Goal: Task Accomplishment & Management: Manage account settings

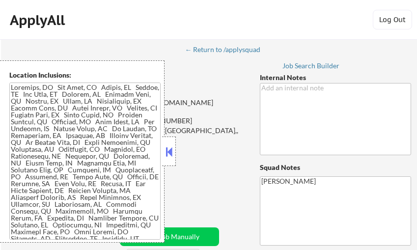
select select ""pending""
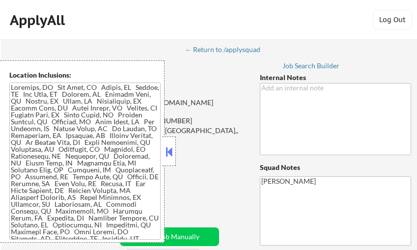
select select ""pending""
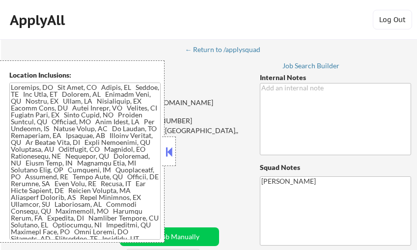
select select ""pending""
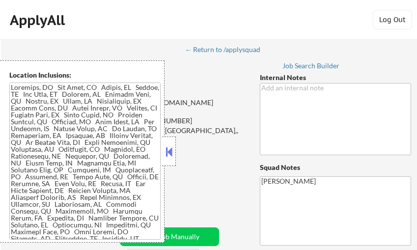
select select ""pending""
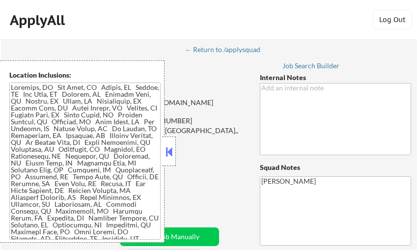
select select ""pending""
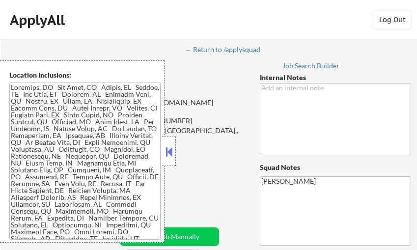
select select ""pending""
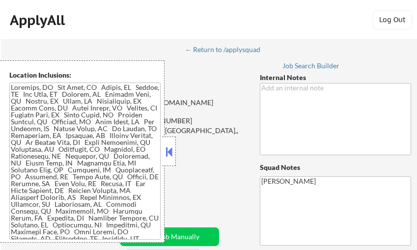
select select ""pending""
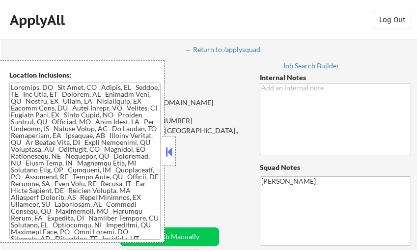
select select ""pending""
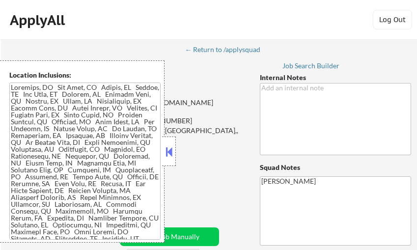
select select ""pending""
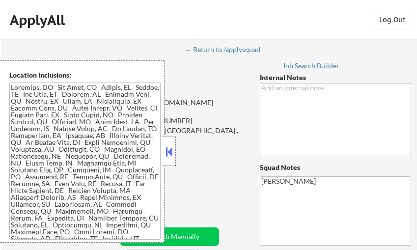
select select ""pending""
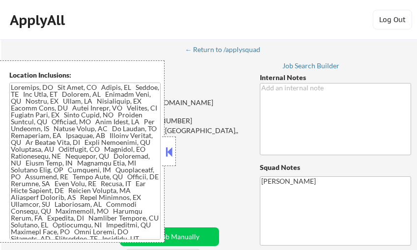
select select ""pending""
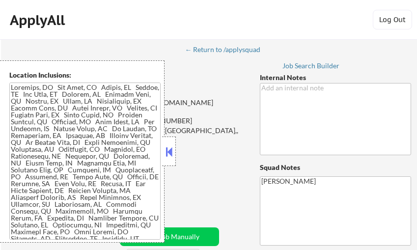
select select ""pending""
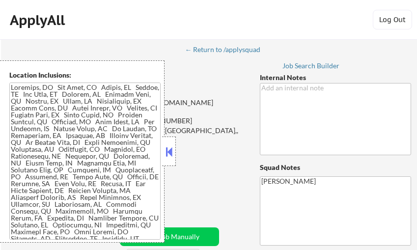
select select ""pending""
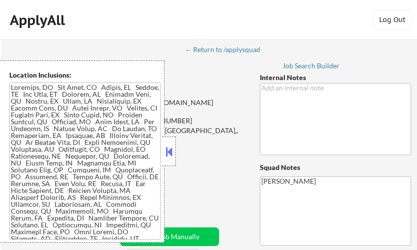
select select ""pending""
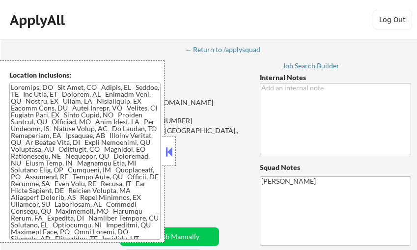
select select ""pending""
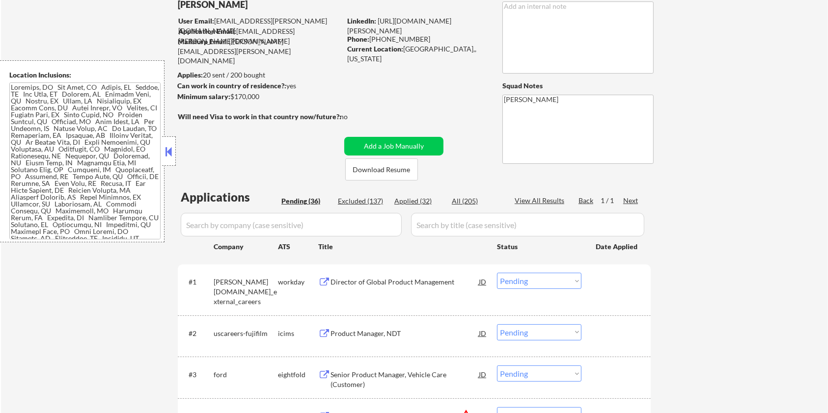
scroll to position [65, 0]
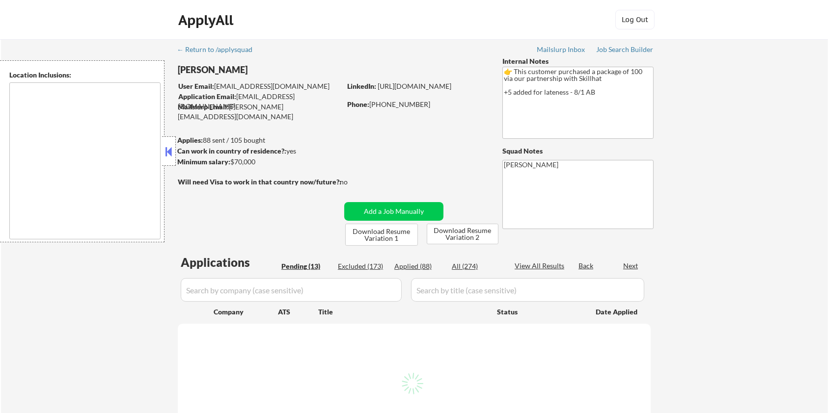
type textarea "country:CA"
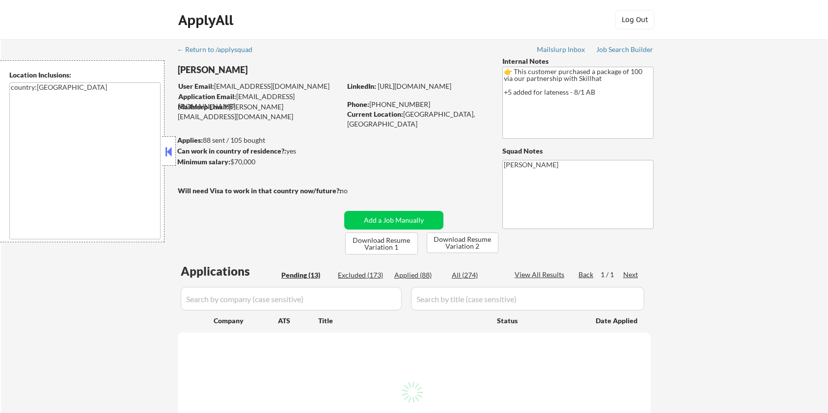
select select ""pending""
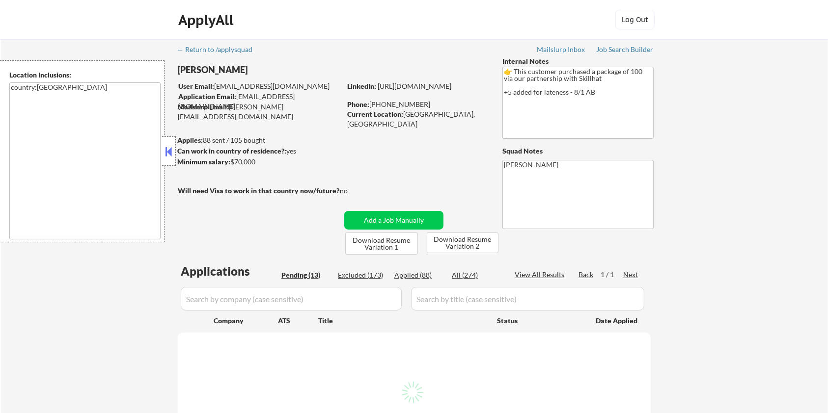
select select ""pending""
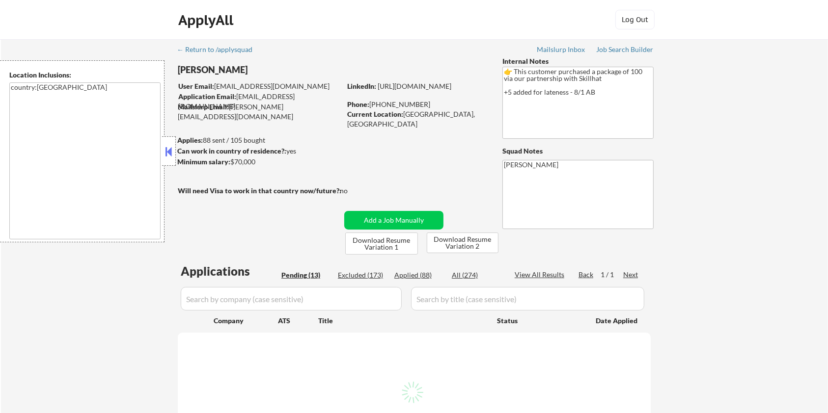
select select ""pending""
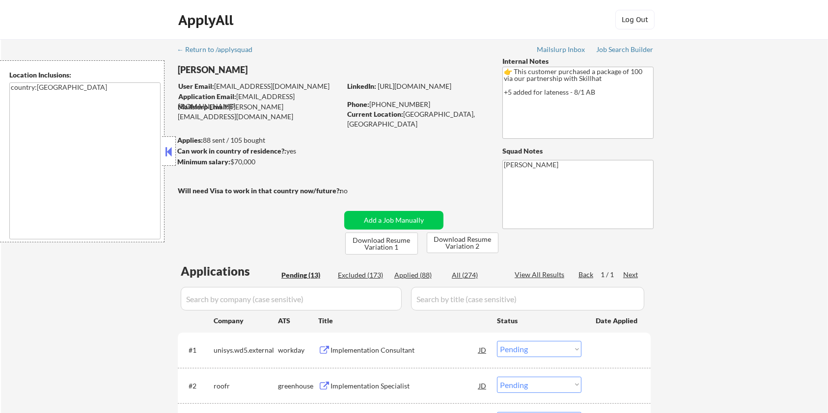
drag, startPoint x: 250, startPoint y: 73, endPoint x: 177, endPoint y: 78, distance: 73.3
copy div "Maureen Osauzo"
click at [410, 273] on div "Applied (88)" at bounding box center [418, 275] width 49 height 10
select select ""applied""
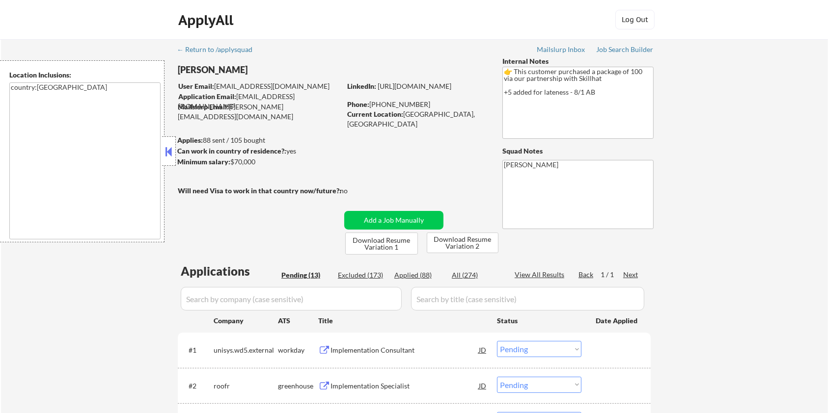
select select ""applied""
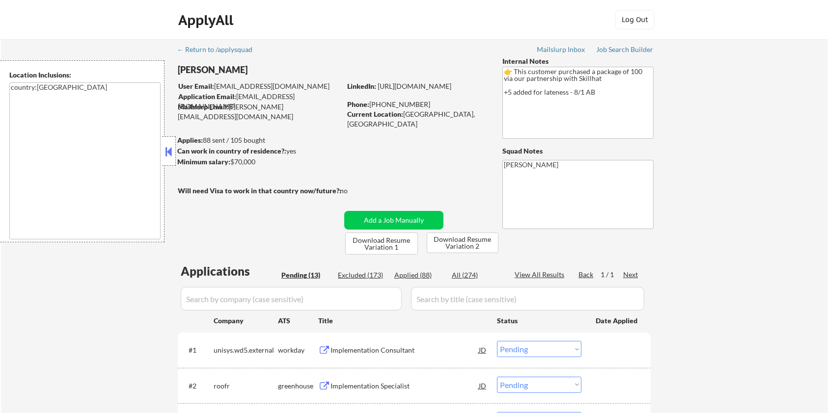
select select ""applied""
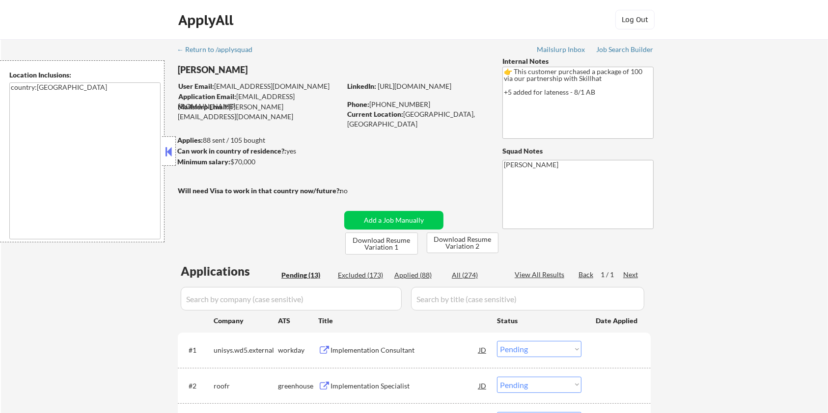
select select ""applied""
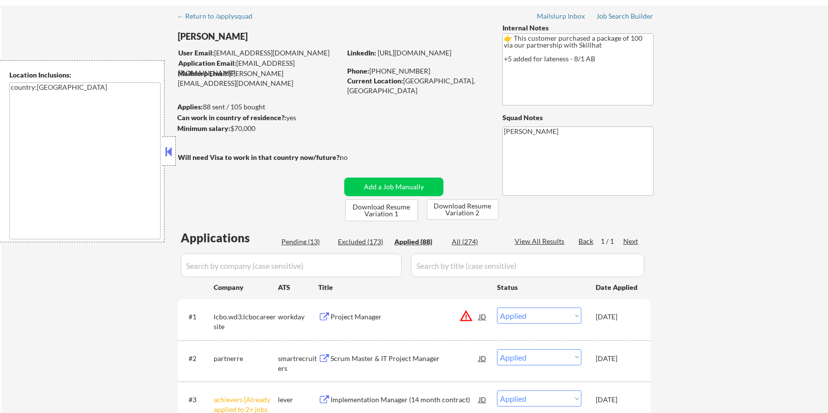
scroll to position [65, 0]
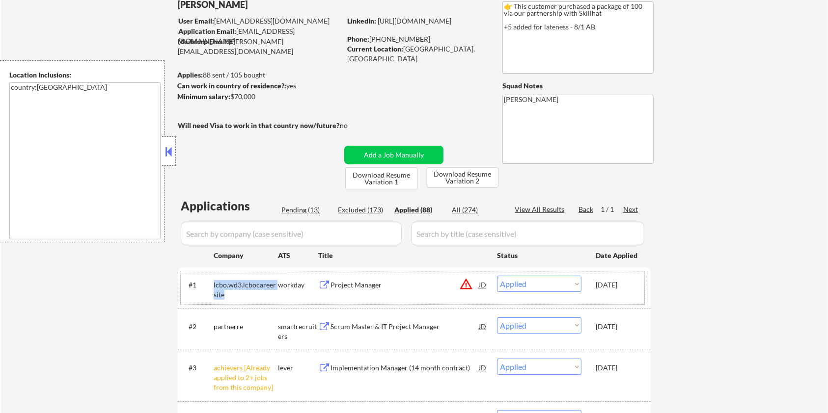
drag, startPoint x: 221, startPoint y: 296, endPoint x: 213, endPoint y: 287, distance: 11.8
click at [213, 287] on div "#1 lcbo.wd3.lcbocareersite workday Project Manager JD warning_amber Choose an o…" at bounding box center [412, 287] width 463 height 32
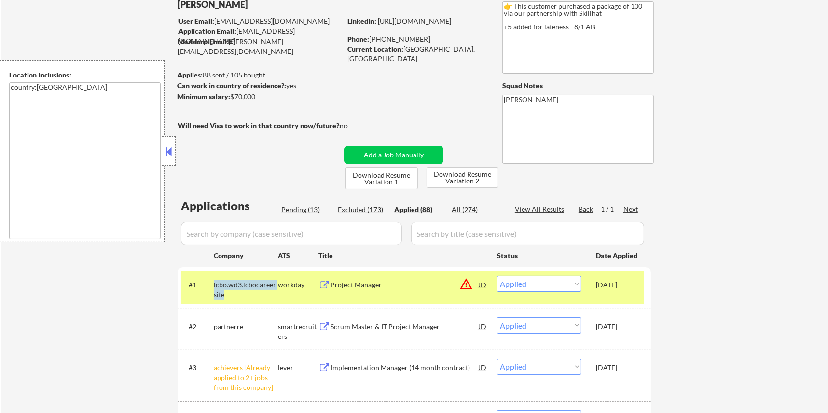
copy div "lcbo.wd3.lcbocareersite"
select select ""applied""
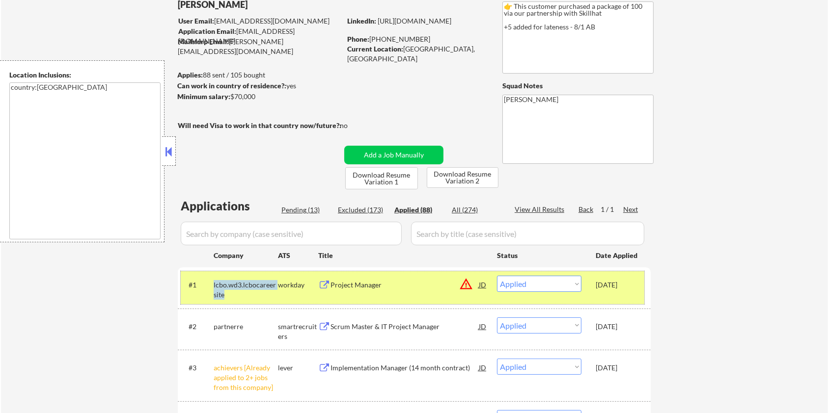
select select ""applied""
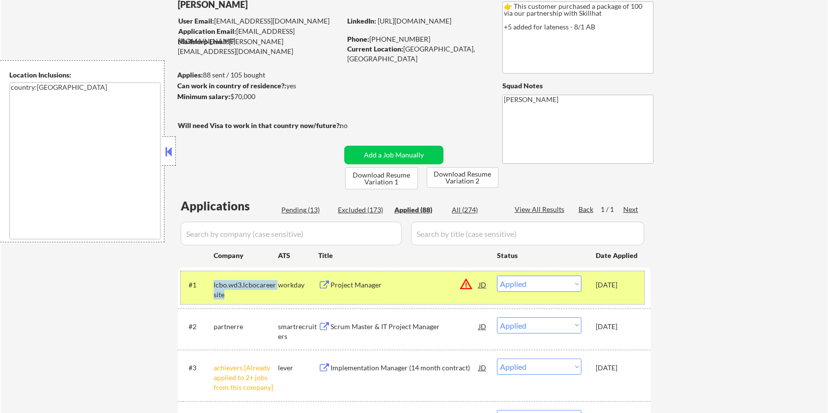
select select ""applied""
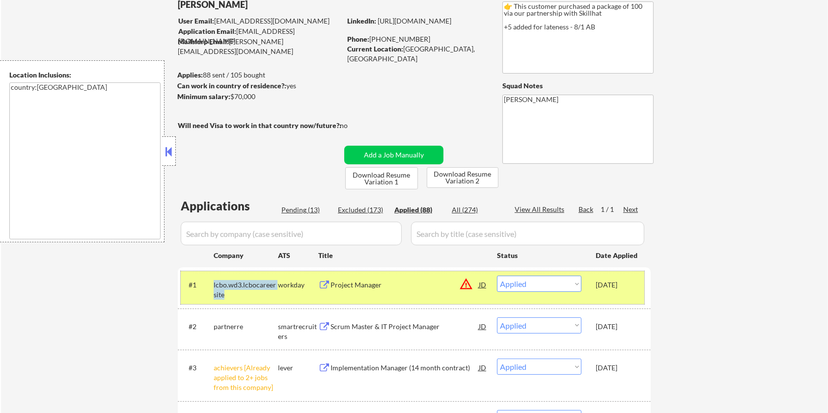
select select ""applied""
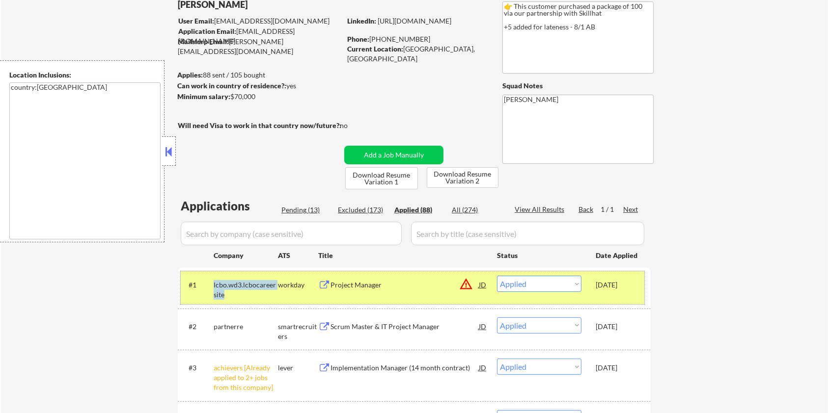
select select ""applied""
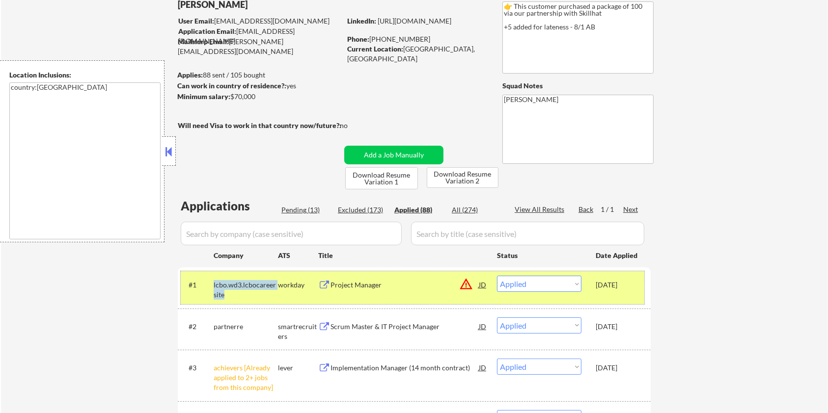
select select ""applied""
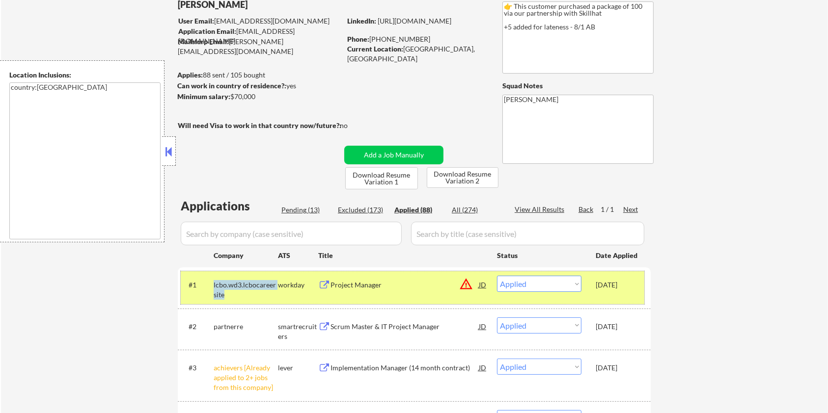
select select ""applied""
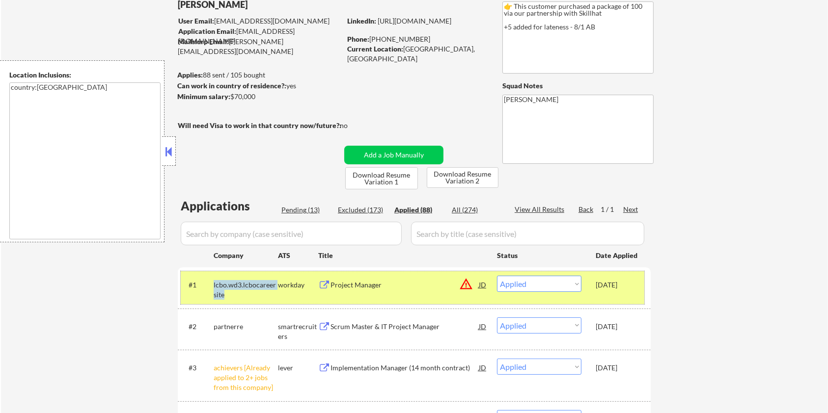
select select ""applied""
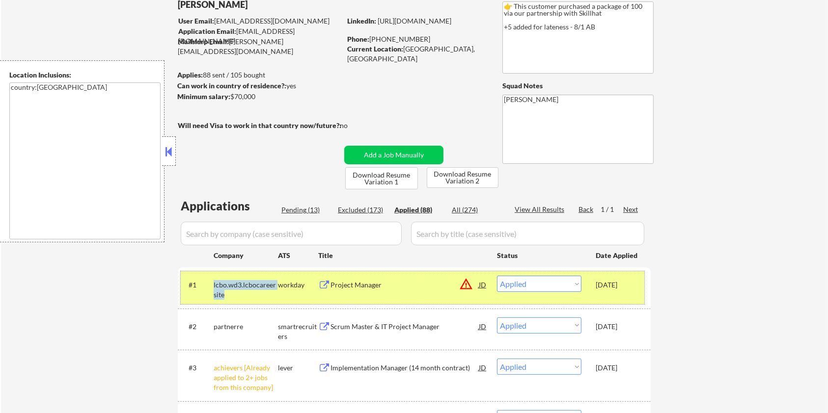
select select ""applied""
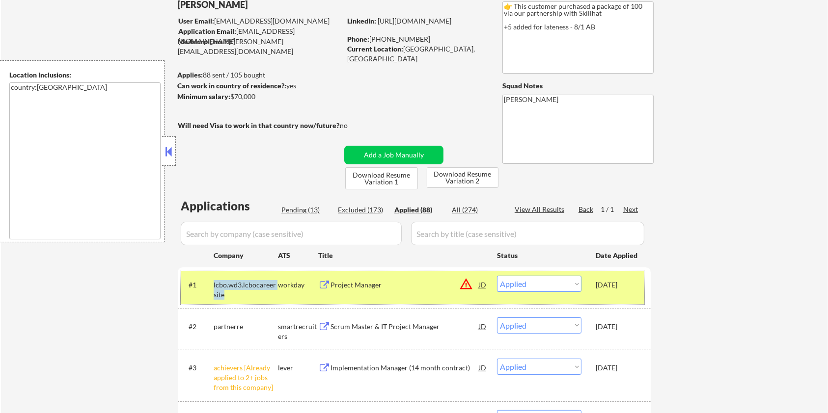
select select ""applied""
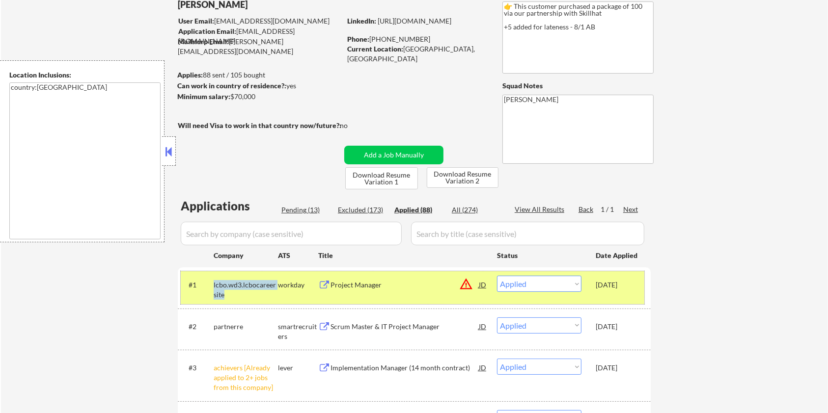
select select ""applied""
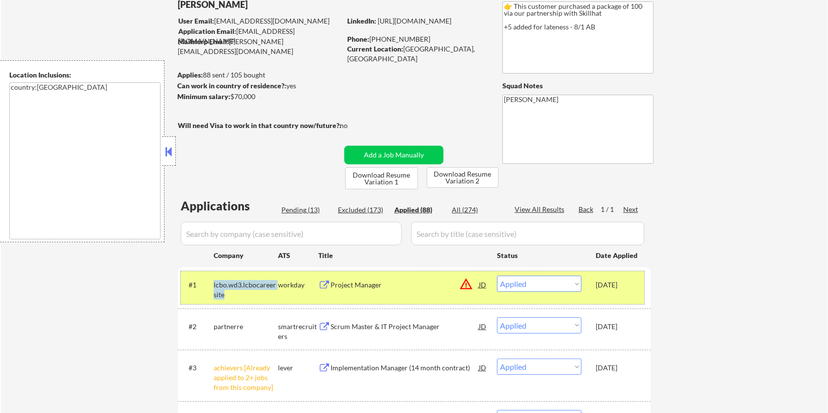
select select ""applied""
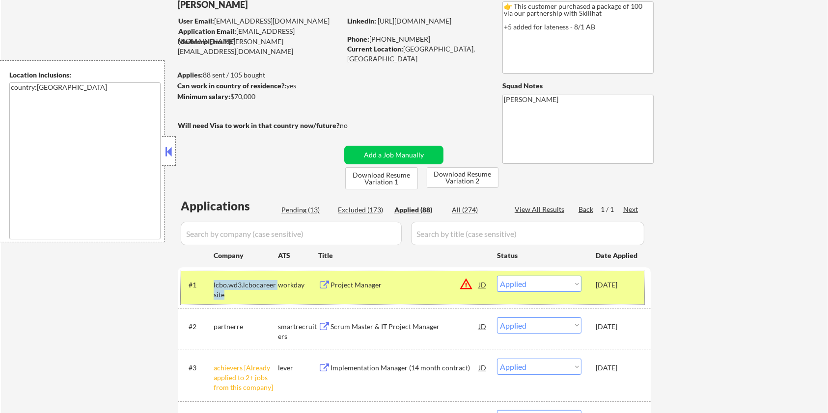
select select ""applied""
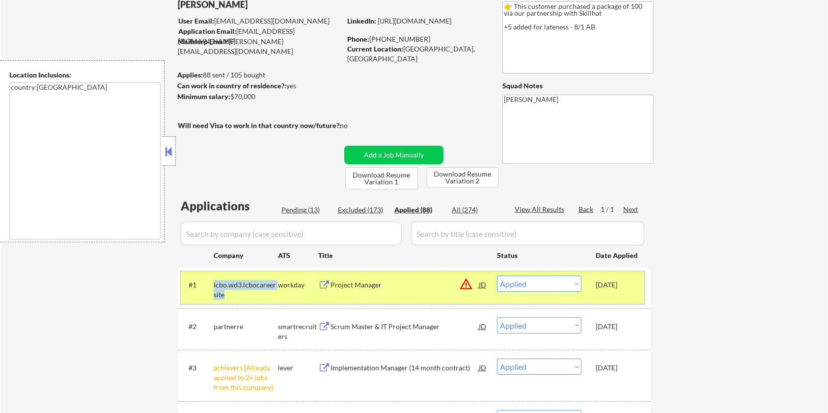
select select ""applied""
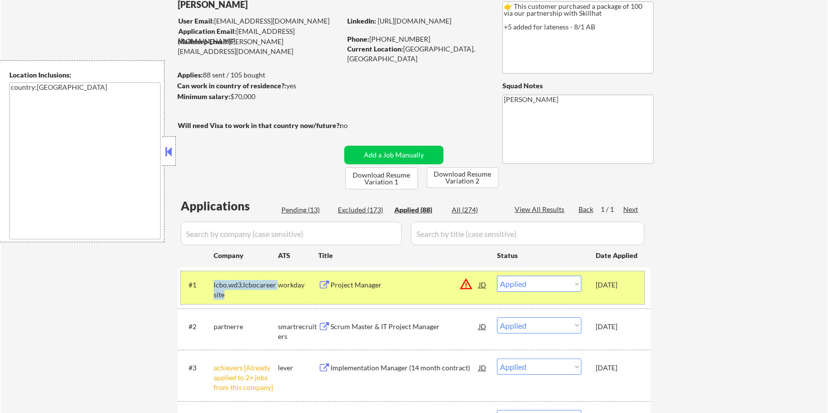
select select ""applied""
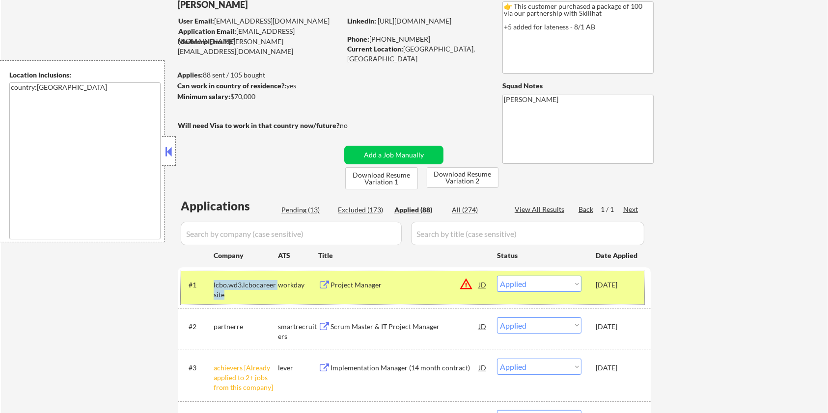
select select ""applied""
click at [369, 283] on div "Project Manager" at bounding box center [404, 285] width 148 height 10
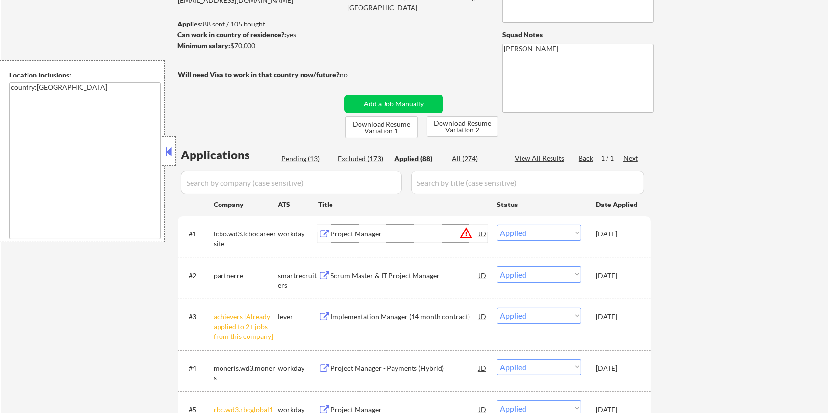
scroll to position [131, 0]
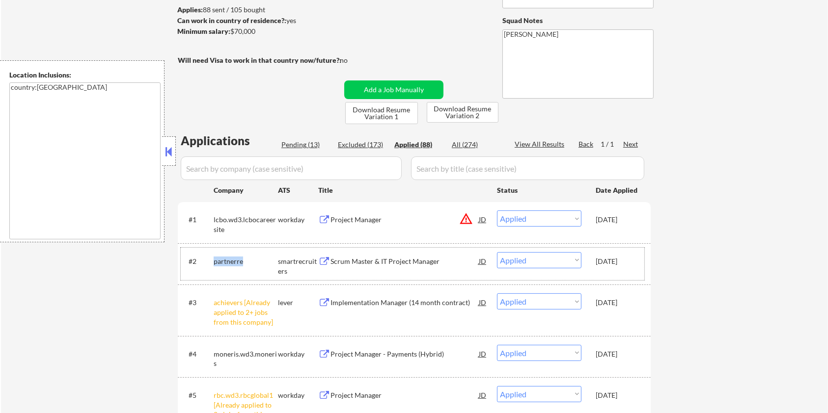
drag, startPoint x: 251, startPoint y: 258, endPoint x: 213, endPoint y: 259, distance: 38.8
click at [213, 259] on div "#2 partnerre smartrecruiters Scrum Master & IT Project Manager JD Choose an opt…" at bounding box center [412, 264] width 463 height 32
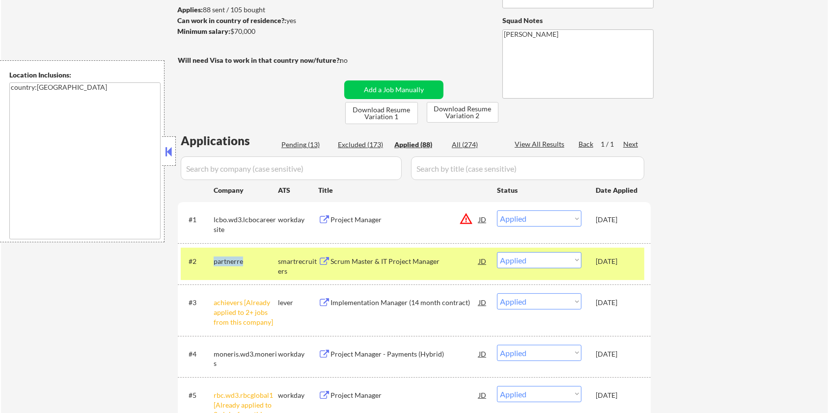
copy div "partnerre"
click at [368, 261] on div "Scrum Master & IT Project Manager" at bounding box center [404, 262] width 148 height 10
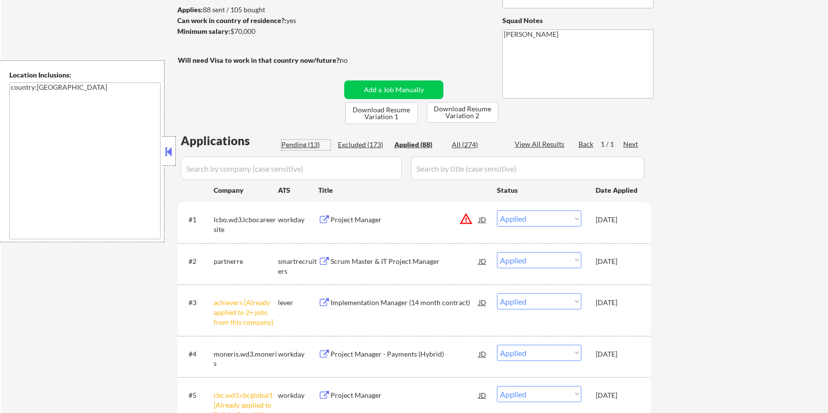
click at [297, 143] on div "Pending (13)" at bounding box center [305, 145] width 49 height 10
select select ""pending""
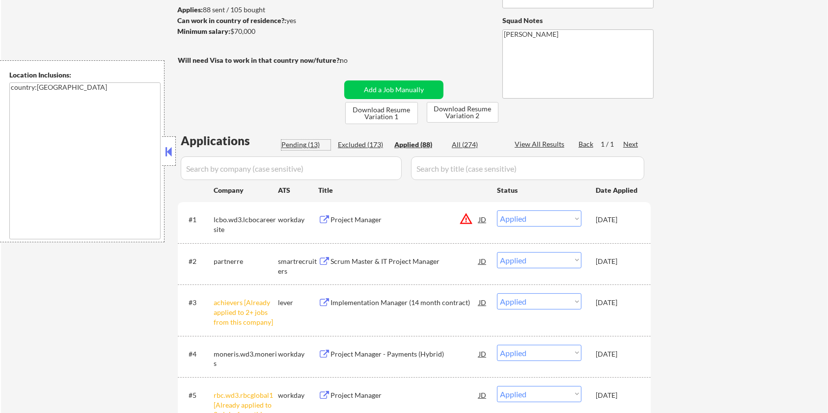
select select ""pending""
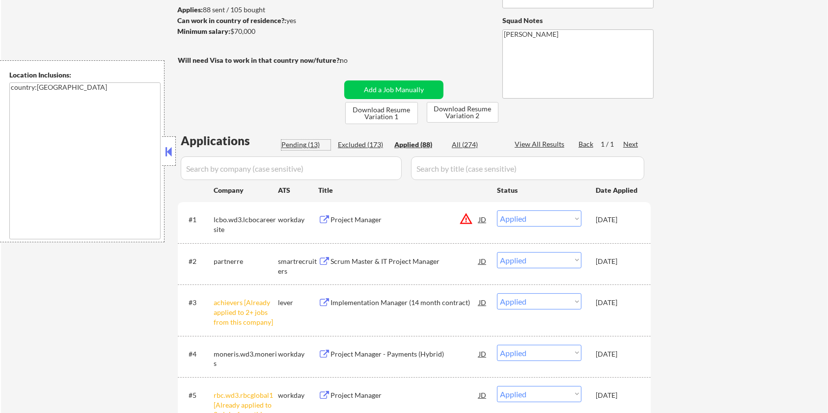
select select ""pending""
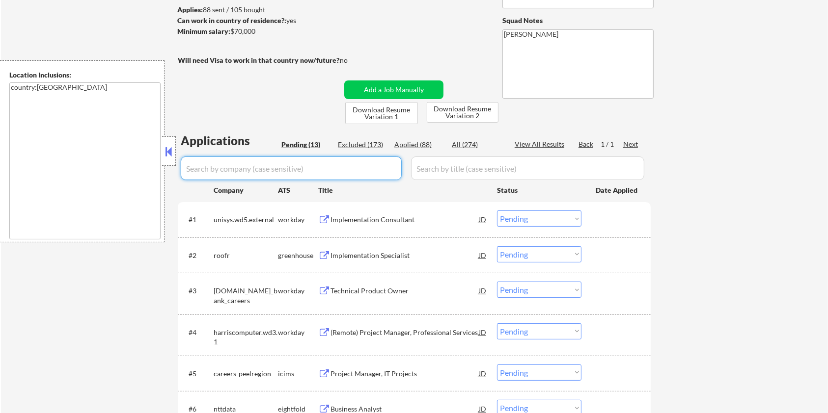
click at [310, 168] on input "input" at bounding box center [291, 169] width 221 height 24
click at [455, 112] on button "Download Resume Variation 2" at bounding box center [463, 112] width 72 height 21
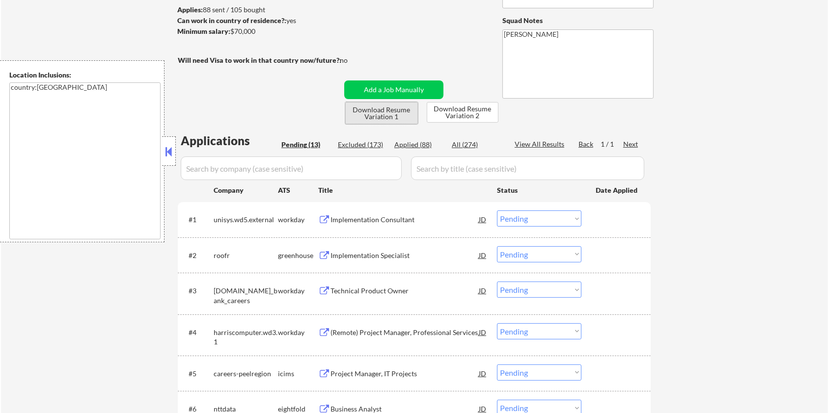
click at [382, 112] on button "Download Resume Variation 1" at bounding box center [381, 113] width 73 height 22
click at [433, 65] on div "← Return to /applysquad Mailslurp Inbox Job Search Builder Maureen Osauzo User …" at bounding box center [414, 328] width 490 height 839
click at [351, 218] on div "Implementation Consultant" at bounding box center [404, 220] width 148 height 10
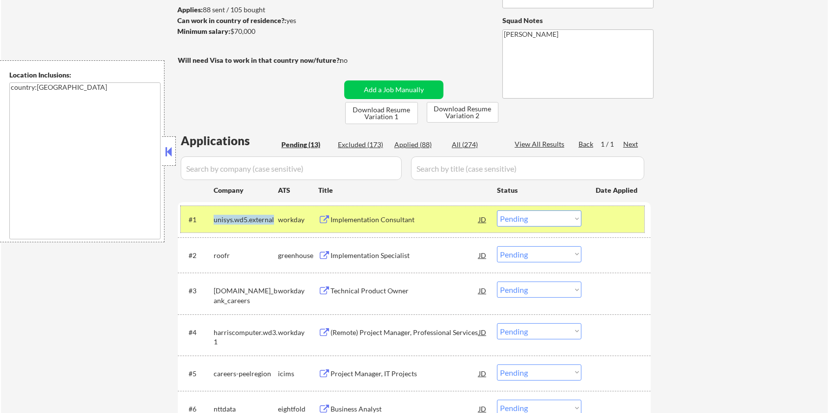
drag, startPoint x: 273, startPoint y: 218, endPoint x: 214, endPoint y: 218, distance: 59.4
click at [214, 218] on div "unisys.wd5.external" at bounding box center [246, 220] width 64 height 10
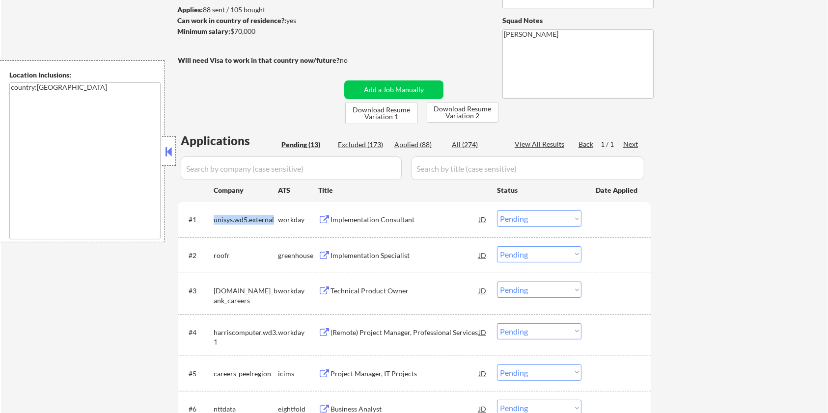
copy div "unisys.wd5.external"
click at [553, 215] on select "Choose an option... Pending Applied Excluded (Questions) Excluded (Expired) Exc…" at bounding box center [539, 219] width 84 height 16
click at [497, 211] on select "Choose an option... Pending Applied Excluded (Questions) Excluded (Expired) Exc…" at bounding box center [539, 219] width 84 height 16
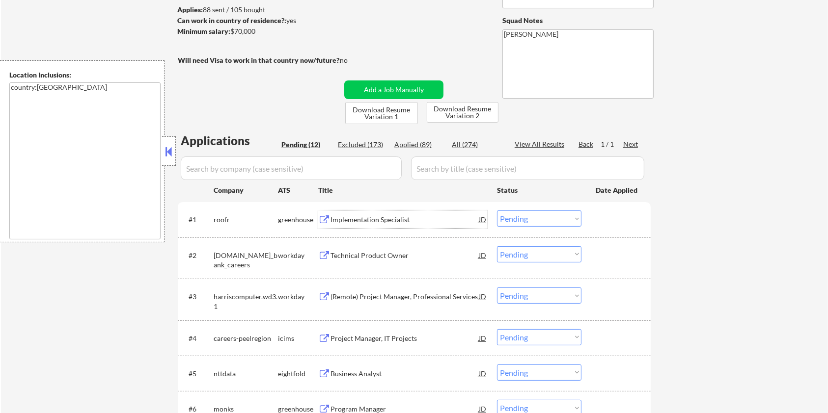
click at [336, 221] on div "Implementation Specialist" at bounding box center [404, 220] width 148 height 10
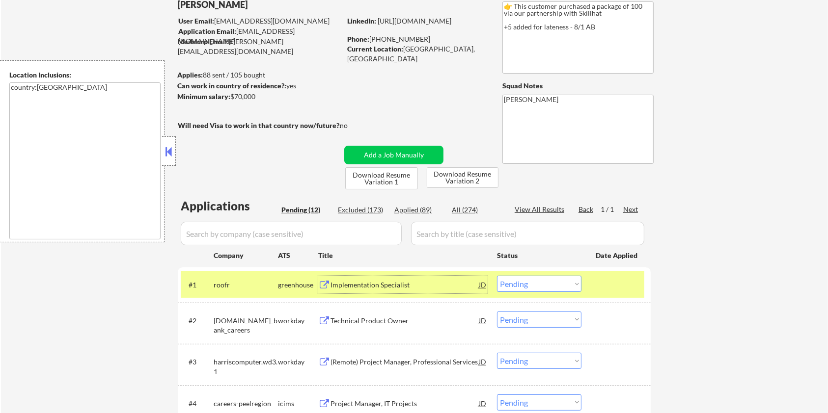
scroll to position [0, 0]
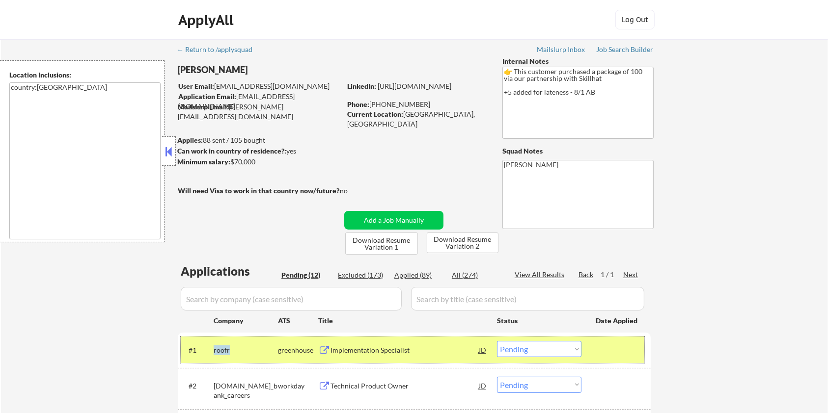
drag, startPoint x: 246, startPoint y: 347, endPoint x: 212, endPoint y: 346, distance: 34.9
click at [212, 346] on div "#1 roofr greenhouse Implementation Specialist JD warning_amber Choose an option…" at bounding box center [412, 350] width 463 height 27
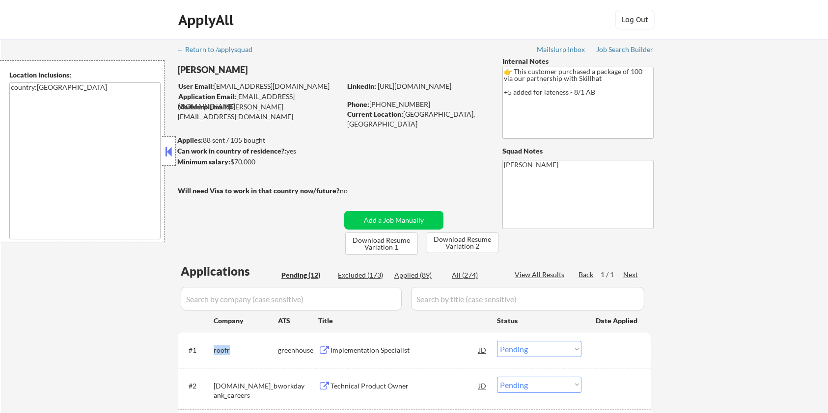
copy div "roofr"
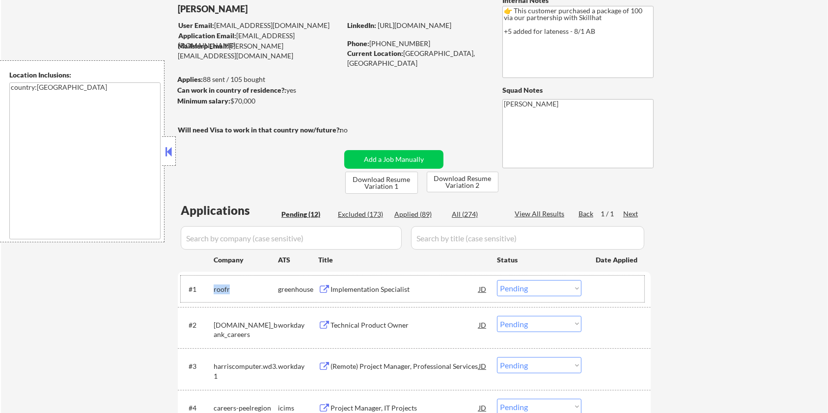
scroll to position [65, 0]
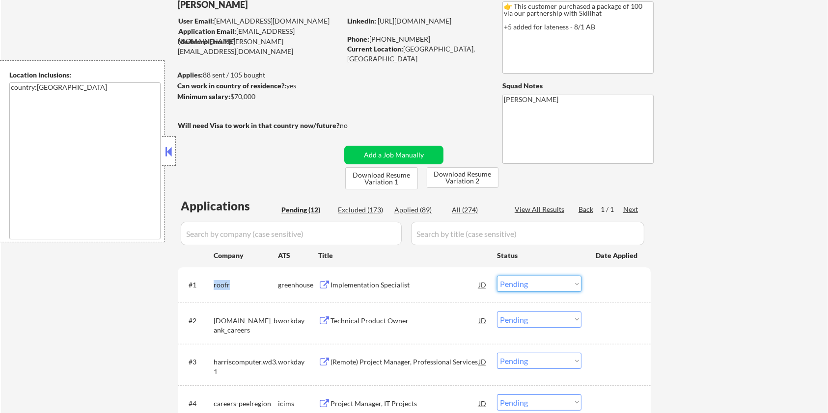
click at [546, 281] on select "Choose an option... Pending Applied Excluded (Questions) Excluded (Expired) Exc…" at bounding box center [539, 284] width 84 height 16
click at [497, 276] on select "Choose an option... Pending Applied Excluded (Questions) Excluded (Expired) Exc…" at bounding box center [539, 284] width 84 height 16
select select ""pending""
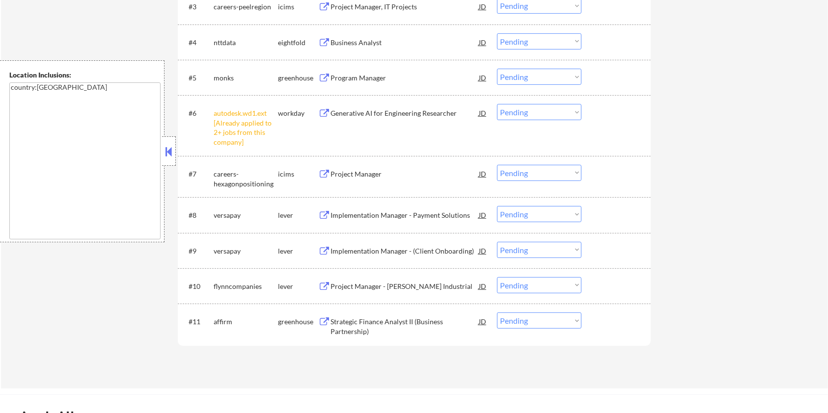
scroll to position [458, 0]
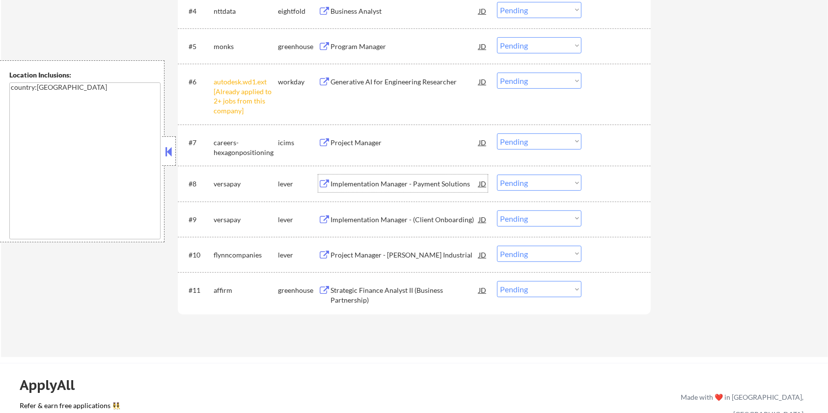
click at [334, 181] on div "Implementation Manager - Payment Solutions" at bounding box center [404, 184] width 148 height 10
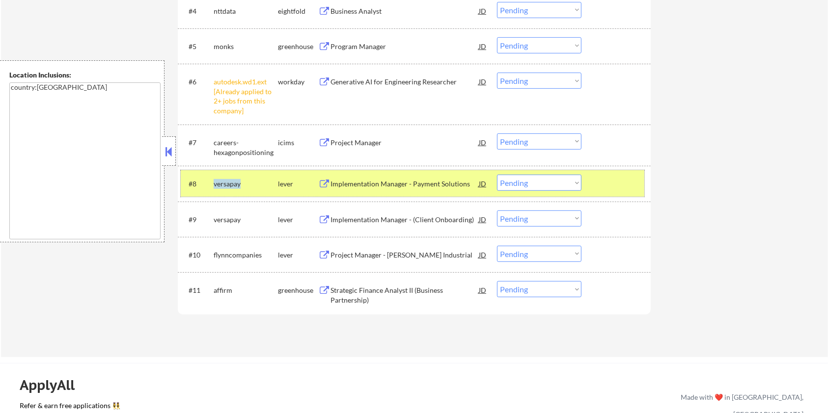
drag, startPoint x: 246, startPoint y: 183, endPoint x: 214, endPoint y: 183, distance: 32.4
click at [214, 183] on div "versapay" at bounding box center [246, 184] width 64 height 10
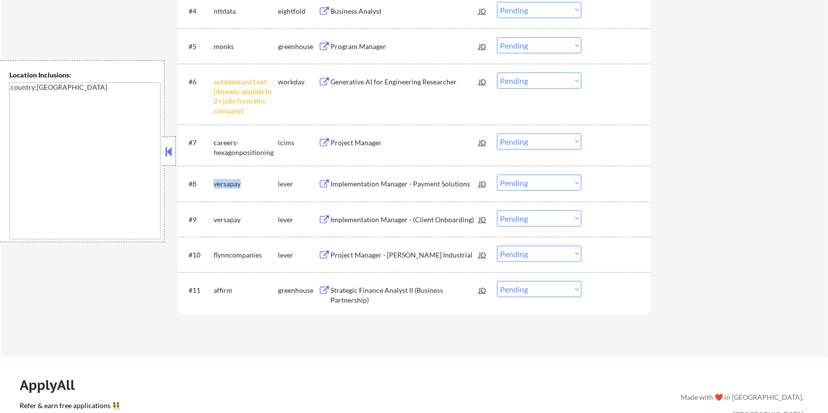
copy div "versapay"
click at [528, 185] on select "Choose an option... Pending Applied Excluded (Questions) Excluded (Expired) Exc…" at bounding box center [539, 183] width 84 height 16
click at [497, 175] on select "Choose an option... Pending Applied Excluded (Questions) Excluded (Expired) Exc…" at bounding box center [539, 183] width 84 height 16
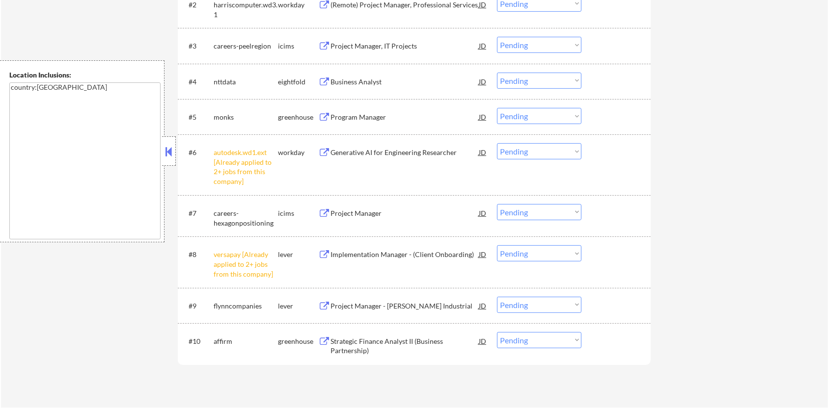
scroll to position [393, 0]
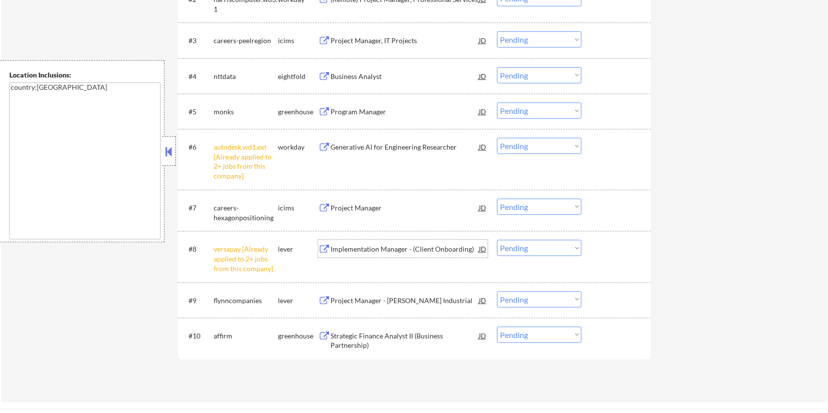
click at [377, 253] on div "Implementation Manager - (Client Onboarding)" at bounding box center [404, 249] width 148 height 10
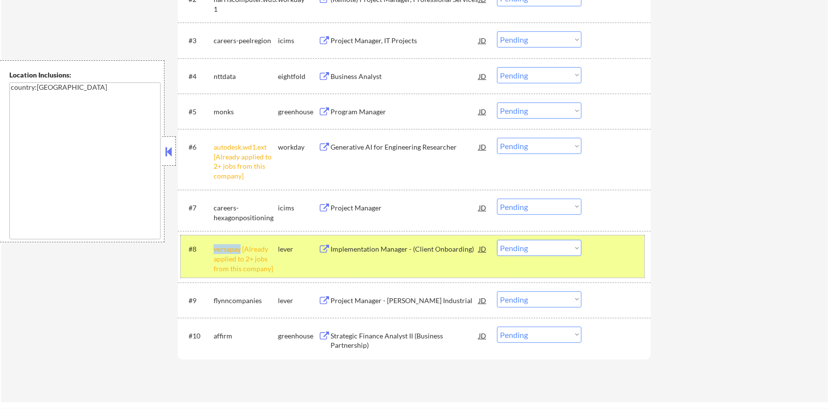
drag, startPoint x: 240, startPoint y: 246, endPoint x: 214, endPoint y: 246, distance: 25.5
click at [214, 246] on div "versapay [Already applied to 2+ jobs from this company]" at bounding box center [246, 258] width 64 height 29
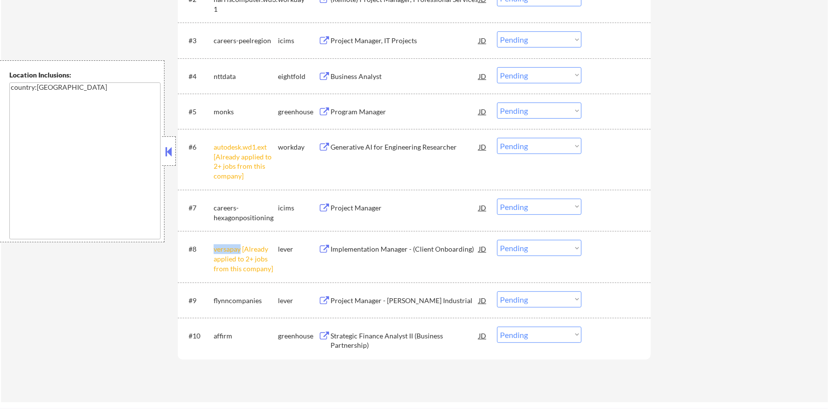
copy div "versapay"
click at [531, 253] on select "Choose an option... Pending Applied Excluded (Questions) Excluded (Expired) Exc…" at bounding box center [539, 248] width 84 height 16
click at [497, 240] on select "Choose an option... Pending Applied Excluded (Questions) Excluded (Expired) Exc…" at bounding box center [539, 248] width 84 height 16
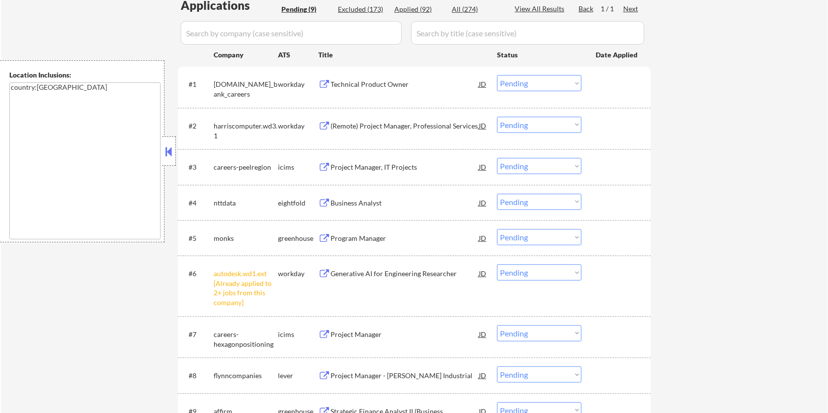
scroll to position [262, 0]
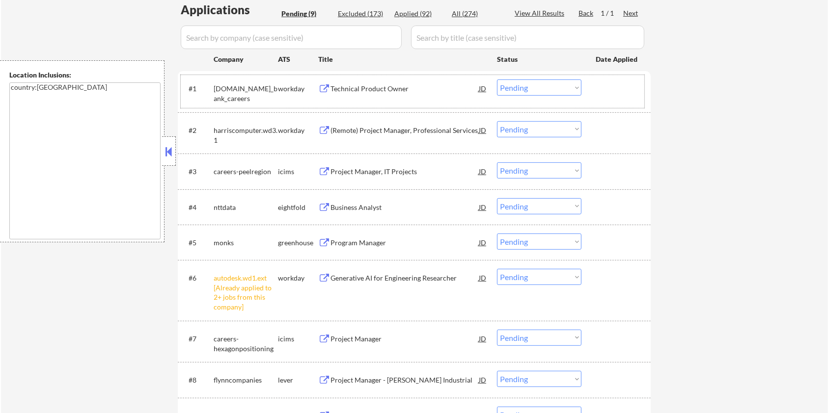
click at [284, 91] on div "workday" at bounding box center [298, 89] width 40 height 10
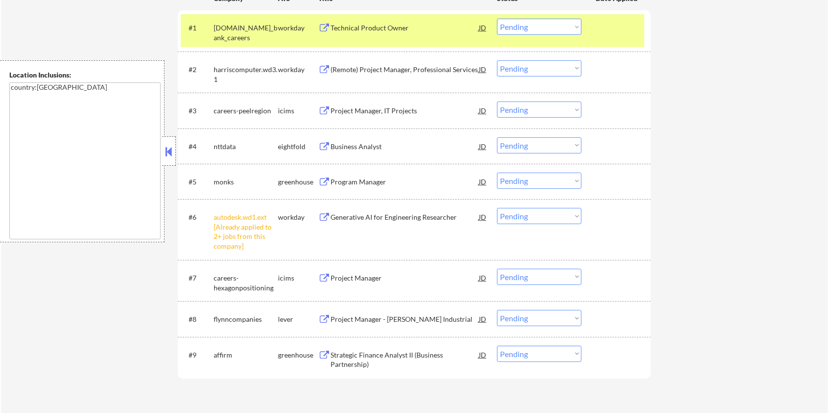
scroll to position [327, 0]
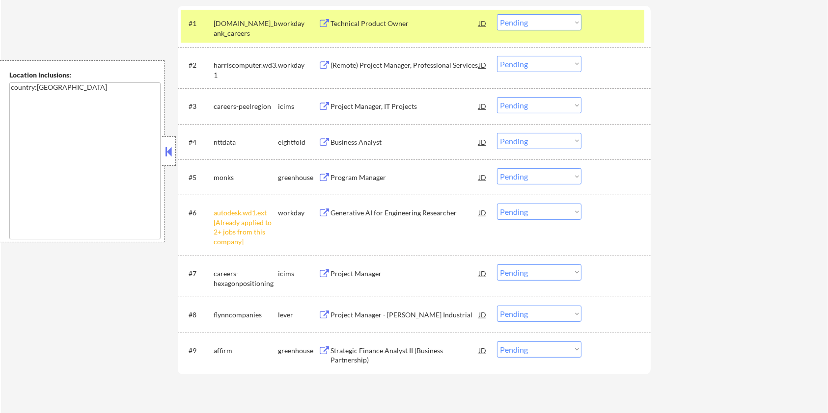
click at [326, 317] on button at bounding box center [324, 315] width 12 height 9
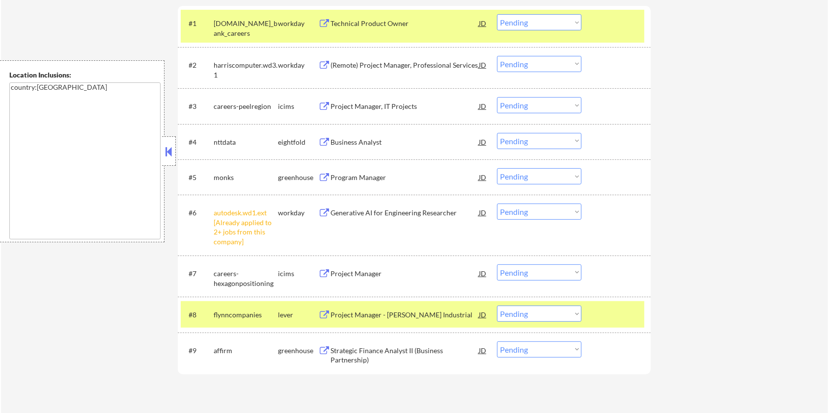
click at [545, 319] on select "Choose an option... Pending Applied Excluded (Questions) Excluded (Expired) Exc…" at bounding box center [539, 314] width 84 height 16
click at [497, 306] on select "Choose an option... Pending Applied Excluded (Questions) Excluded (Expired) Exc…" at bounding box center [539, 314] width 84 height 16
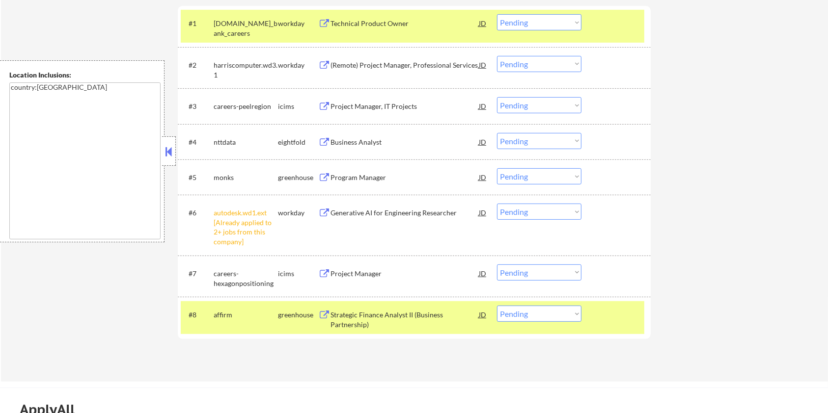
click at [353, 318] on div "Strategic Finance Analyst II (Business Partnership)" at bounding box center [404, 319] width 148 height 19
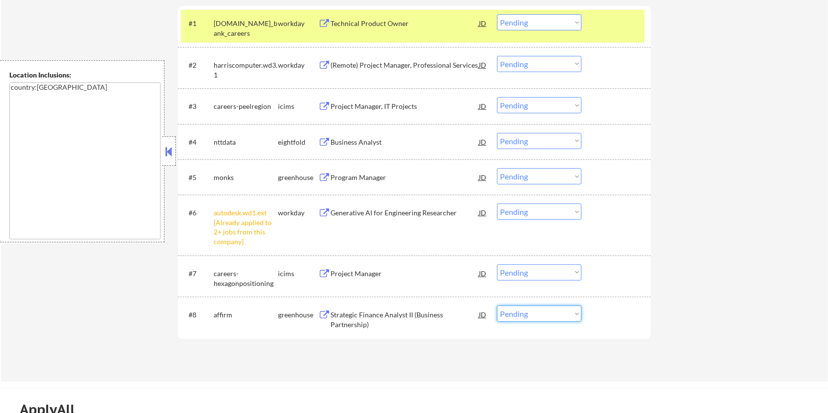
click at [512, 316] on select "Choose an option... Pending Applied Excluded (Questions) Excluded (Expired) Exc…" at bounding box center [539, 314] width 84 height 16
select select ""excluded__bad_match_""
click at [497, 306] on select "Choose an option... Pending Applied Excluded (Questions) Excluded (Expired) Exc…" at bounding box center [539, 314] width 84 height 16
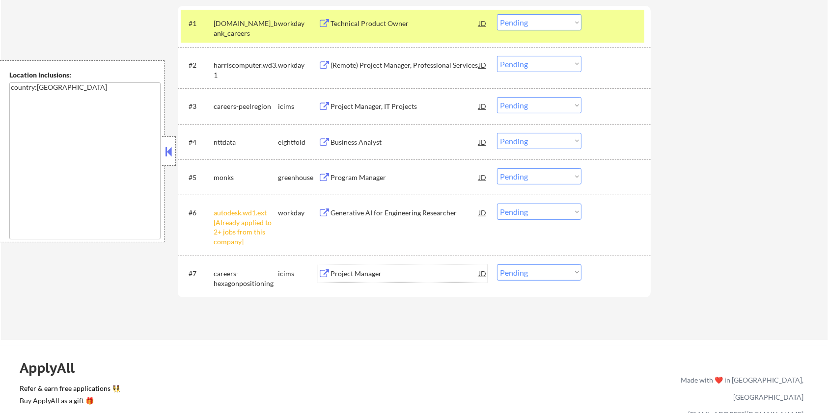
click at [331, 274] on div "Project Manager" at bounding box center [404, 274] width 148 height 10
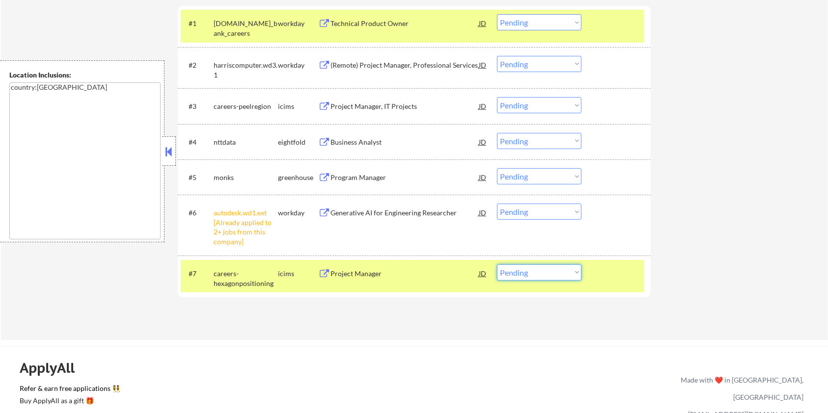
click at [548, 275] on select "Choose an option... Pending Applied Excluded (Questions) Excluded (Expired) Exc…" at bounding box center [539, 273] width 84 height 16
select select ""excluded__bad_match_""
click at [497, 265] on select "Choose an option... Pending Applied Excluded (Questions) Excluded (Expired) Exc…" at bounding box center [539, 273] width 84 height 16
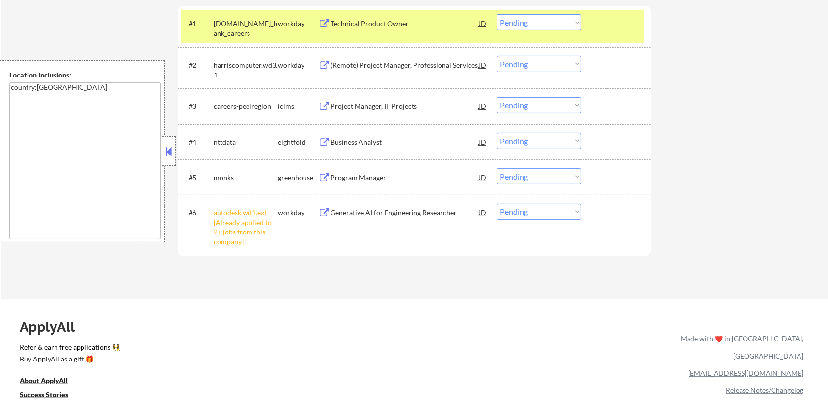
click at [350, 217] on div "Generative AI for Engineering Researcher" at bounding box center [404, 213] width 148 height 18
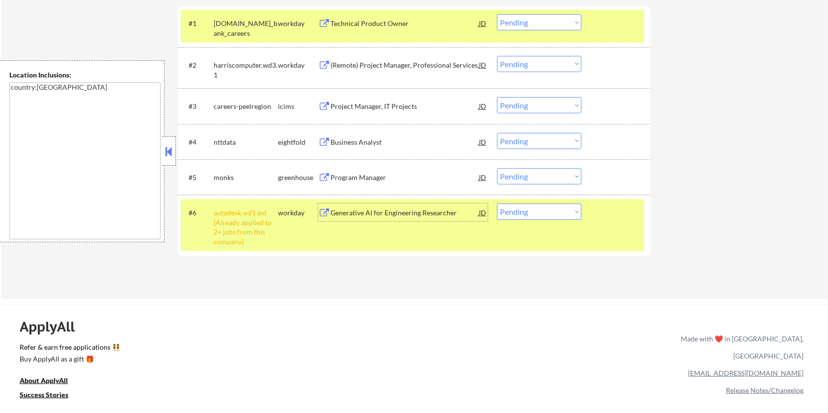
click at [559, 210] on select "Choose an option... Pending Applied Excluded (Questions) Excluded (Expired) Exc…" at bounding box center [539, 212] width 84 height 16
select select ""excluded__other_""
click at [497, 204] on select "Choose an option... Pending Applied Excluded (Questions) Excluded (Expired) Exc…" at bounding box center [539, 212] width 84 height 16
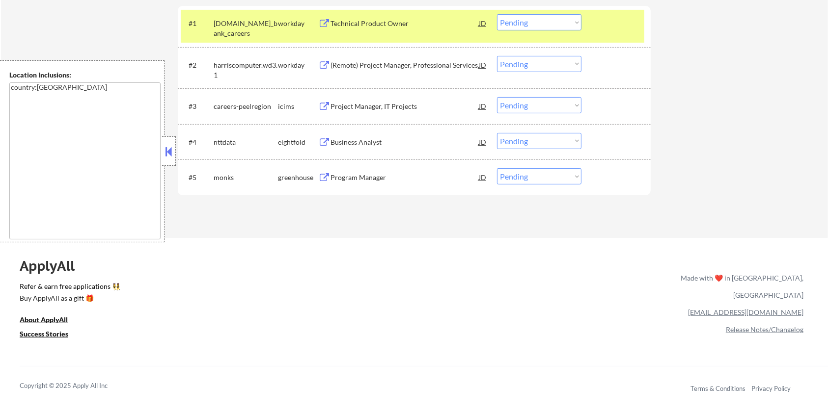
click at [330, 177] on button at bounding box center [324, 177] width 12 height 9
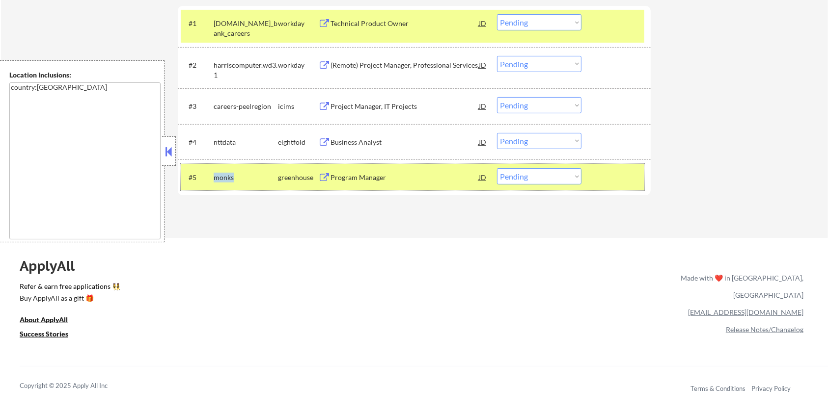
drag, startPoint x: 247, startPoint y: 179, endPoint x: 213, endPoint y: 177, distance: 33.9
click at [214, 177] on div "monks" at bounding box center [246, 178] width 64 height 10
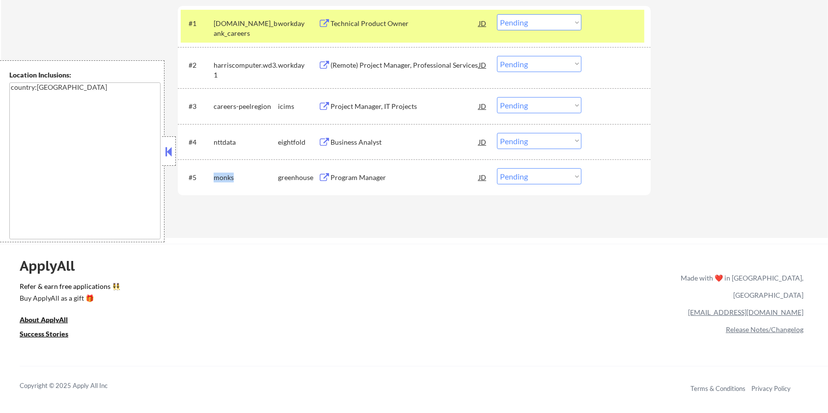
copy div "monks"
click at [538, 178] on select "Choose an option... Pending Applied Excluded (Questions) Excluded (Expired) Exc…" at bounding box center [539, 176] width 84 height 16
select select ""applied""
click at [497, 168] on select "Choose an option... Pending Applied Excluded (Questions) Excluded (Expired) Exc…" at bounding box center [539, 176] width 84 height 16
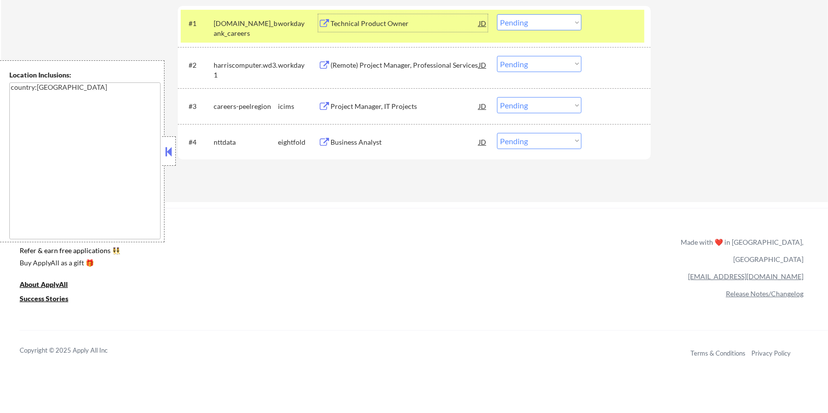
click at [364, 27] on div "Technical Product Owner" at bounding box center [404, 24] width 148 height 10
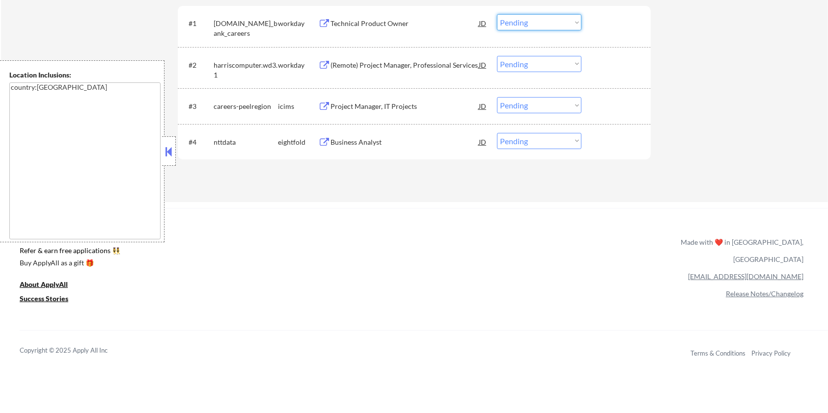
click at [536, 22] on select "Choose an option... Pending Applied Excluded (Questions) Excluded (Expired) Exc…" at bounding box center [539, 22] width 84 height 16
click at [497, 14] on select "Choose an option... Pending Applied Excluded (Questions) Excluded (Expired) Exc…" at bounding box center [539, 22] width 84 height 16
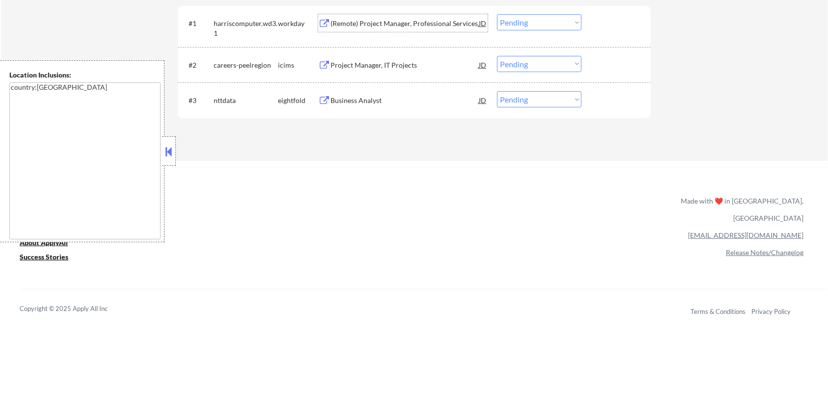
click at [375, 24] on div "(Remote) Project Manager, Professional Services" at bounding box center [404, 24] width 148 height 10
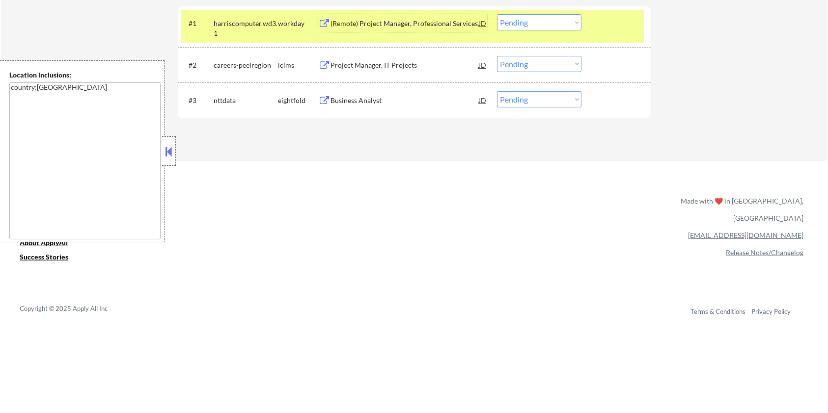
click at [357, 21] on div "(Remote) Project Manager, Professional Services" at bounding box center [404, 24] width 148 height 10
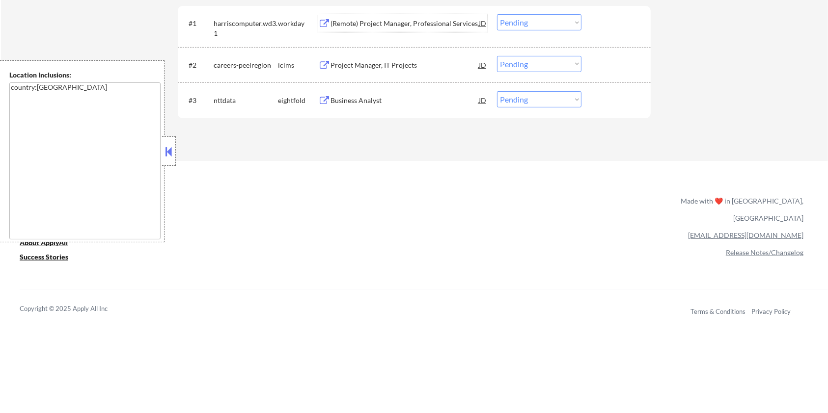
click at [412, 21] on div "(Remote) Project Manager, Professional Services" at bounding box center [404, 24] width 148 height 10
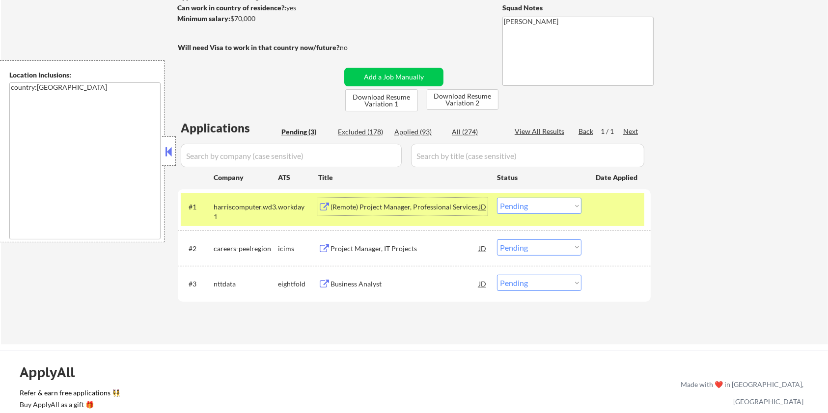
scroll to position [131, 0]
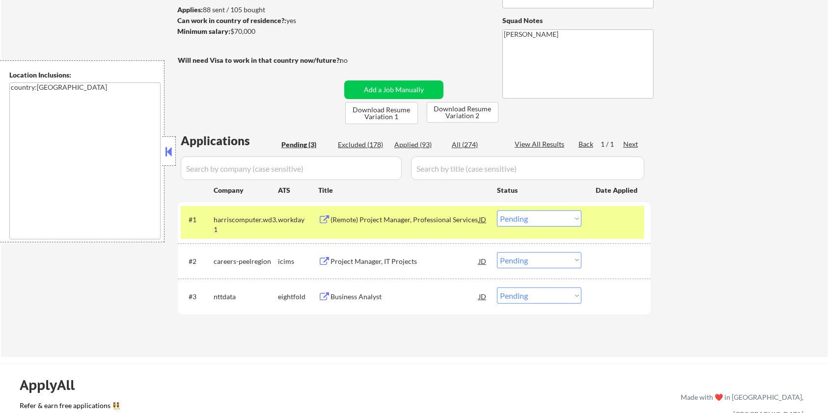
drag, startPoint x: 271, startPoint y: 32, endPoint x: 233, endPoint y: 25, distance: 39.4
click at [233, 25] on div "Maureen Osauzo User Email: osauzomaureen@gmail.com Application Email: osauzomau…" at bounding box center [337, 25] width 321 height 198
click at [257, 35] on div "Minimum salary: $70,000" at bounding box center [258, 32] width 163 height 10
drag, startPoint x: 229, startPoint y: 30, endPoint x: 256, endPoint y: 32, distance: 27.0
click at [256, 32] on div "Minimum salary: $70,000" at bounding box center [258, 32] width 163 height 10
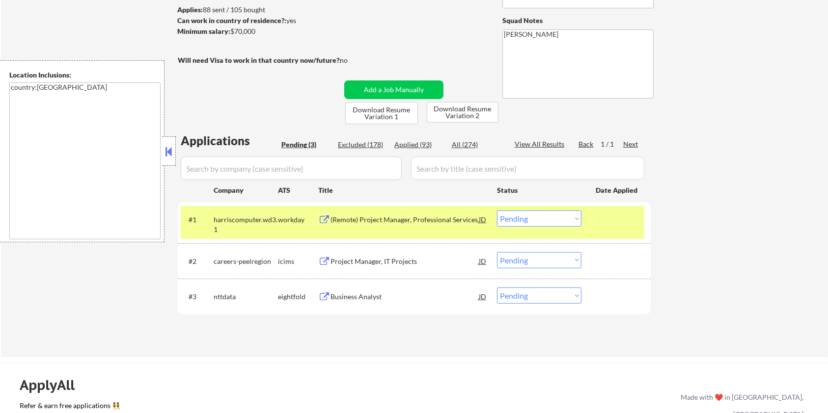
copy div "$70,000"
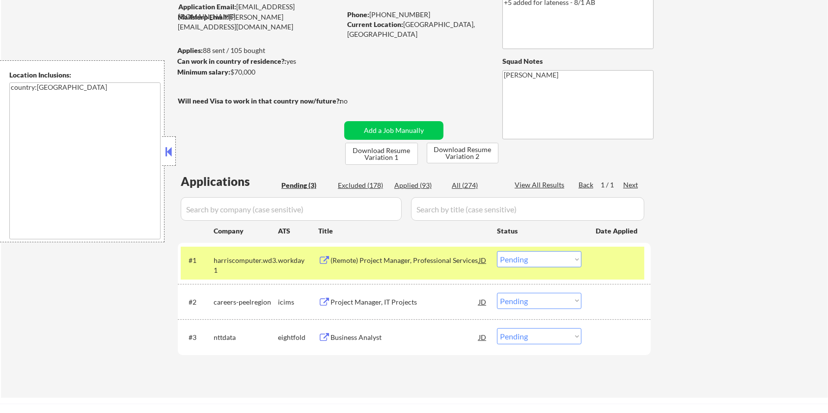
scroll to position [65, 0]
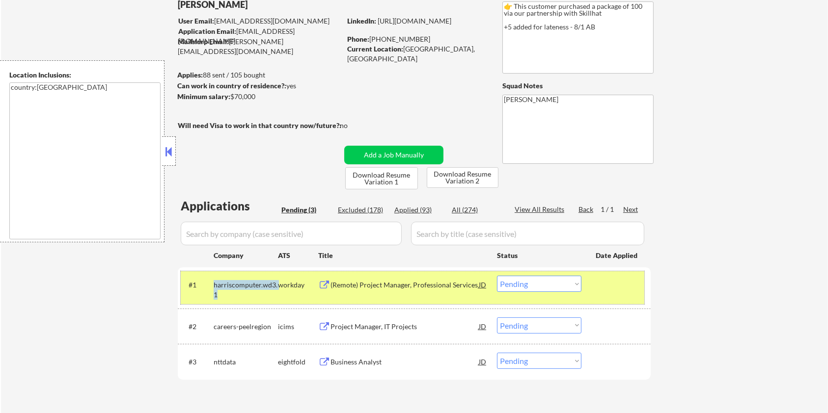
drag, startPoint x: 229, startPoint y: 297, endPoint x: 212, endPoint y: 285, distance: 20.6
click at [212, 285] on div "#1 harriscomputer.wd3.1 workday (Remote) Project Manager, Professional Services…" at bounding box center [412, 287] width 463 height 32
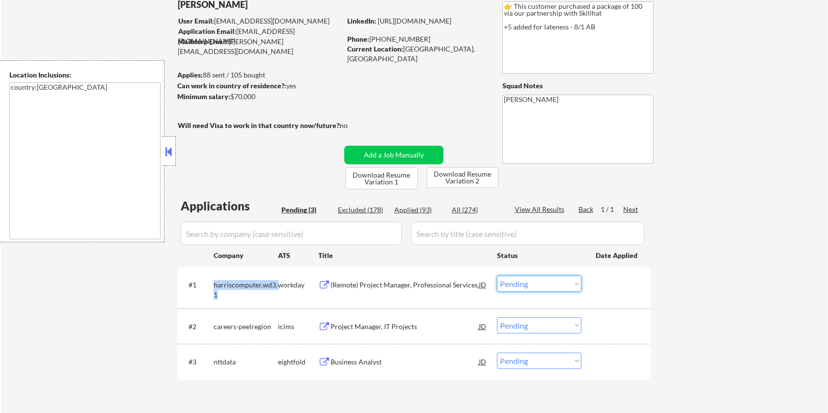
click at [560, 281] on select "Choose an option... Pending Applied Excluded (Questions) Excluded (Expired) Exc…" at bounding box center [539, 284] width 84 height 16
click at [497, 276] on select "Choose an option... Pending Applied Excluded (Questions) Excluded (Expired) Exc…" at bounding box center [539, 284] width 84 height 16
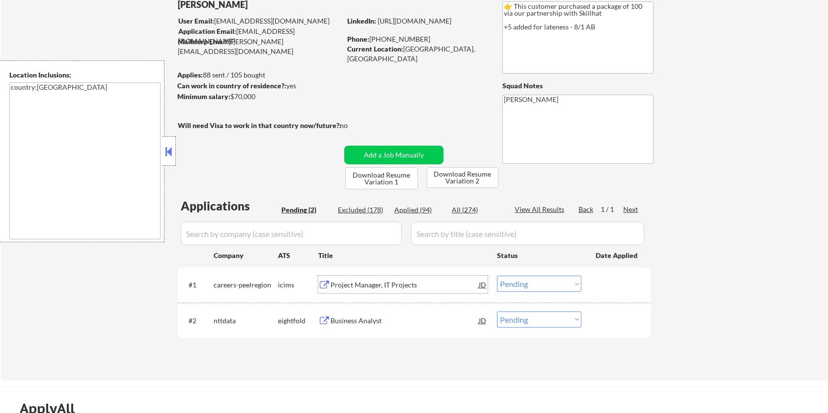
click at [346, 283] on div "Project Manager, IT Projects" at bounding box center [404, 285] width 148 height 10
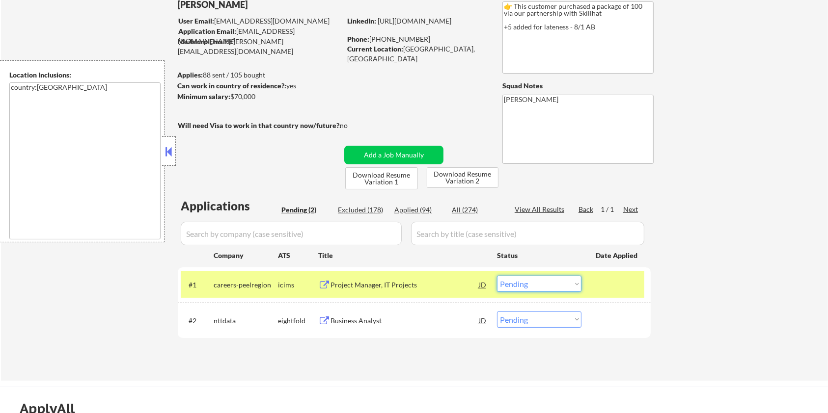
click at [557, 284] on select "Choose an option... Pending Applied Excluded (Questions) Excluded (Expired) Exc…" at bounding box center [539, 284] width 84 height 16
click at [497, 276] on select "Choose an option... Pending Applied Excluded (Questions) Excluded (Expired) Exc…" at bounding box center [539, 284] width 84 height 16
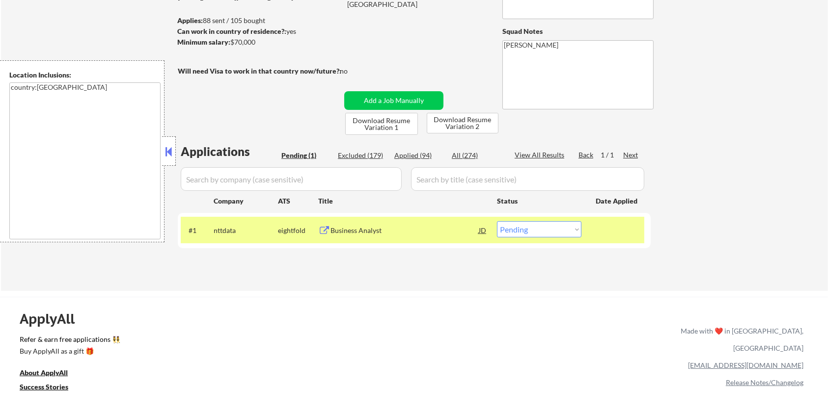
scroll to position [196, 0]
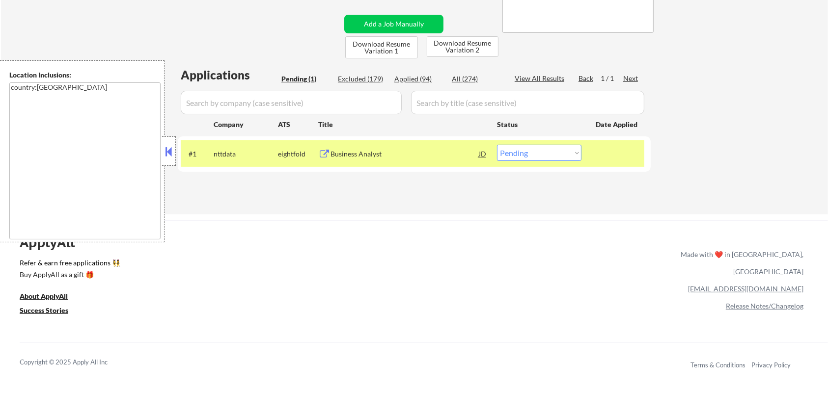
click at [355, 154] on div "Business Analyst" at bounding box center [404, 154] width 148 height 10
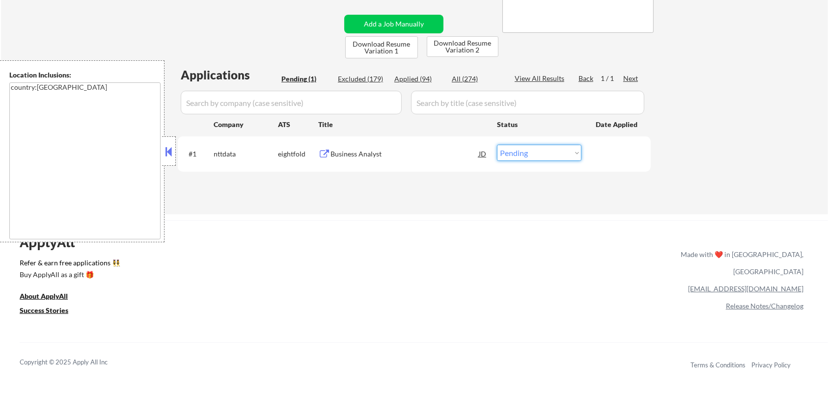
click at [541, 154] on select "Choose an option... Pending Applied Excluded (Questions) Excluded (Expired) Exc…" at bounding box center [539, 153] width 84 height 16
select select ""excluded__bad_match_""
click at [497, 145] on select "Choose an option... Pending Applied Excluded (Questions) Excluded (Expired) Exc…" at bounding box center [539, 153] width 84 height 16
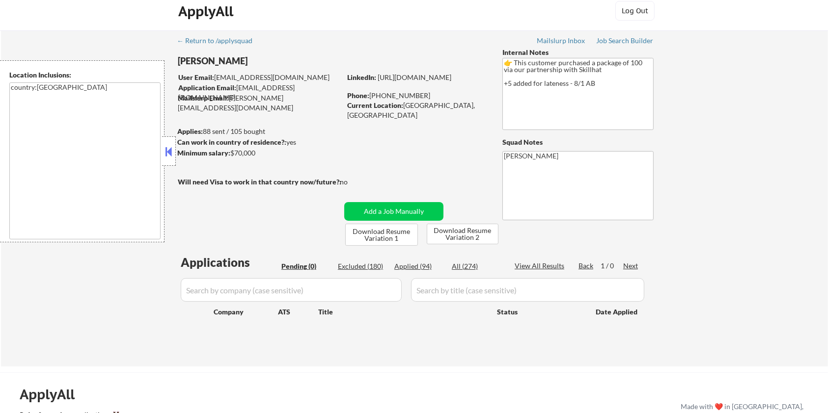
scroll to position [0, 0]
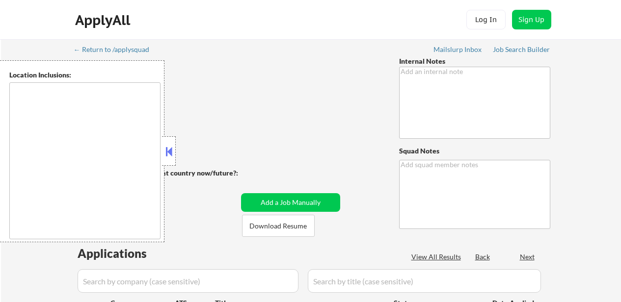
type textarea "🤖 AI answers OK 👉 This customer MUST be applied to exactly 25 jobs per week (4-…"
type textarea "Elisa https://job-boards.greenhouse.io/roidna/jobs/7128606 https://apply.workab…"
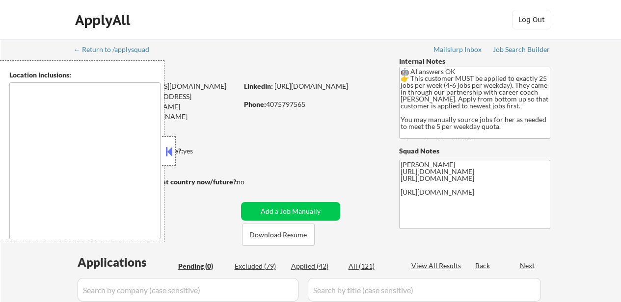
type textarea "Seattle, WA Mercer Island, WA Shoreline, WA Tukwila, WA Burien, WA SeaTac, WA W…"
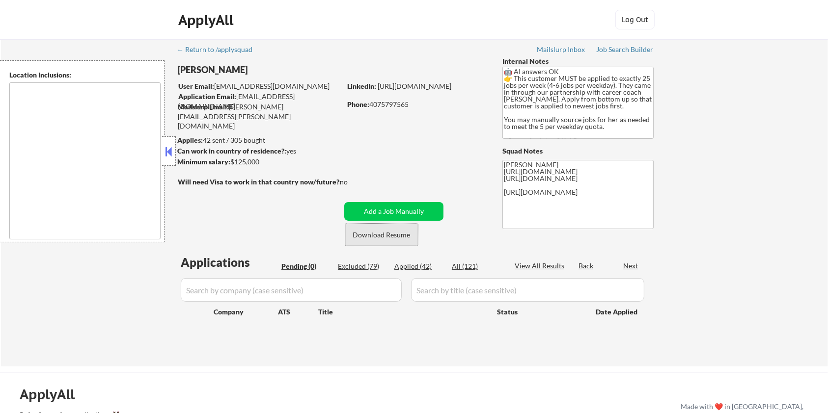
click at [374, 234] on button "Download Resume" at bounding box center [381, 235] width 73 height 22
type textarea "Seattle, WA Mercer Island, WA Shoreline, WA Tukwila, WA Burien, WA SeaTac, WA W…"
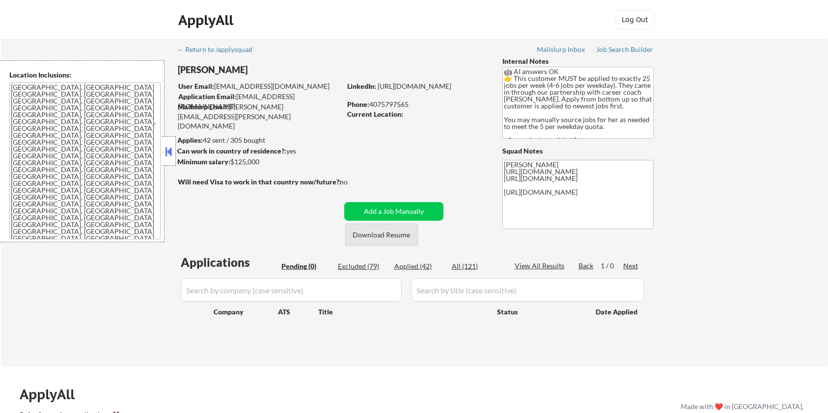
click at [376, 230] on button "Download Resume" at bounding box center [381, 235] width 73 height 22
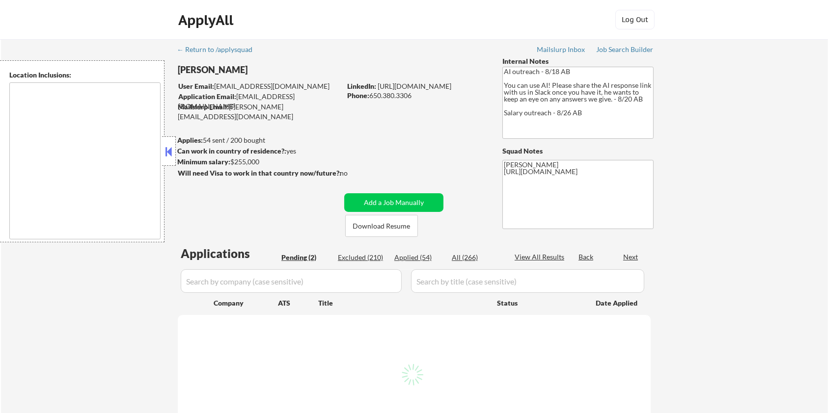
select select ""pending""
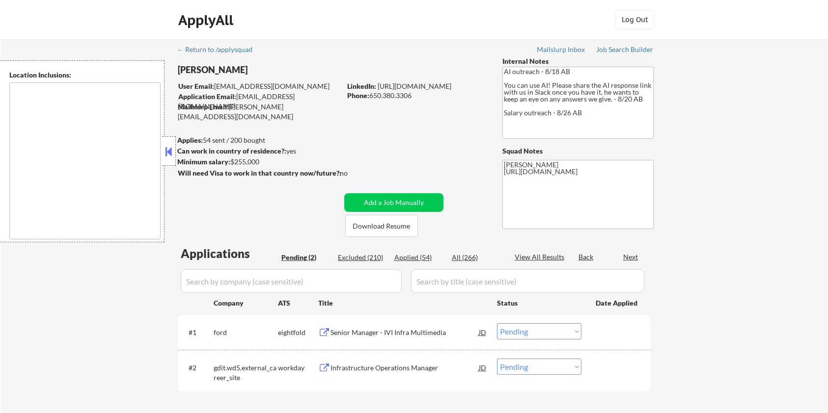
type textarea "[GEOGRAPHIC_DATA], [GEOGRAPHIC_DATA] [GEOGRAPHIC_DATA], [GEOGRAPHIC_DATA] [GEOG…"
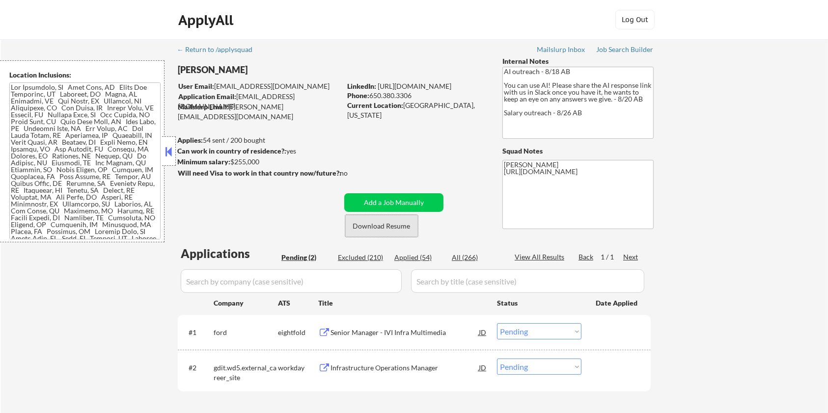
click at [387, 229] on button "Download Resume" at bounding box center [381, 226] width 73 height 22
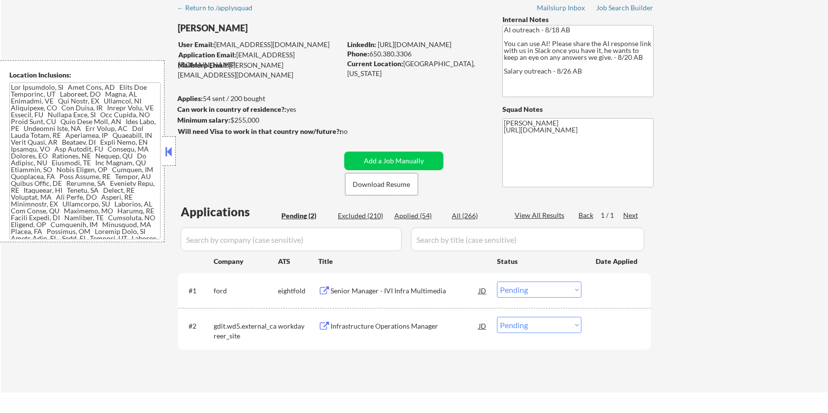
scroll to position [131, 0]
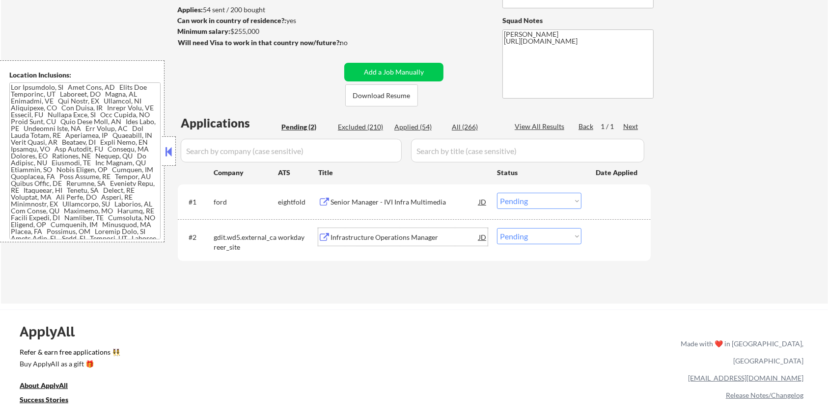
click at [346, 233] on div "Infrastructure Operations Manager" at bounding box center [404, 238] width 148 height 10
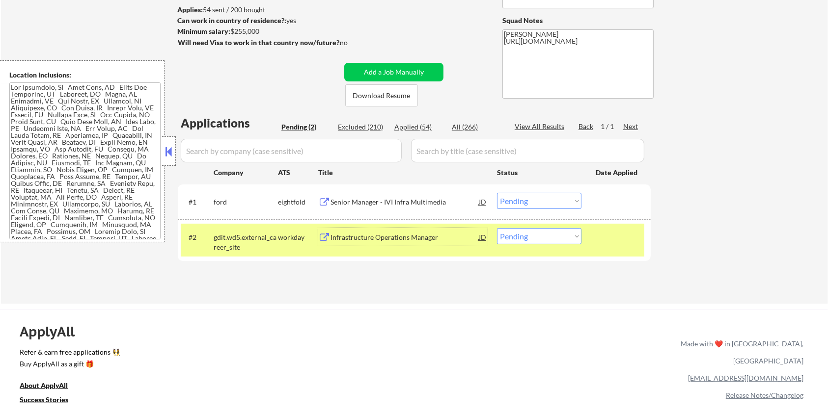
click at [545, 234] on select "Choose an option... Pending Applied Excluded (Questions) Excluded (Expired) Exc…" at bounding box center [539, 236] width 84 height 16
select select ""excluded__salary_""
click at [497, 228] on select "Choose an option... Pending Applied Excluded (Questions) Excluded (Expired) Exc…" at bounding box center [539, 236] width 84 height 16
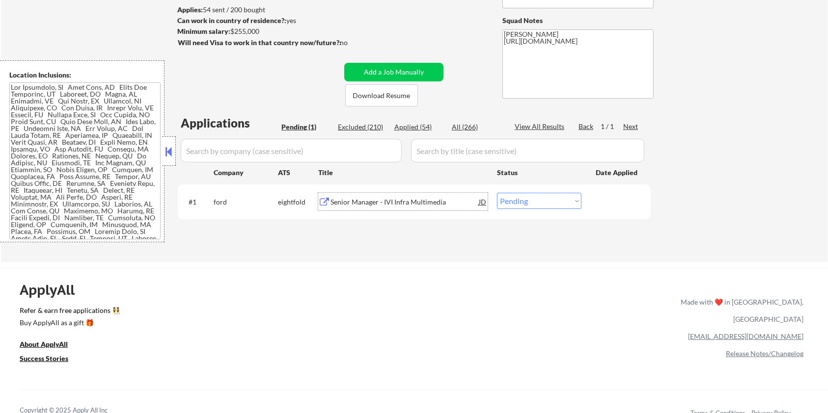
click at [372, 203] on div "Senior Manager - IVI Infra Multimedia" at bounding box center [404, 202] width 148 height 10
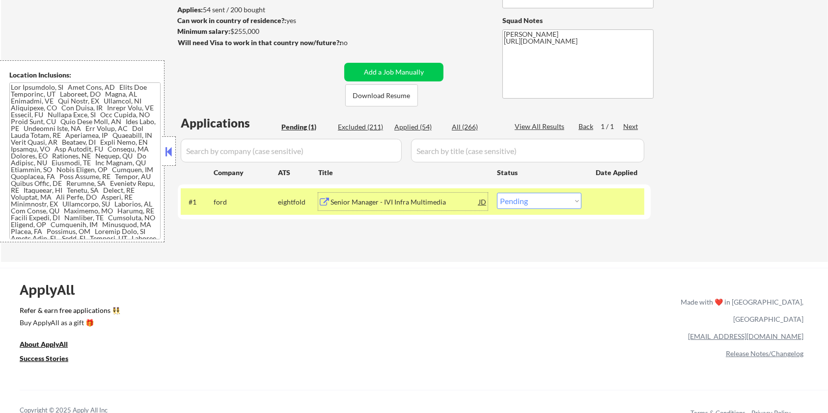
click at [559, 198] on select "Choose an option... Pending Applied Excluded (Questions) Excluded (Expired) Exc…" at bounding box center [539, 201] width 84 height 16
select select ""excluded__bad_match_""
click at [497, 193] on select "Choose an option... Pending Applied Excluded (Questions) Excluded (Expired) Exc…" at bounding box center [539, 201] width 84 height 16
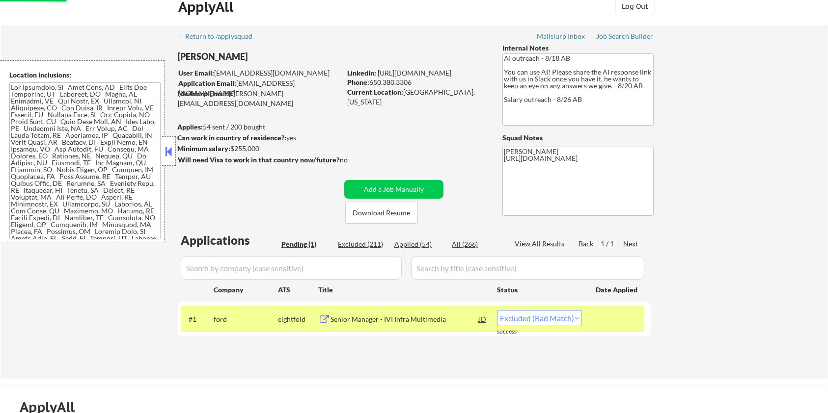
scroll to position [0, 0]
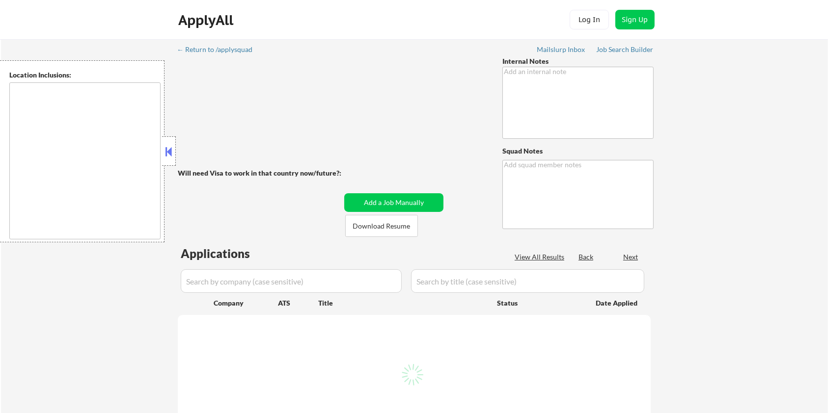
type textarea "AI outreach - 8/18 AB You can use AI! Please share the AI response link with us…"
type textarea "Elisa https://job-boards.greenhouse.io/alma/jobs/8148175002/confirmation"
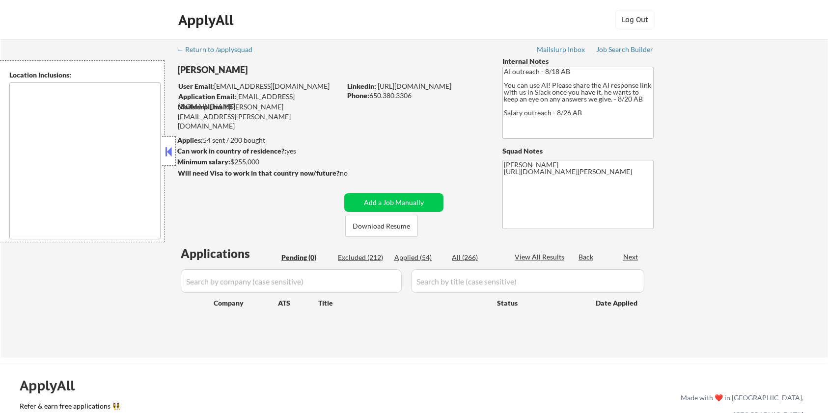
type textarea "San Francisco, CA Daly City, CA South San Francisco, CA Brisbane, CA Colma, CA …"
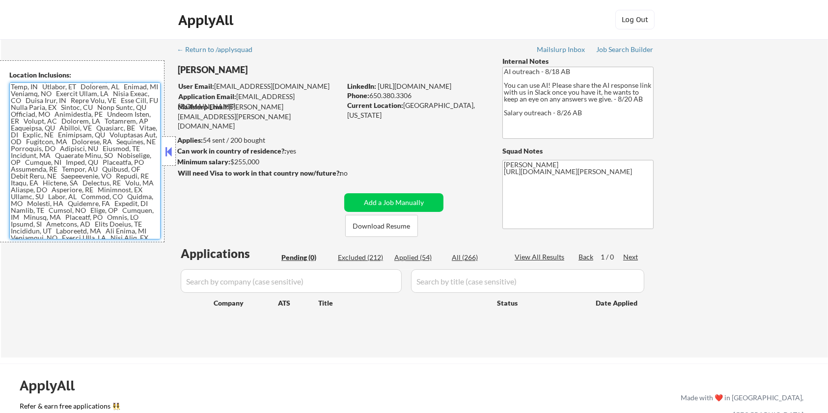
scroll to position [567, 0]
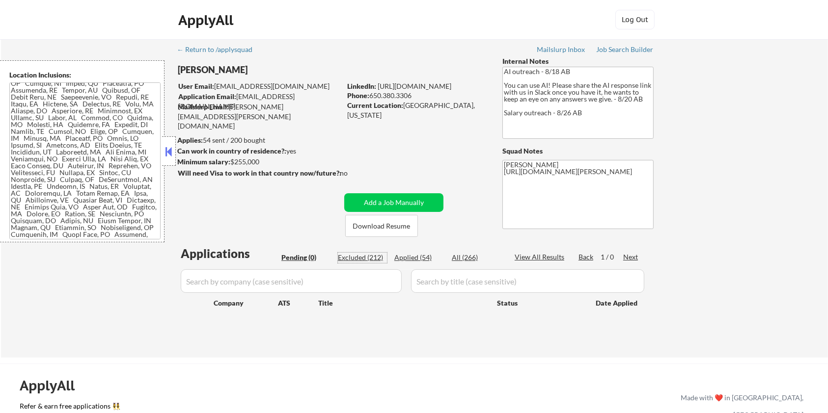
click at [368, 258] on div "Excluded (212)" at bounding box center [362, 258] width 49 height 10
select select ""excluded__salary_""
select select ""excluded__bad_match_""
select select ""excluded__salary_""
select select ""excluded__bad_match_""
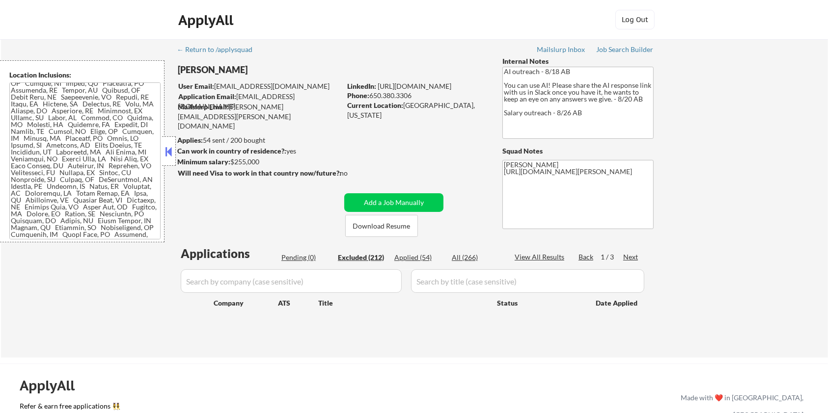
select select ""excluded__salary_""
select select ""excluded__other_""
select select ""excluded__expired_""
select select ""excluded__salary_""
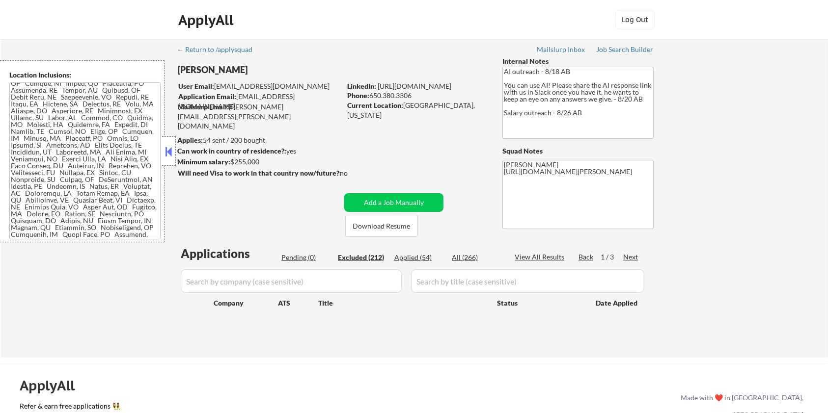
select select ""excluded__bad_match_""
select select ""excluded__salary_""
select select ""excluded__bad_match_""
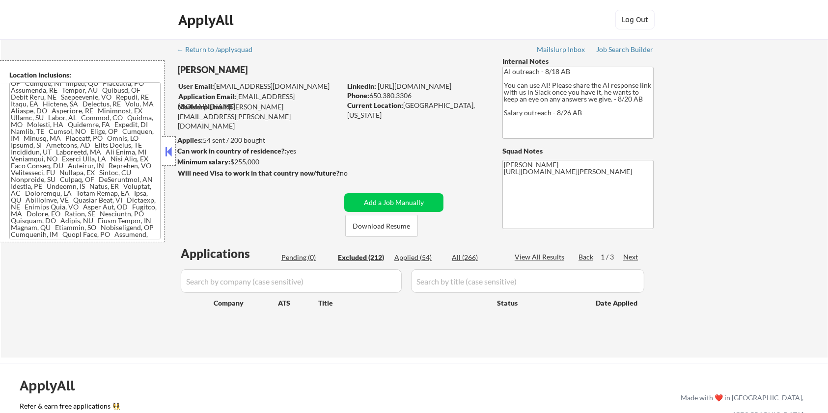
select select ""excluded__salary_""
select select ""excluded__bad_match_""
select select ""excluded__salary_""
select select ""excluded__expired_""
select select ""excluded__salary_""
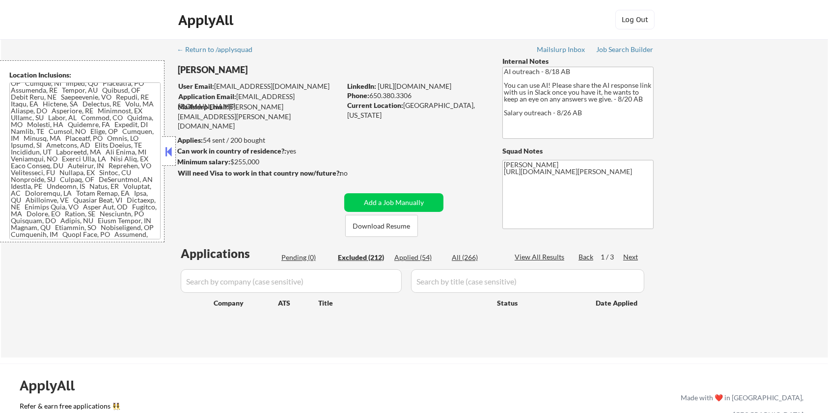
select select ""excluded__bad_match_""
select select ""excluded__salary_""
select select ""excluded__bad_match_""
select select ""excluded__expired_""
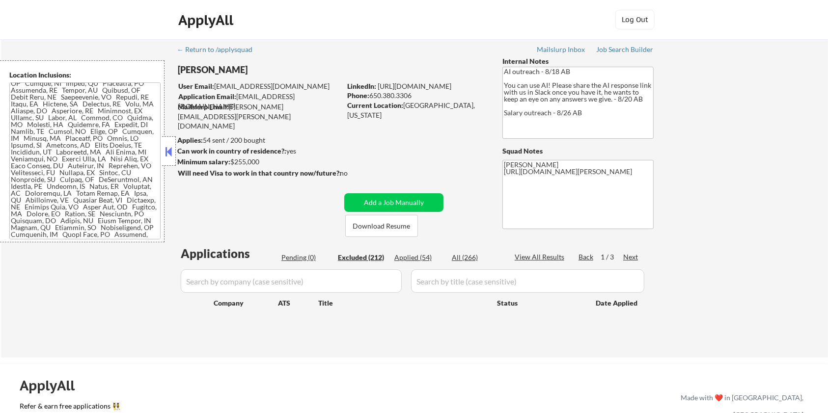
select select ""excluded__bad_match_""
select select ""excluded__expired_""
select select ""excluded__bad_match_""
select select ""excluded__expired_""
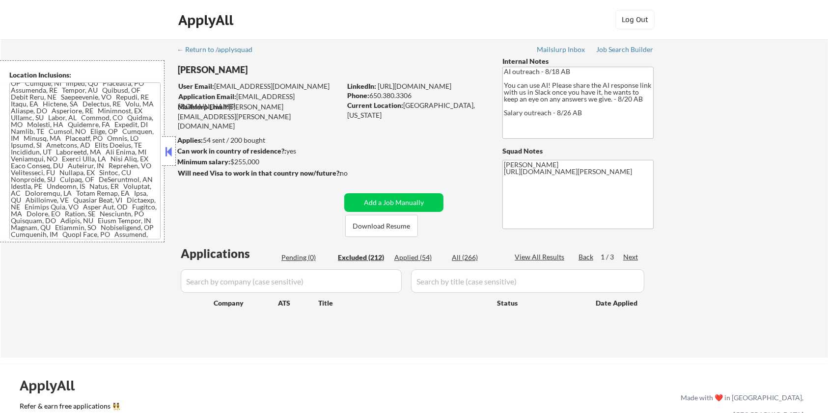
select select ""excluded__bad_match_""
select select ""excluded__expired_""
select select ""excluded__bad_match_""
select select ""excluded__salary_""
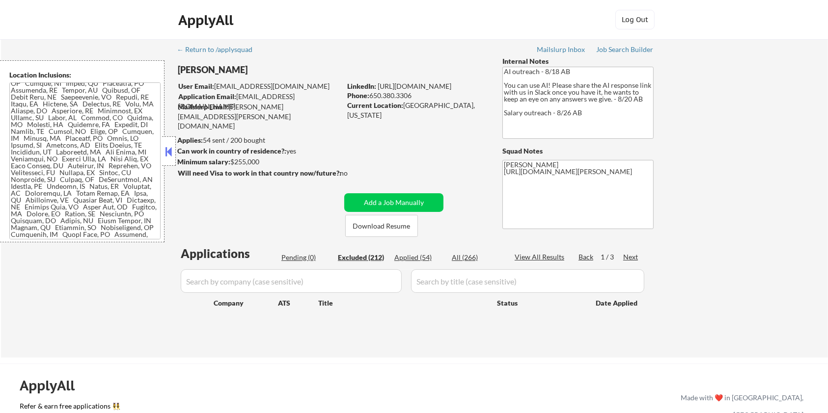
select select ""excluded__salary_""
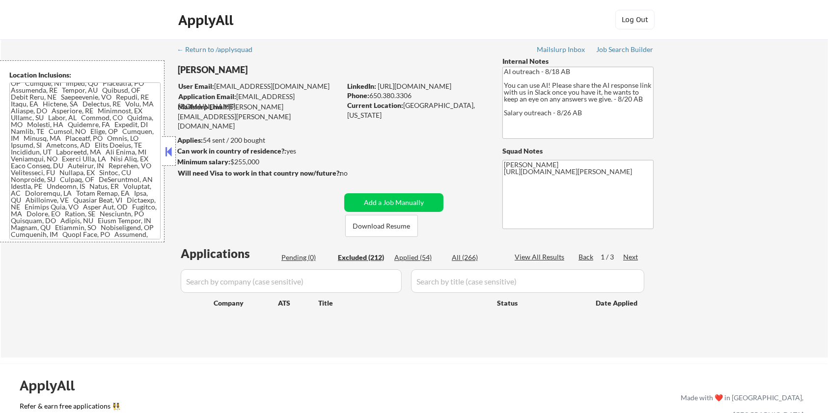
select select ""excluded__expired_""
select select ""excluded__salary_""
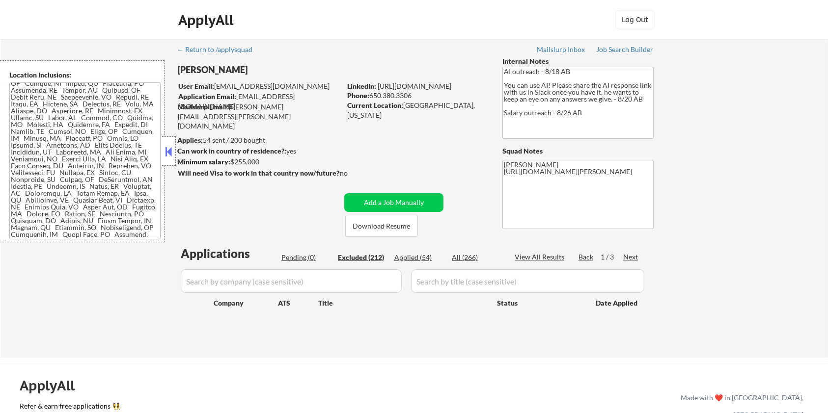
select select ""excluded__expired_""
select select ""excluded__bad_match_""
select select ""excluded__expired_""
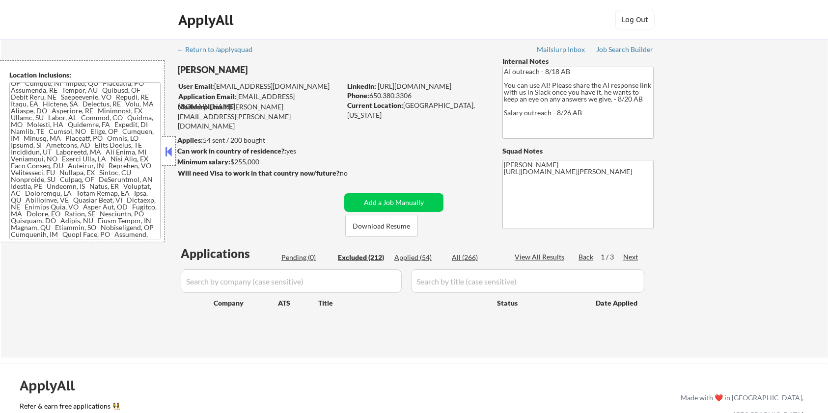
select select ""excluded__salary_""
select select ""excluded__bad_match_""
select select ""excluded__salary_""
select select ""excluded__expired_""
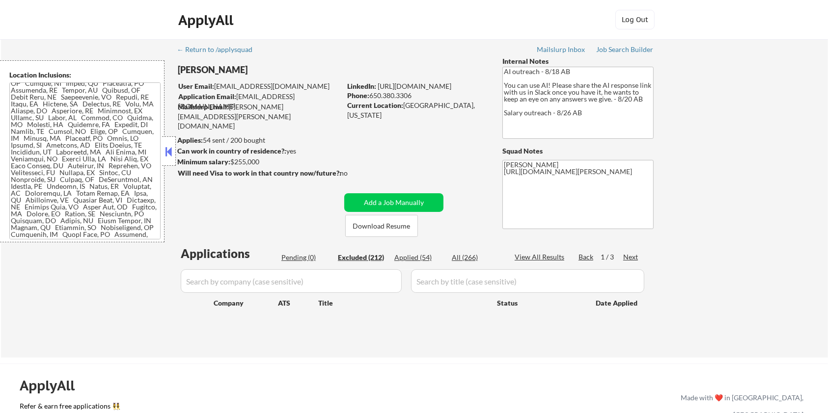
select select ""excluded__location_""
select select ""excluded__expired_""
select select ""excluded__bad_match_""
select select ""excluded__salary_""
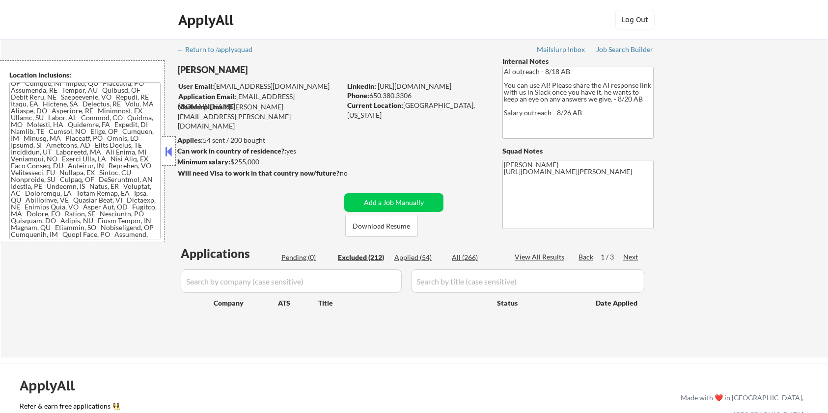
select select ""excluded__salary_""
select select ""excluded__expired_""
select select ""excluded__bad_match_""
select select ""excluded""
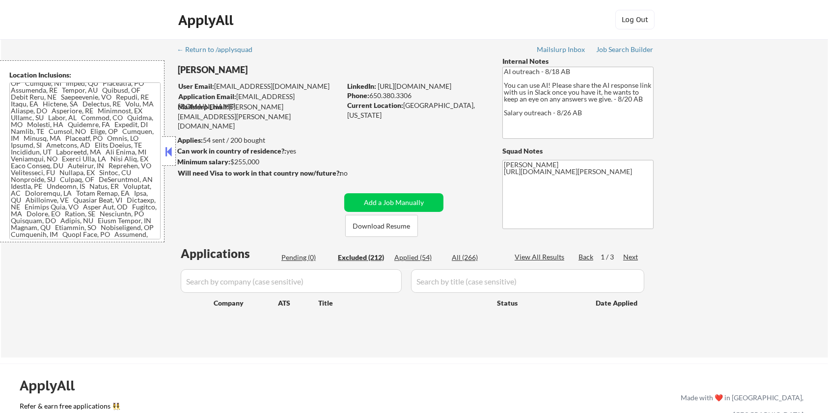
select select ""excluded__salary_""
select select ""excluded__bad_match_""
select select ""excluded__salary_""
select select ""excluded__expired_""
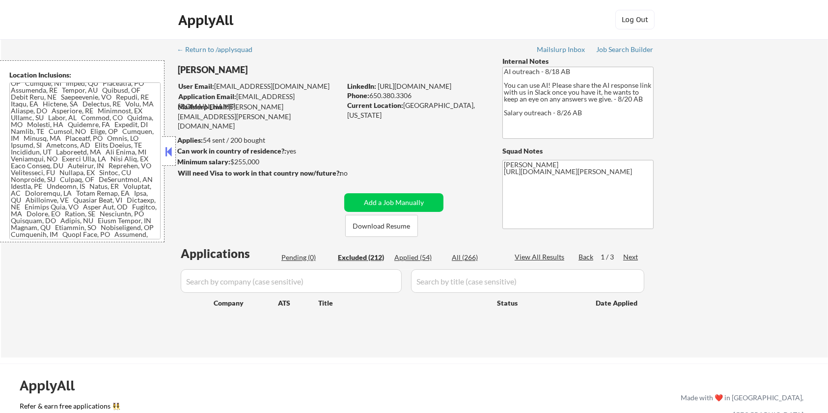
select select ""excluded__salary_""
select select ""excluded__bad_match_""
select select ""excluded__expired_""
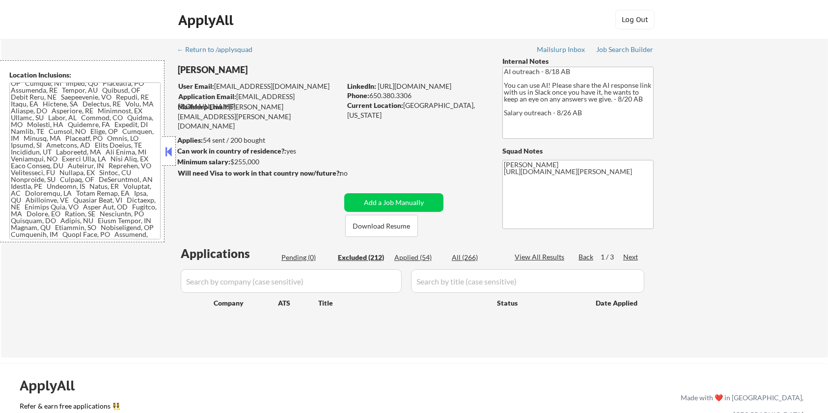
select select ""excluded__salary_""
select select ""excluded__blocklist_""
select select ""excluded__expired_""
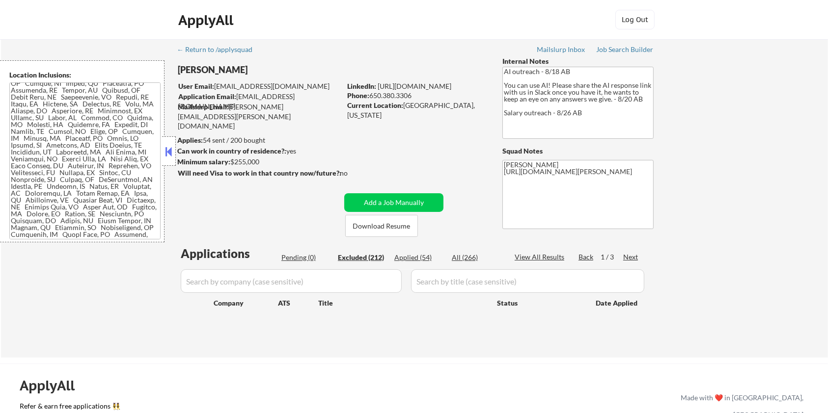
select select ""excluded__salary_""
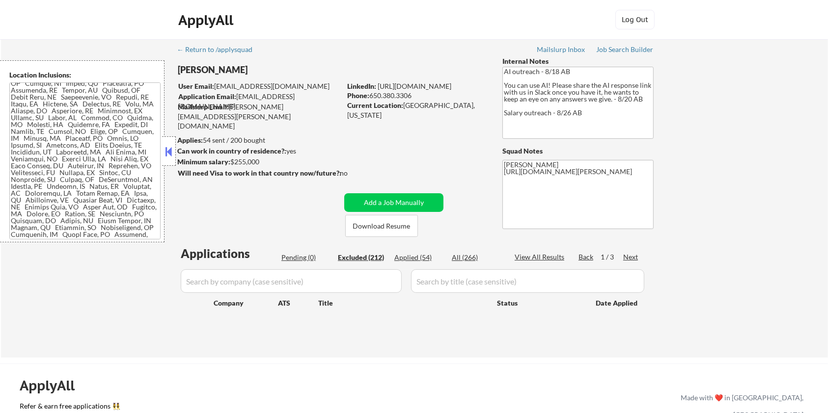
select select ""excluded__salary_""
select select ""excluded__expired_""
select select ""excluded__salary_""
select select ""excluded__expired_""
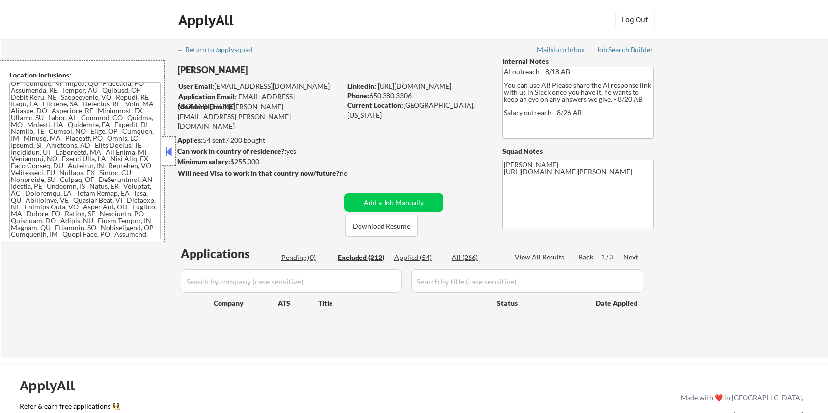
select select ""excluded__bad_match_""
select select ""excluded__salary_""
select select ""excluded__expired_""
select select ""excluded__salary_""
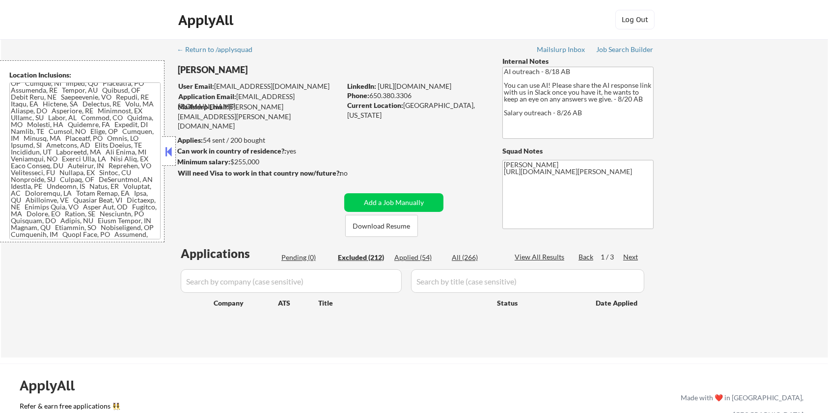
select select ""excluded__salary_""
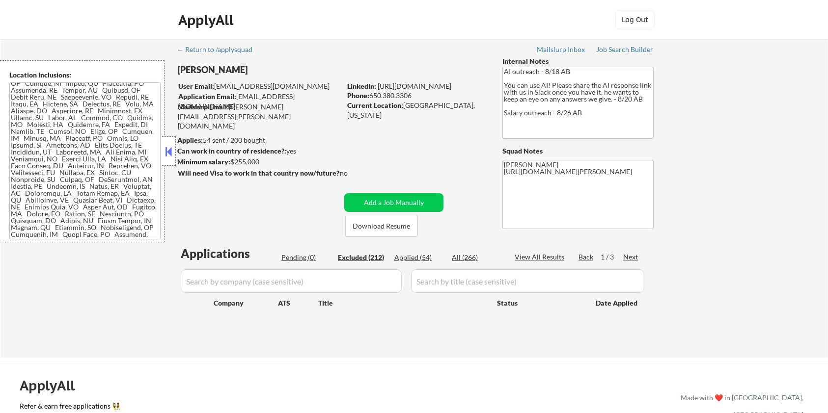
select select ""excluded__bad_match_""
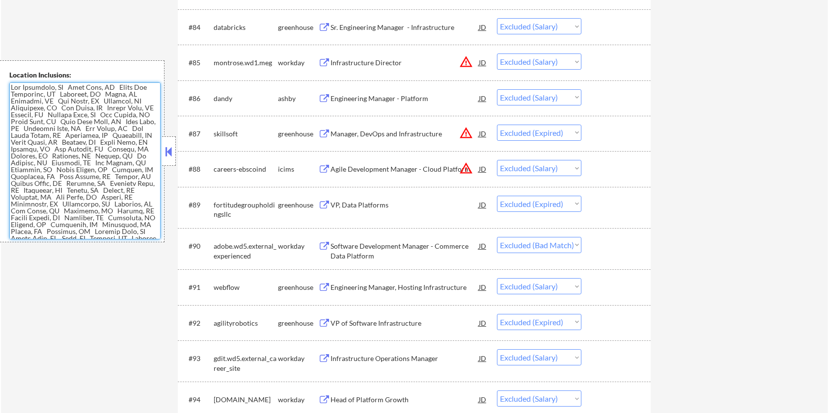
scroll to position [3665, 0]
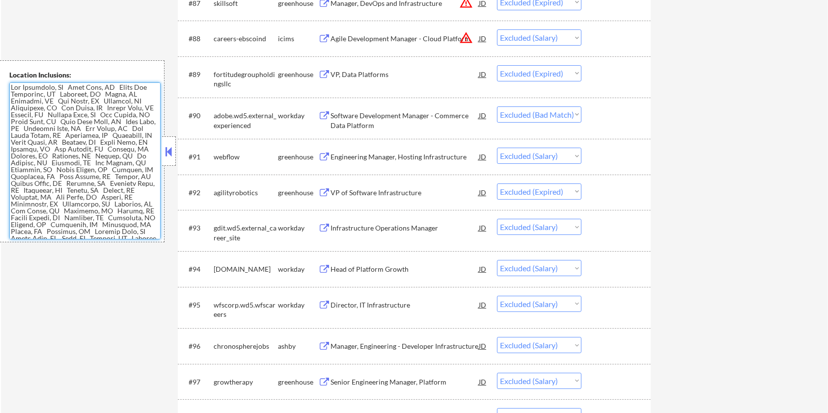
click at [391, 228] on div "Infrastructure Operations Manager" at bounding box center [404, 228] width 148 height 10
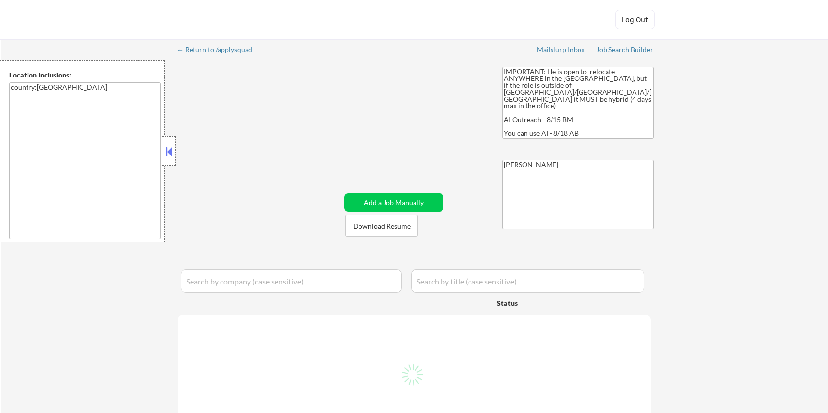
select select ""pending""
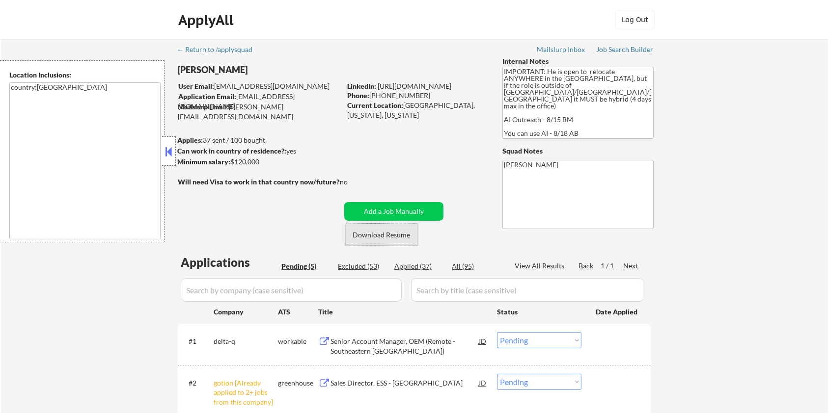
click at [393, 235] on button "Download Resume" at bounding box center [381, 235] width 73 height 22
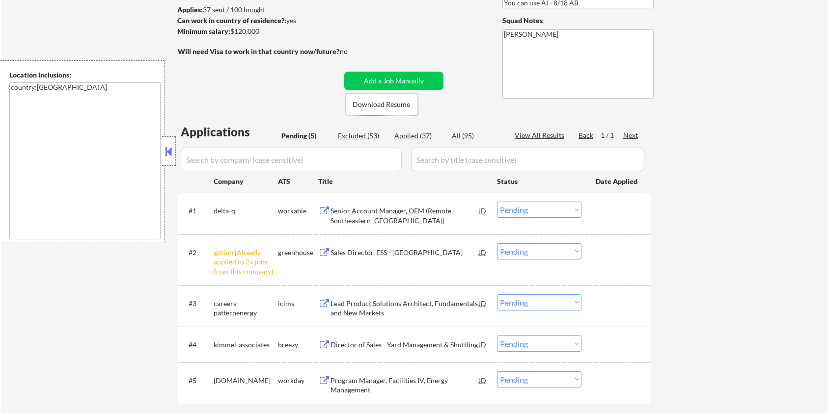
scroll to position [196, 0]
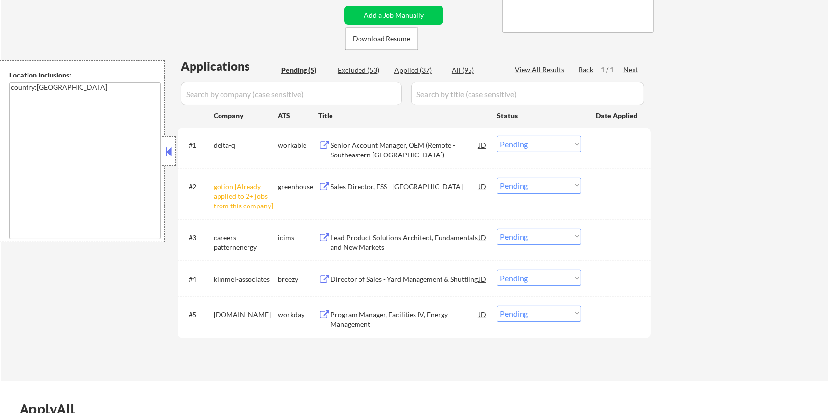
click at [351, 147] on div "Senior Account Manager, OEM (Remote - Southeastern [GEOGRAPHIC_DATA])" at bounding box center [404, 149] width 148 height 19
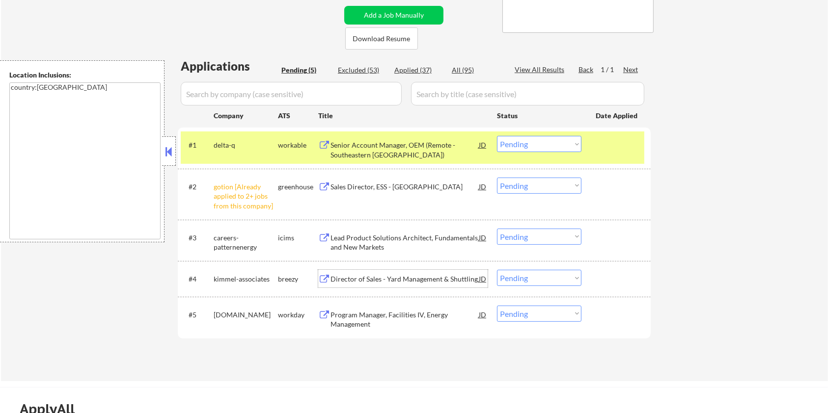
click at [337, 280] on div "Director of Sales - Yard Management & Shuttling" at bounding box center [404, 279] width 148 height 10
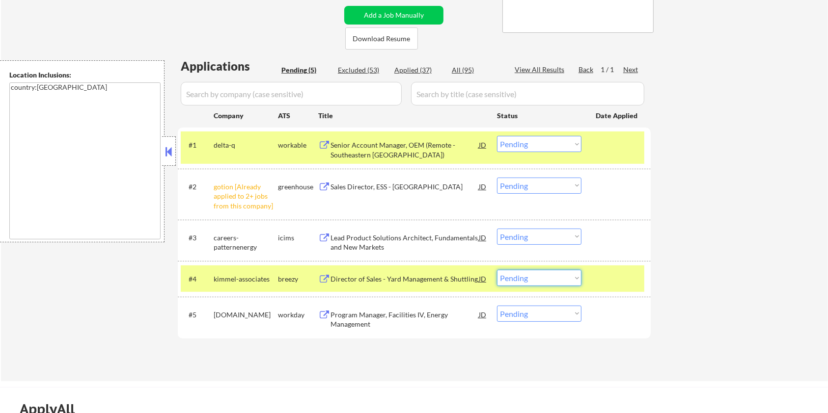
click at [528, 279] on select "Choose an option... Pending Applied Excluded (Questions) Excluded (Expired) Exc…" at bounding box center [539, 278] width 84 height 16
click at [497, 270] on select "Choose an option... Pending Applied Excluded (Questions) Excluded (Expired) Exc…" at bounding box center [539, 278] width 84 height 16
click at [361, 185] on div "Sales Director, ESS - Mexico" at bounding box center [404, 187] width 148 height 10
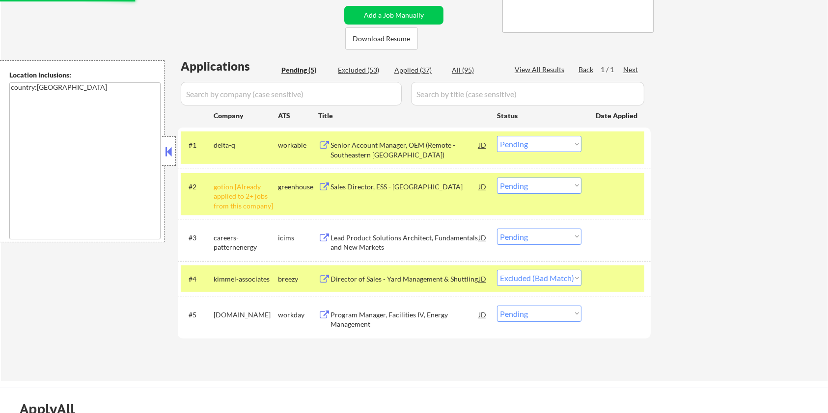
select select ""pending""
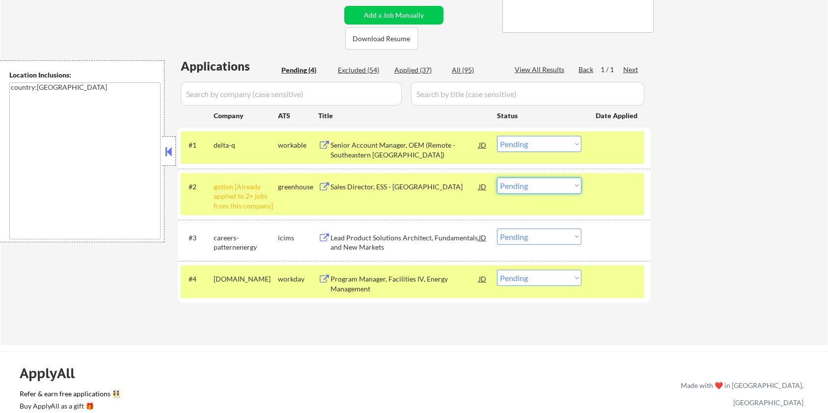
click at [521, 186] on select "Choose an option... Pending Applied Excluded (Questions) Excluded (Expired) Exc…" at bounding box center [539, 186] width 84 height 16
click at [497, 178] on select "Choose an option... Pending Applied Excluded (Questions) Excluded (Expired) Exc…" at bounding box center [539, 186] width 84 height 16
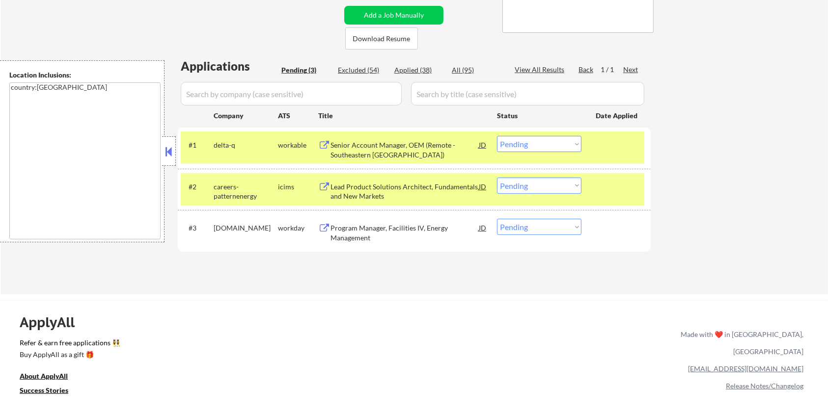
click at [341, 185] on div "Lead Product Solutions Architect, Fundamentals and New Markets" at bounding box center [404, 191] width 148 height 19
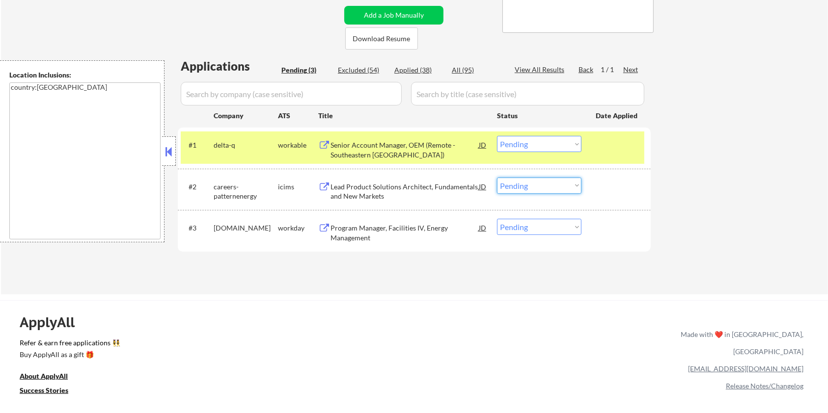
click at [523, 186] on select "Choose an option... Pending Applied Excluded (Questions) Excluded (Expired) Exc…" at bounding box center [539, 186] width 84 height 16
click at [497, 178] on select "Choose an option... Pending Applied Excluded (Questions) Excluded (Expired) Exc…" at bounding box center [539, 186] width 84 height 16
select select ""pending""
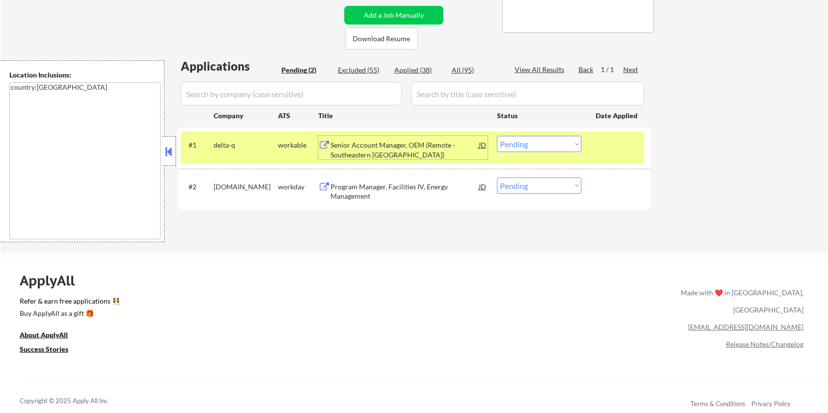
click at [424, 151] on div "Senior Account Manager, OEM (Remote - Southeastern United States)" at bounding box center [404, 149] width 148 height 19
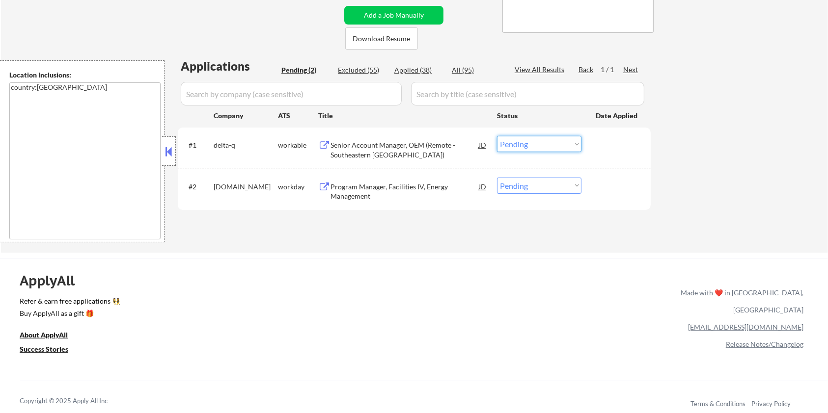
click at [526, 140] on select "Choose an option... Pending Applied Excluded (Questions) Excluded (Expired) Exc…" at bounding box center [539, 144] width 84 height 16
click at [497, 136] on select "Choose an option... Pending Applied Excluded (Questions) Excluded (Expired) Exc…" at bounding box center [539, 144] width 84 height 16
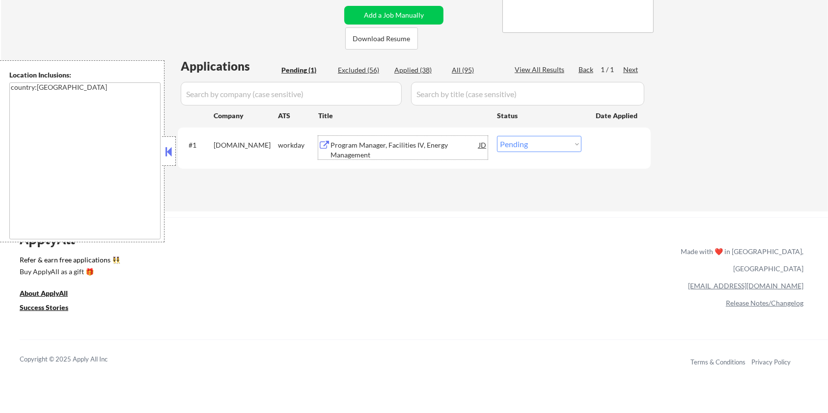
click at [411, 148] on div "Program Manager, Facilities IV, Energy Management" at bounding box center [404, 149] width 148 height 19
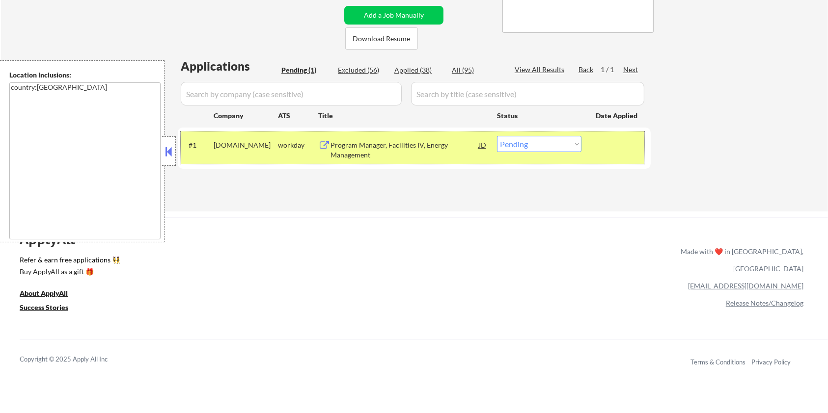
click at [539, 133] on div "#1 sutterhealth.wd1.sh workday Program Manager, Facilities IV, Energy Managemen…" at bounding box center [412, 148] width 463 height 32
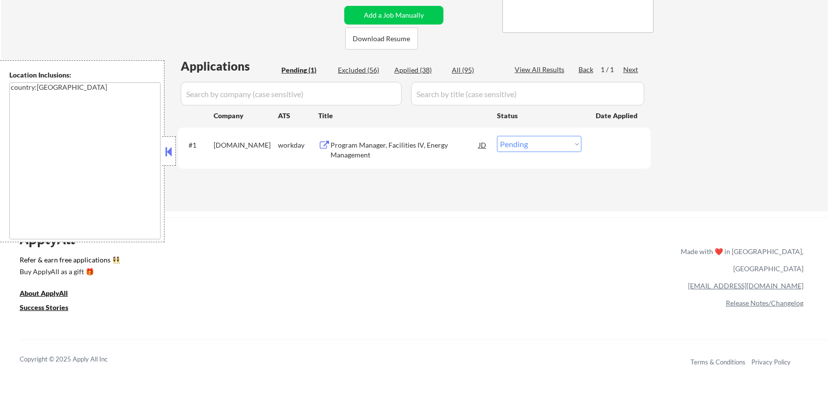
click at [513, 145] on select "Choose an option... Pending Applied Excluded (Questions) Excluded (Expired) Exc…" at bounding box center [539, 144] width 84 height 16
select select ""excluded__bad_match_""
click at [497, 136] on select "Choose an option... Pending Applied Excluded (Questions) Excluded (Expired) Exc…" at bounding box center [539, 144] width 84 height 16
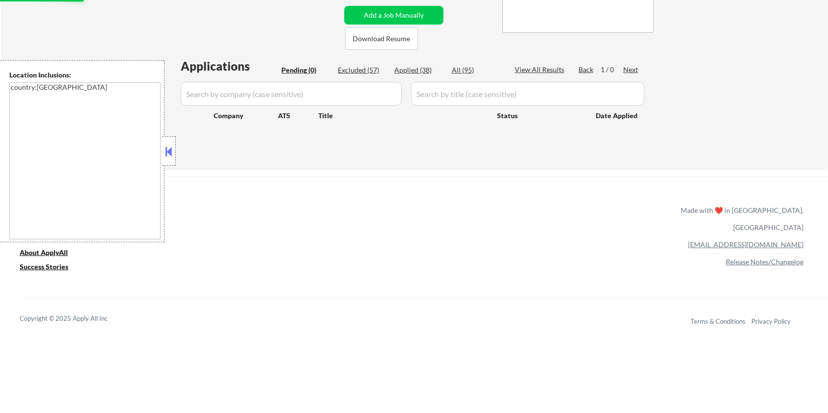
scroll to position [131, 0]
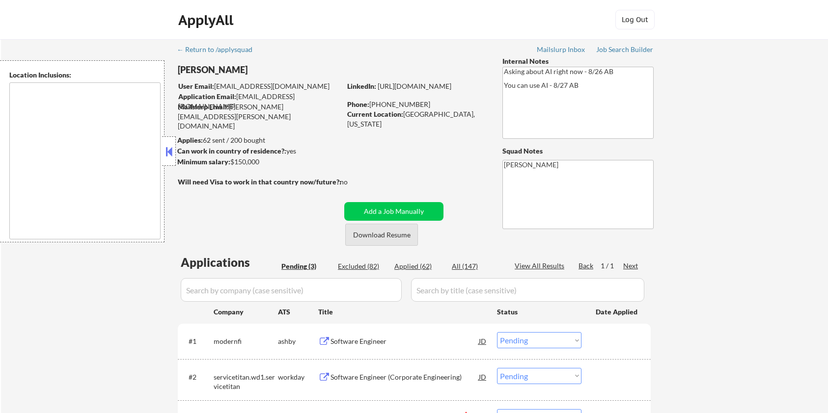
select select ""pending""
click at [374, 234] on button "Download Resume" at bounding box center [381, 235] width 73 height 22
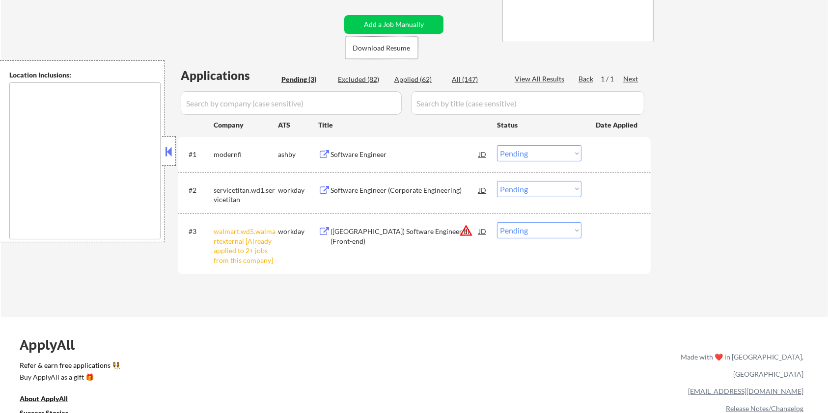
scroll to position [196, 0]
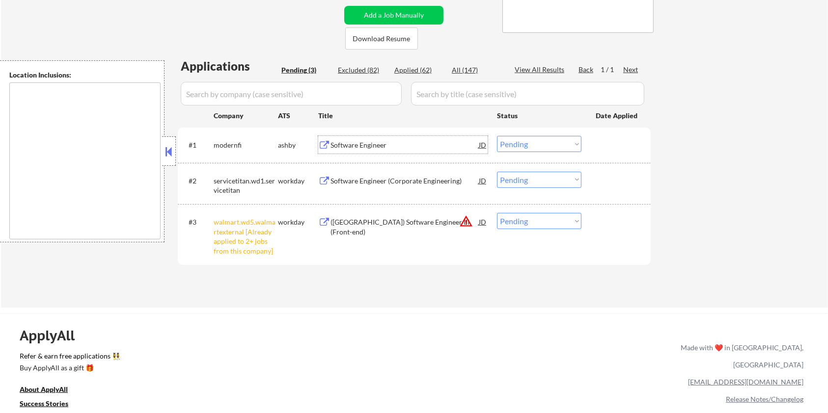
click at [348, 147] on div "Software Engineer" at bounding box center [404, 145] width 148 height 10
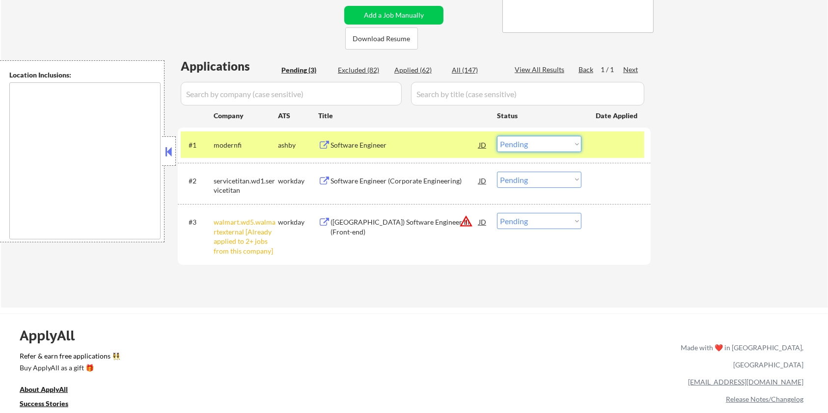
click at [533, 147] on select "Choose an option... Pending Applied Excluded (Questions) Excluded (Expired) Exc…" at bounding box center [539, 144] width 84 height 16
click at [497, 136] on select "Choose an option... Pending Applied Excluded (Questions) Excluded (Expired) Exc…" at bounding box center [539, 144] width 84 height 16
select select ""pending""
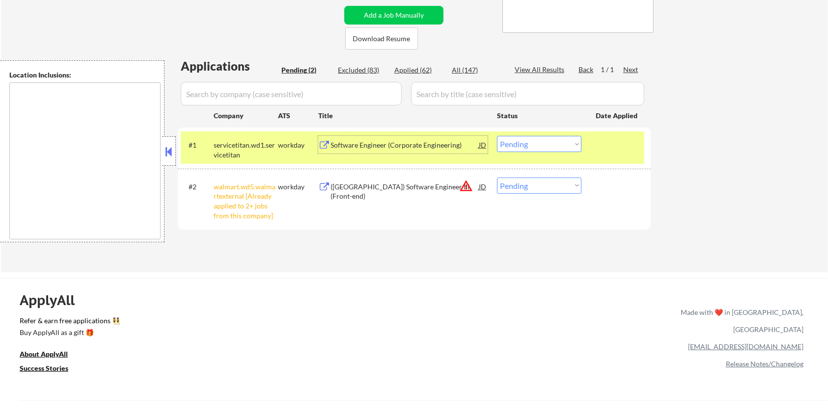
click at [388, 145] on div "Software Engineer (Corporate Engineering)" at bounding box center [404, 145] width 148 height 10
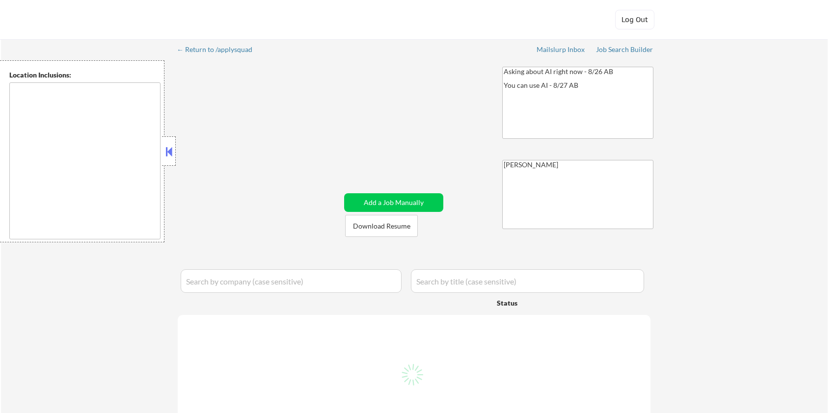
select select ""pending""
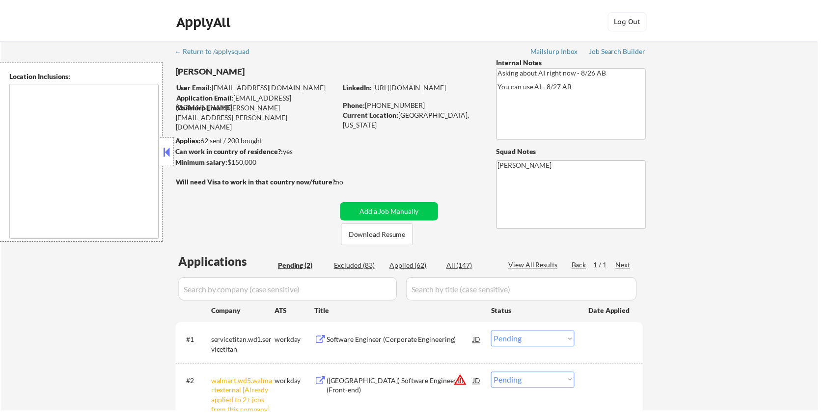
scroll to position [196, 0]
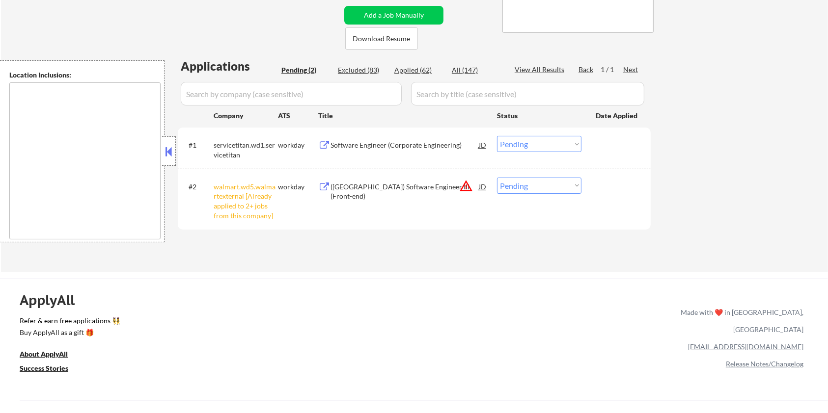
click at [335, 189] on div "(USA) Software Engineer III (Front-end)" at bounding box center [404, 191] width 148 height 19
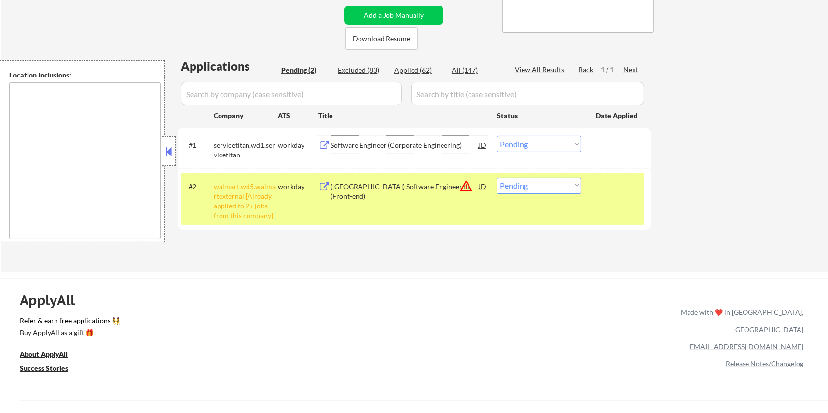
click at [354, 145] on div "Software Engineer (Corporate Engineering)" at bounding box center [404, 145] width 148 height 10
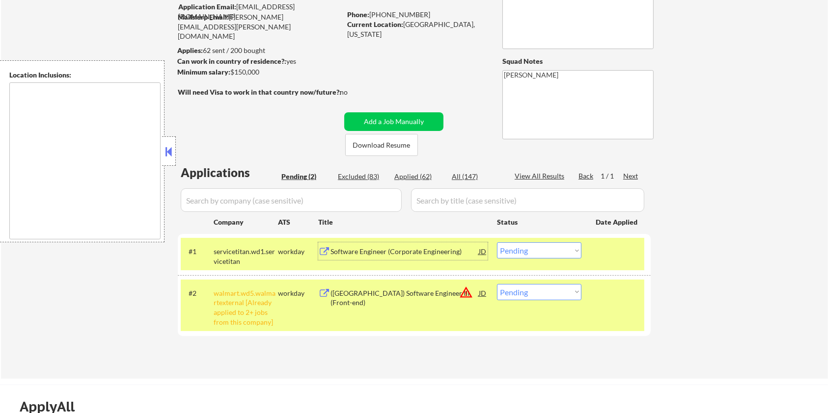
scroll to position [65, 0]
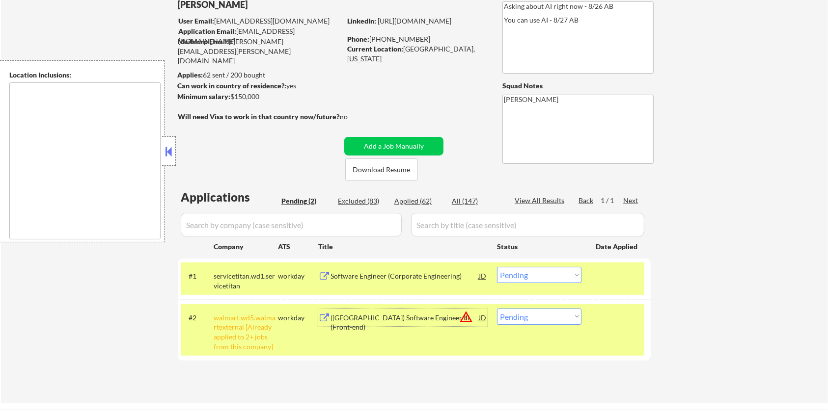
click at [358, 322] on div "(USA) Software Engineer III (Front-end)" at bounding box center [404, 322] width 148 height 19
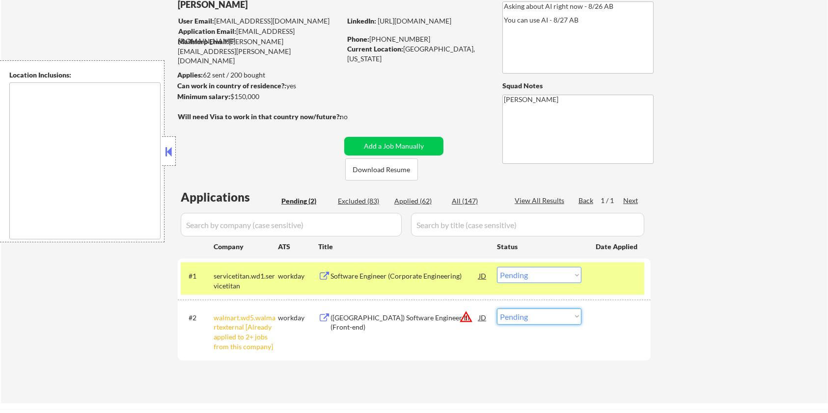
click at [531, 319] on select "Choose an option... Pending Applied Excluded (Questions) Excluded (Expired) Exc…" at bounding box center [539, 317] width 84 height 16
select select ""applied""
click at [497, 309] on select "Choose an option... Pending Applied Excluded (Questions) Excluded (Expired) Exc…" at bounding box center [539, 317] width 84 height 16
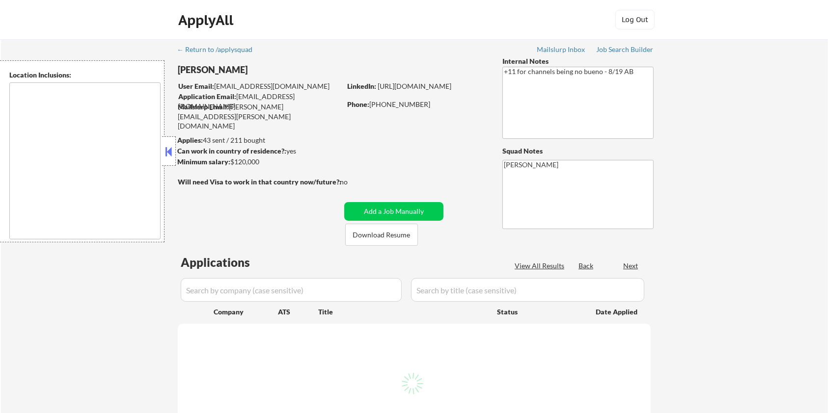
type textarea "remote"
select select ""pending""
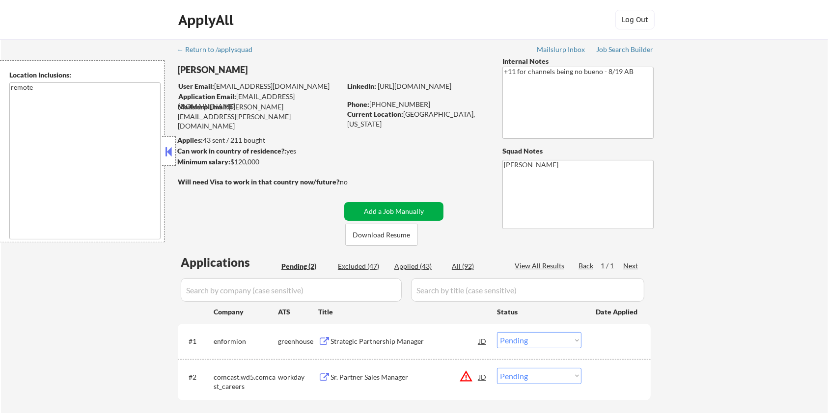
scroll to position [131, 0]
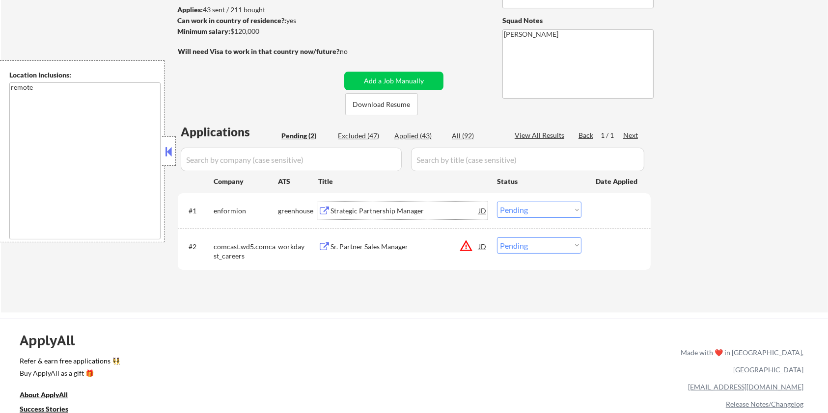
click at [363, 208] on div "Strategic Partnership Manager" at bounding box center [404, 211] width 148 height 10
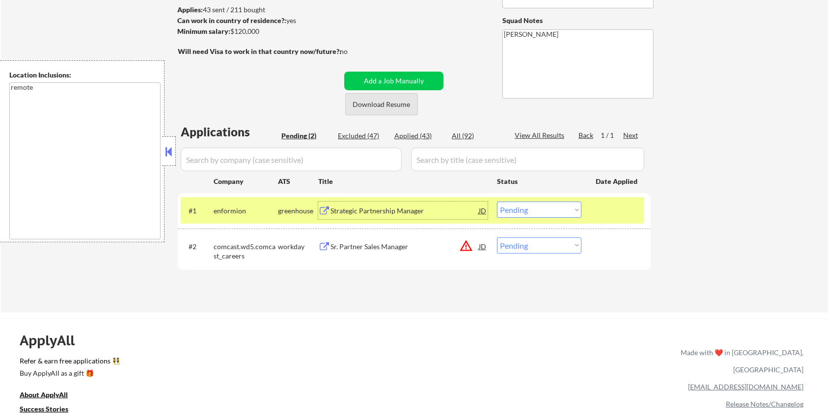
click at [400, 105] on button "Download Resume" at bounding box center [381, 104] width 73 height 22
click at [536, 208] on select "Choose an option... Pending Applied Excluded (Questions) Excluded (Expired) Exc…" at bounding box center [539, 210] width 84 height 16
click at [497, 202] on select "Choose an option... Pending Applied Excluded (Questions) Excluded (Expired) Exc…" at bounding box center [539, 210] width 84 height 16
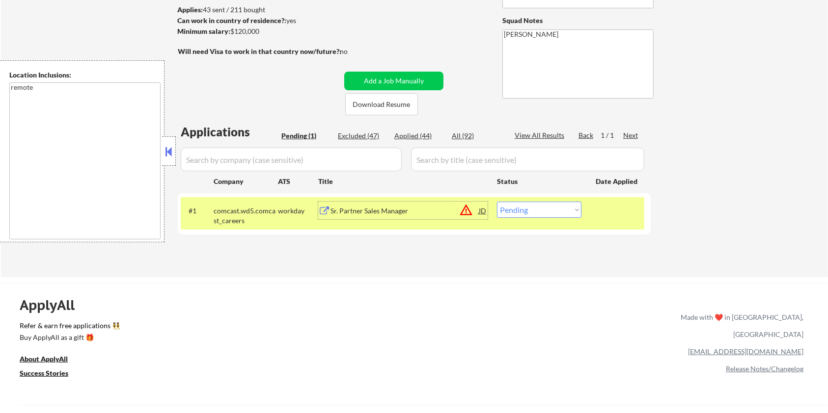
click at [355, 208] on div "Sr. Partner Sales Manager" at bounding box center [404, 211] width 148 height 10
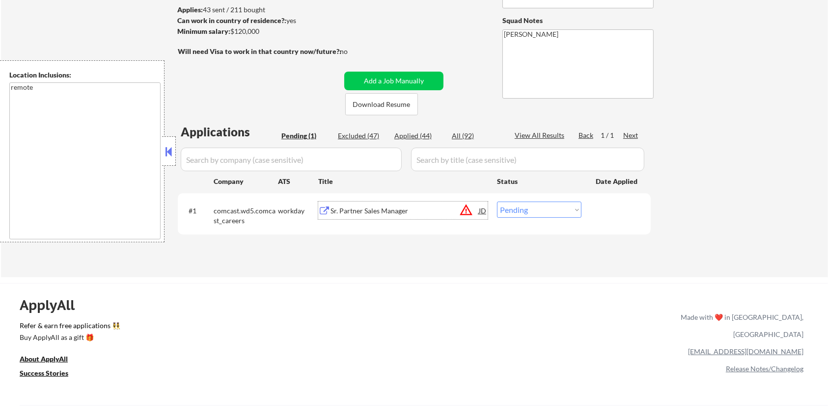
click at [539, 213] on select "Choose an option... Pending Applied Excluded (Questions) Excluded (Expired) Exc…" at bounding box center [539, 210] width 84 height 16
select select ""excluded__location_""
click at [497, 202] on select "Choose an option... Pending Applied Excluded (Questions) Excluded (Expired) Exc…" at bounding box center [539, 210] width 84 height 16
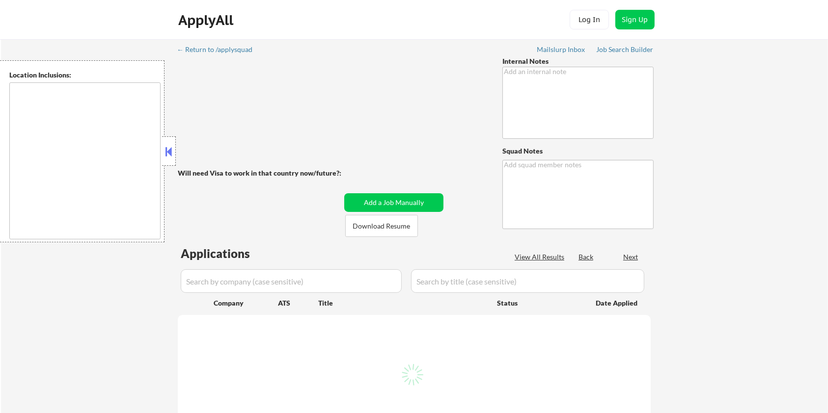
type textarea "• Canadian based in [GEOGRAPHIC_DATA] • [DEMOGRAPHIC_DATA] jobs OK • Canada-wid…"
type textarea "[PERSON_NAME]"
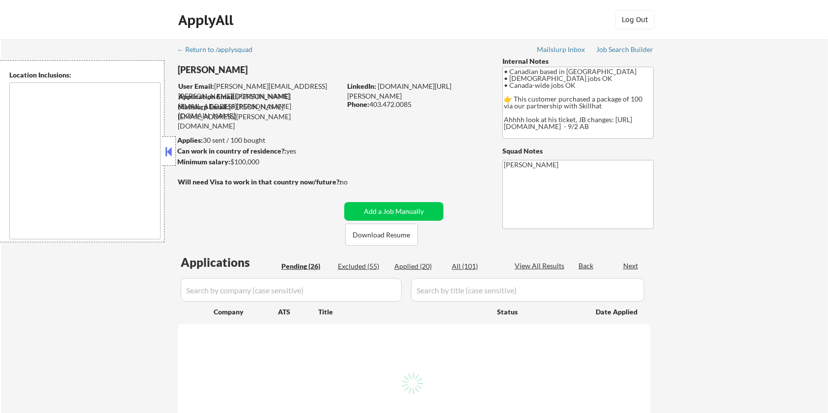
type textarea "country:[GEOGRAPHIC_DATA]"
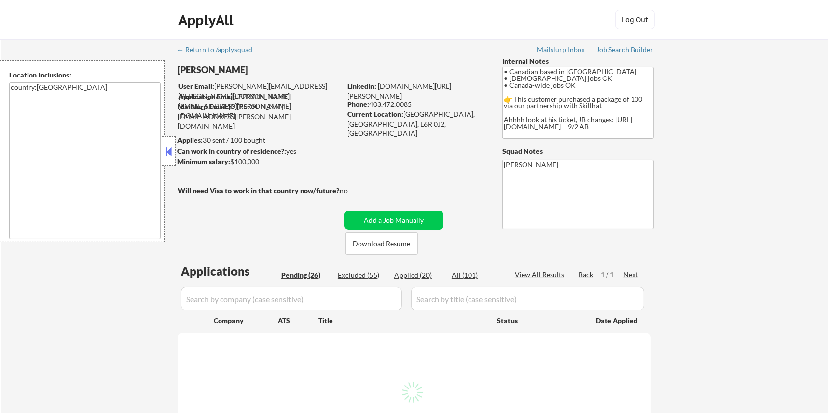
select select ""pending""
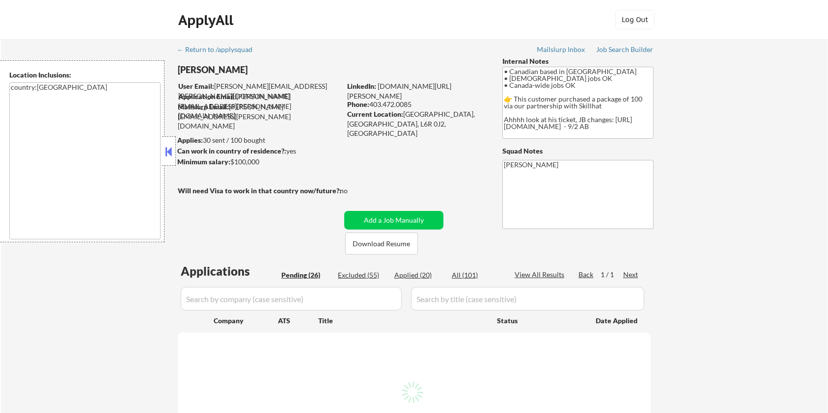
select select ""pending""
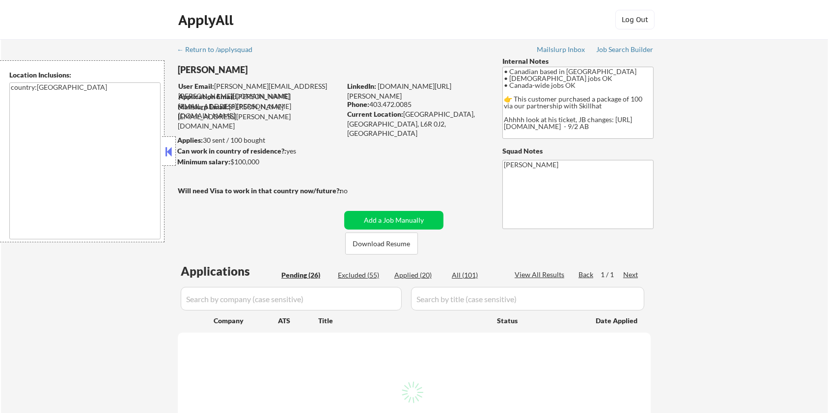
select select ""pending""
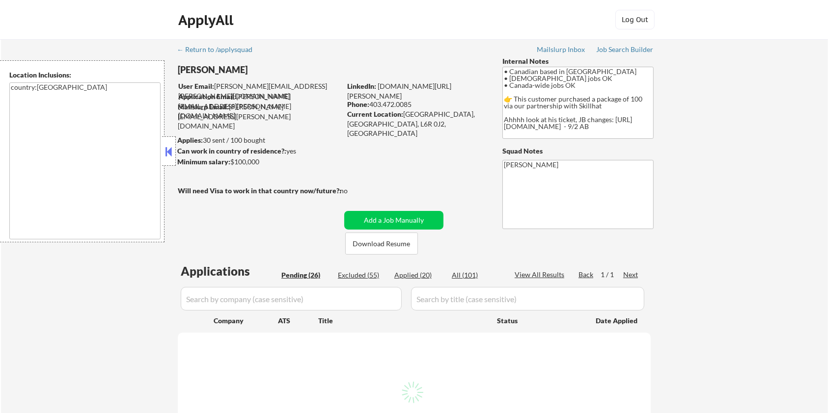
select select ""pending""
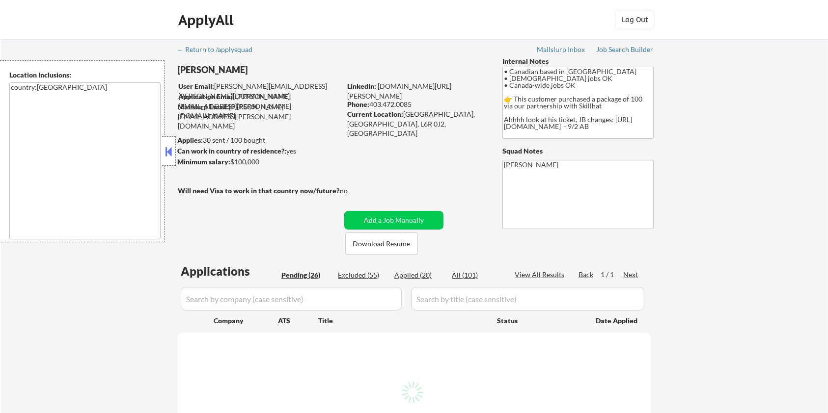
select select ""pending""
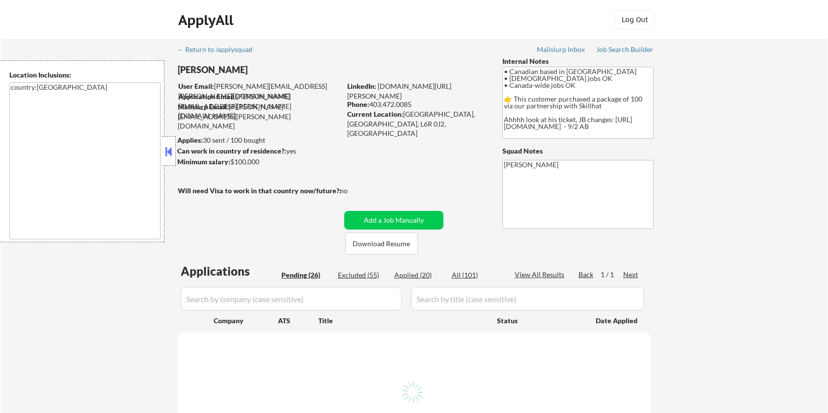
select select ""pending""
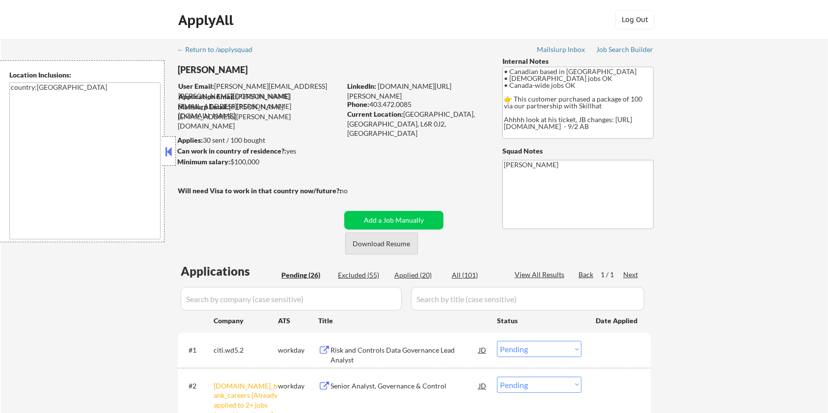
click at [378, 242] on button "Download Resume" at bounding box center [381, 244] width 73 height 22
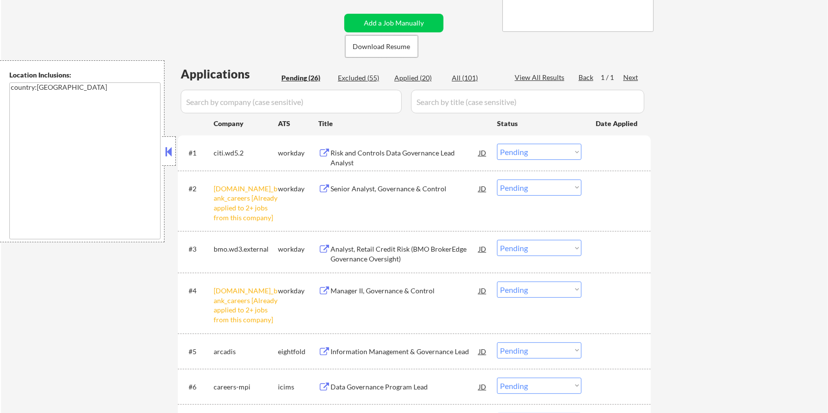
scroll to position [196, 0]
click at [374, 151] on div "Risk and Controls Data Governance Lead Analyst" at bounding box center [404, 158] width 148 height 19
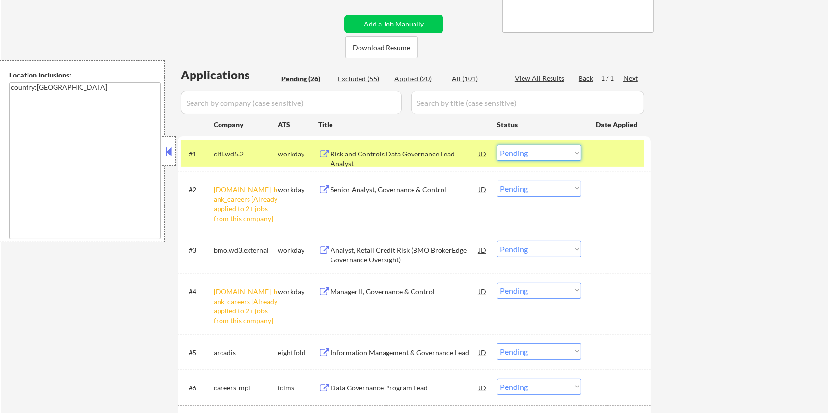
click at [523, 151] on select "Choose an option... Pending Applied Excluded (Questions) Excluded (Expired) Exc…" at bounding box center [539, 153] width 84 height 16
click at [497, 145] on select "Choose an option... Pending Applied Excluded (Questions) Excluded (Expired) Exc…" at bounding box center [539, 153] width 84 height 16
select select ""pending""
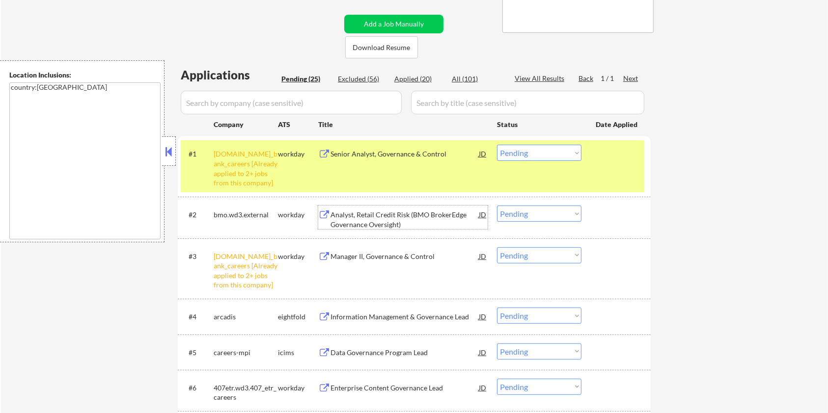
click at [360, 215] on div "Analyst, Retail Credit Risk (BMO BrokerEdge Governance Oversight)" at bounding box center [404, 219] width 148 height 19
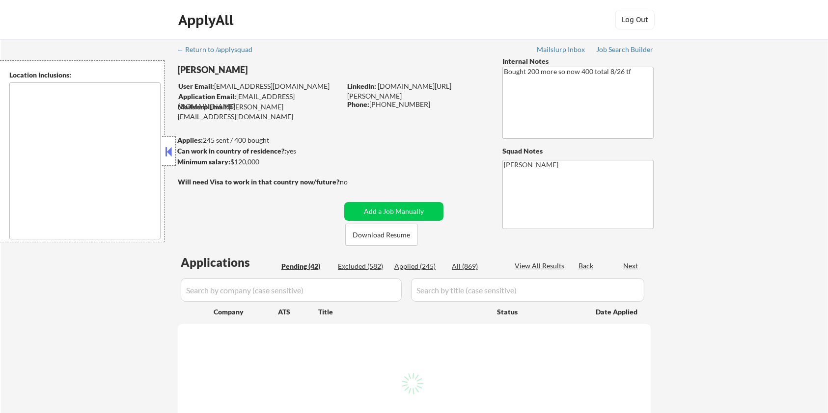
type textarea "[GEOGRAPHIC_DATA], [GEOGRAPHIC_DATA] [GEOGRAPHIC_DATA], [GEOGRAPHIC_DATA] [GEOG…"
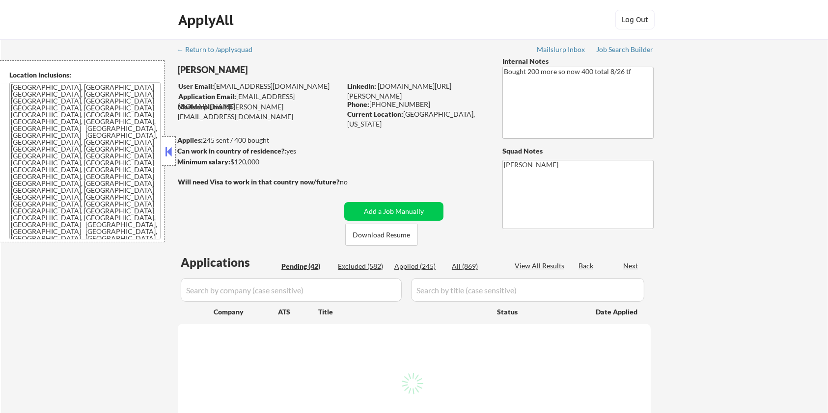
select select ""pending""
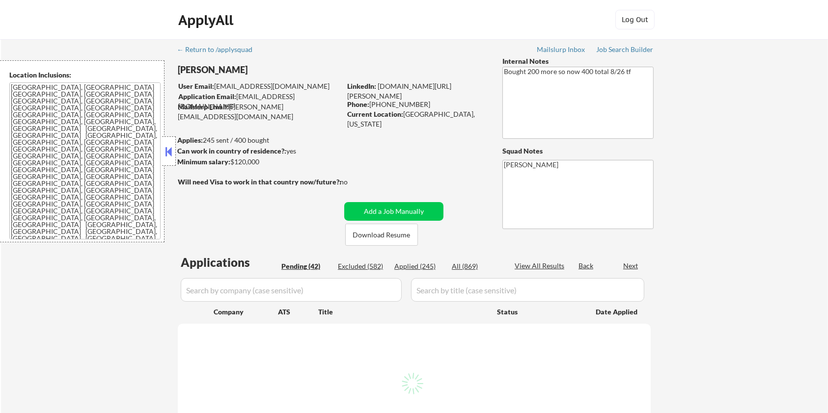
select select ""pending""
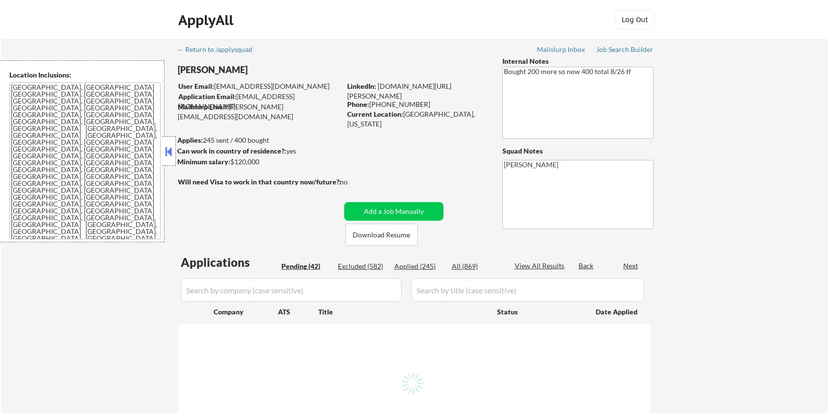
select select ""pending""
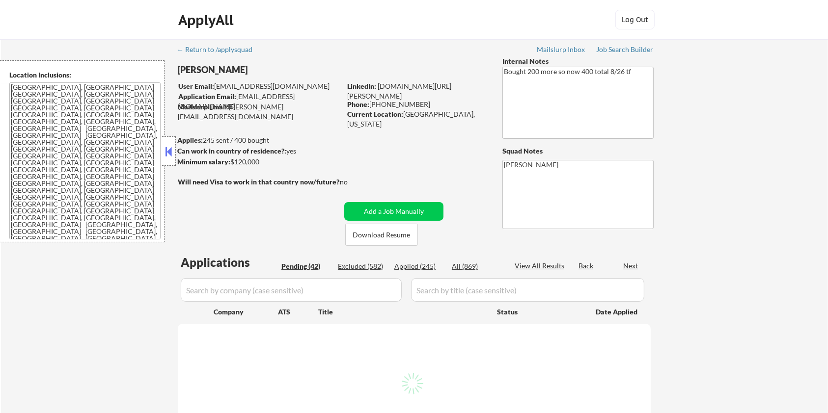
select select ""pending""
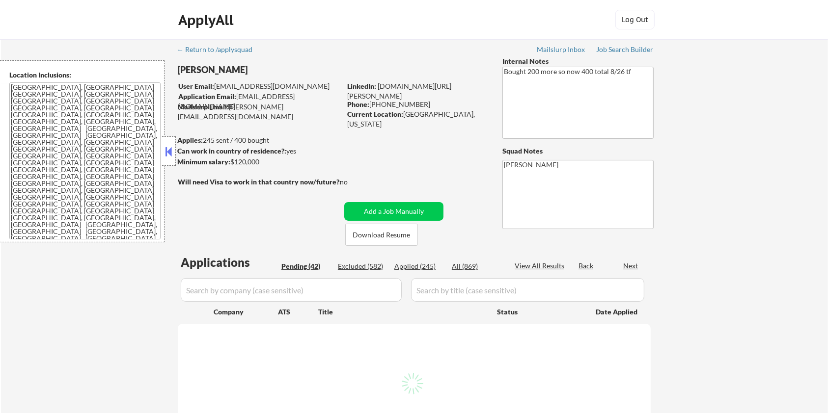
select select ""pending""
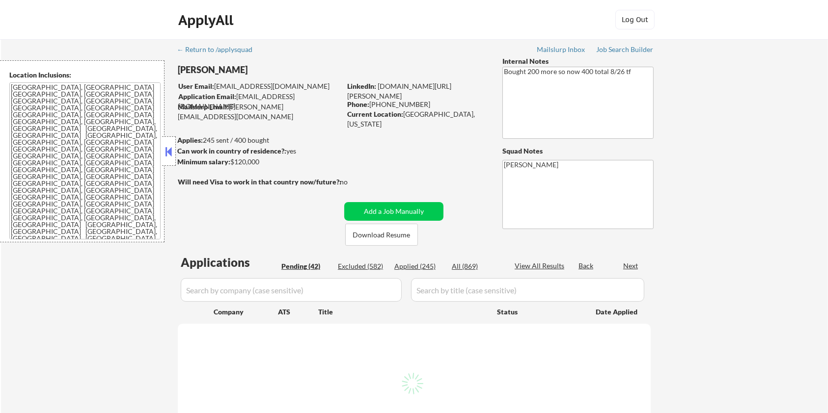
select select ""pending""
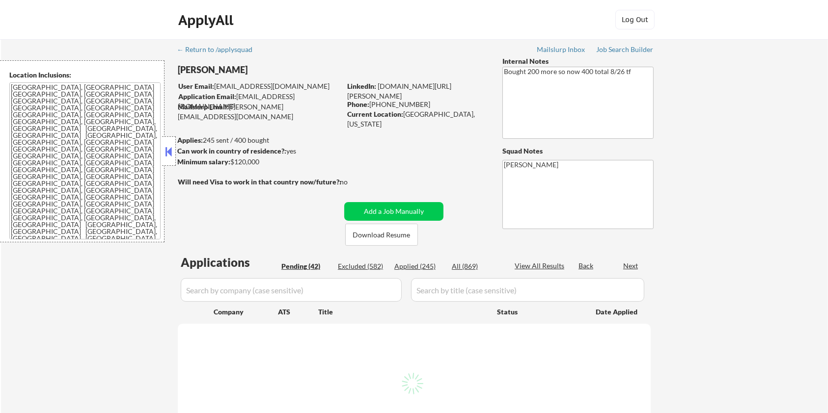
select select ""pending""
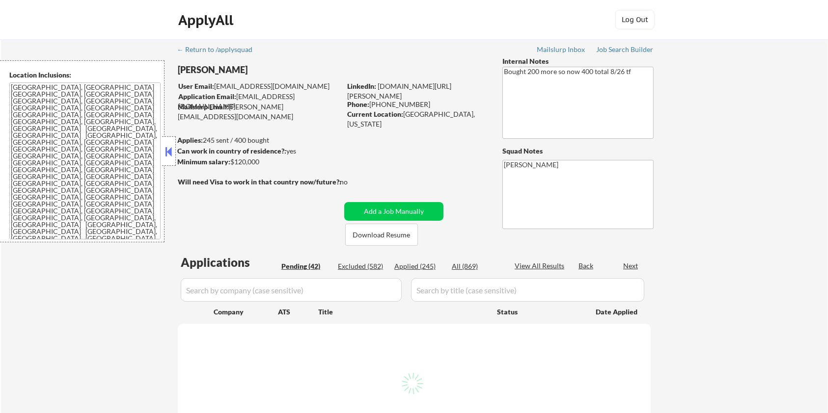
select select ""pending""
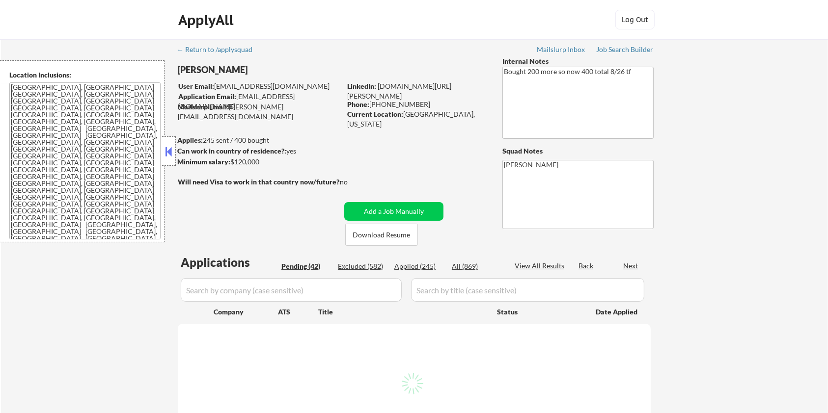
select select ""pending""
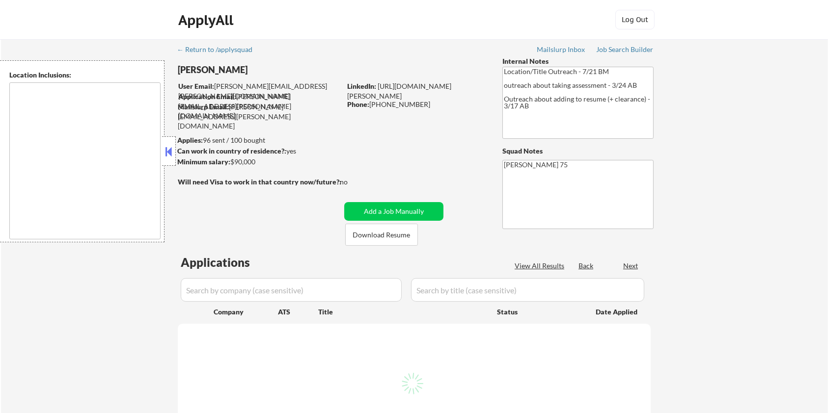
select select ""pending""
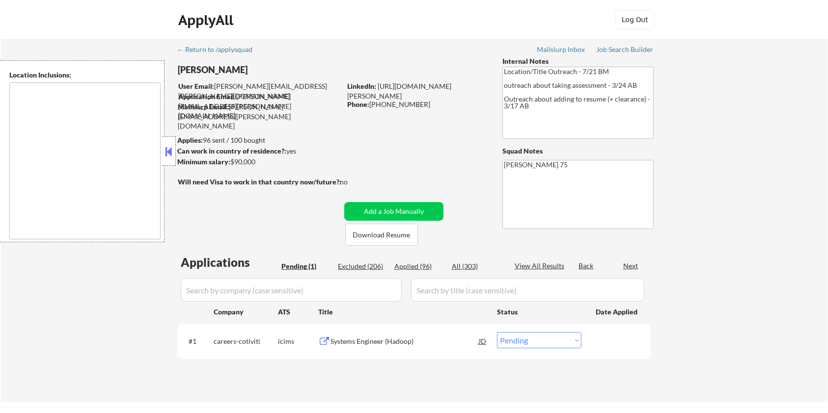
type textarea "remote"
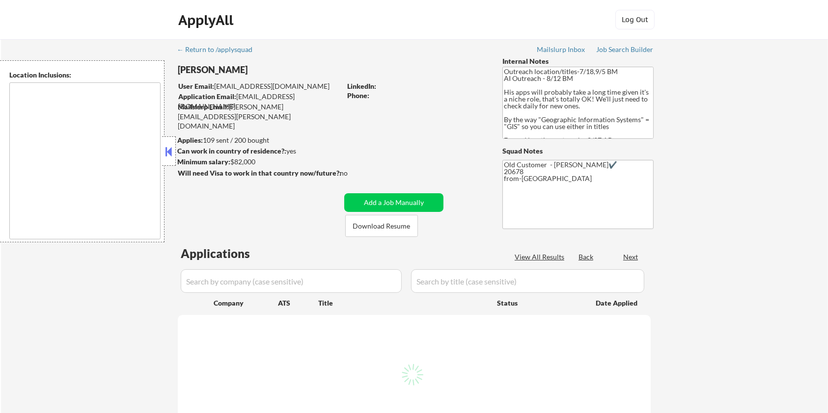
select select ""pending""
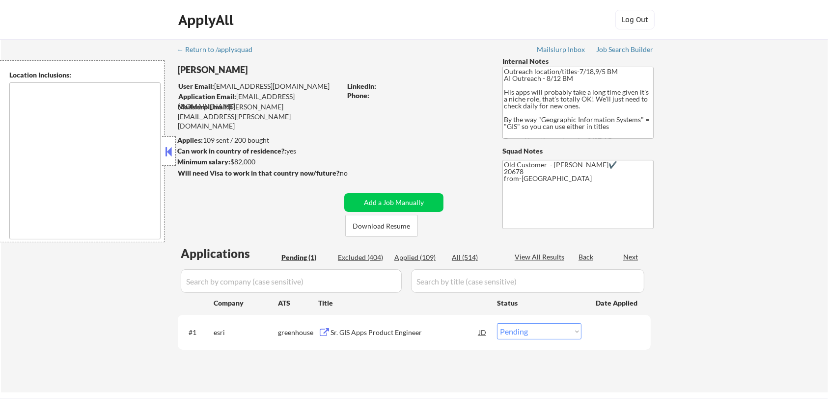
type textarea "Remote [GEOGRAPHIC_DATA] [US_STATE] [GEOGRAPHIC_DATA] [GEOGRAPHIC_DATA] [GEOGRA…"
